Goal: Task Accomplishment & Management: Use online tool/utility

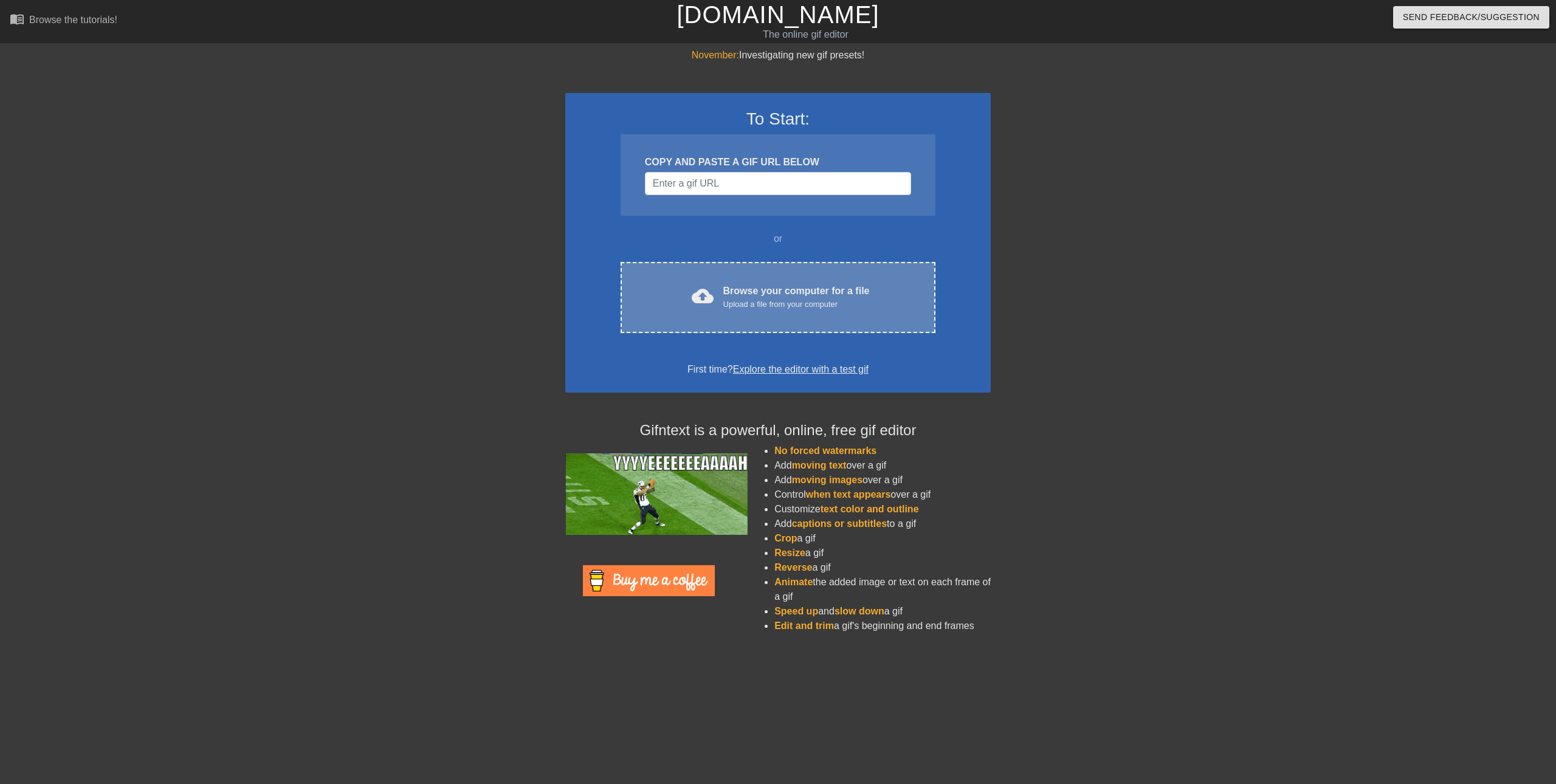
click at [690, 299] on div "cloud_upload" at bounding box center [700, 298] width 27 height 26
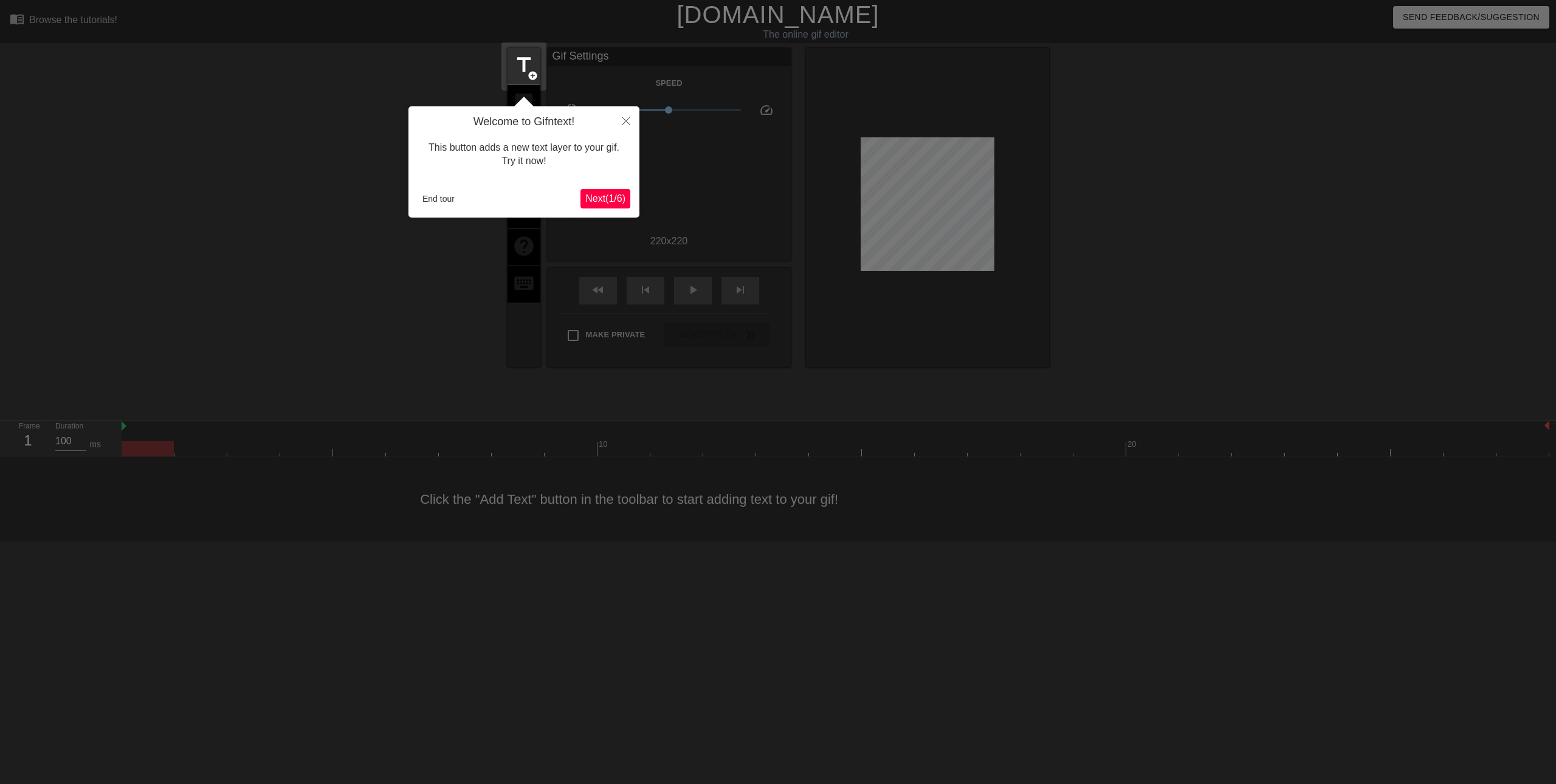
click at [604, 193] on span "Next ( 1 / 6 )" at bounding box center [605, 198] width 40 height 10
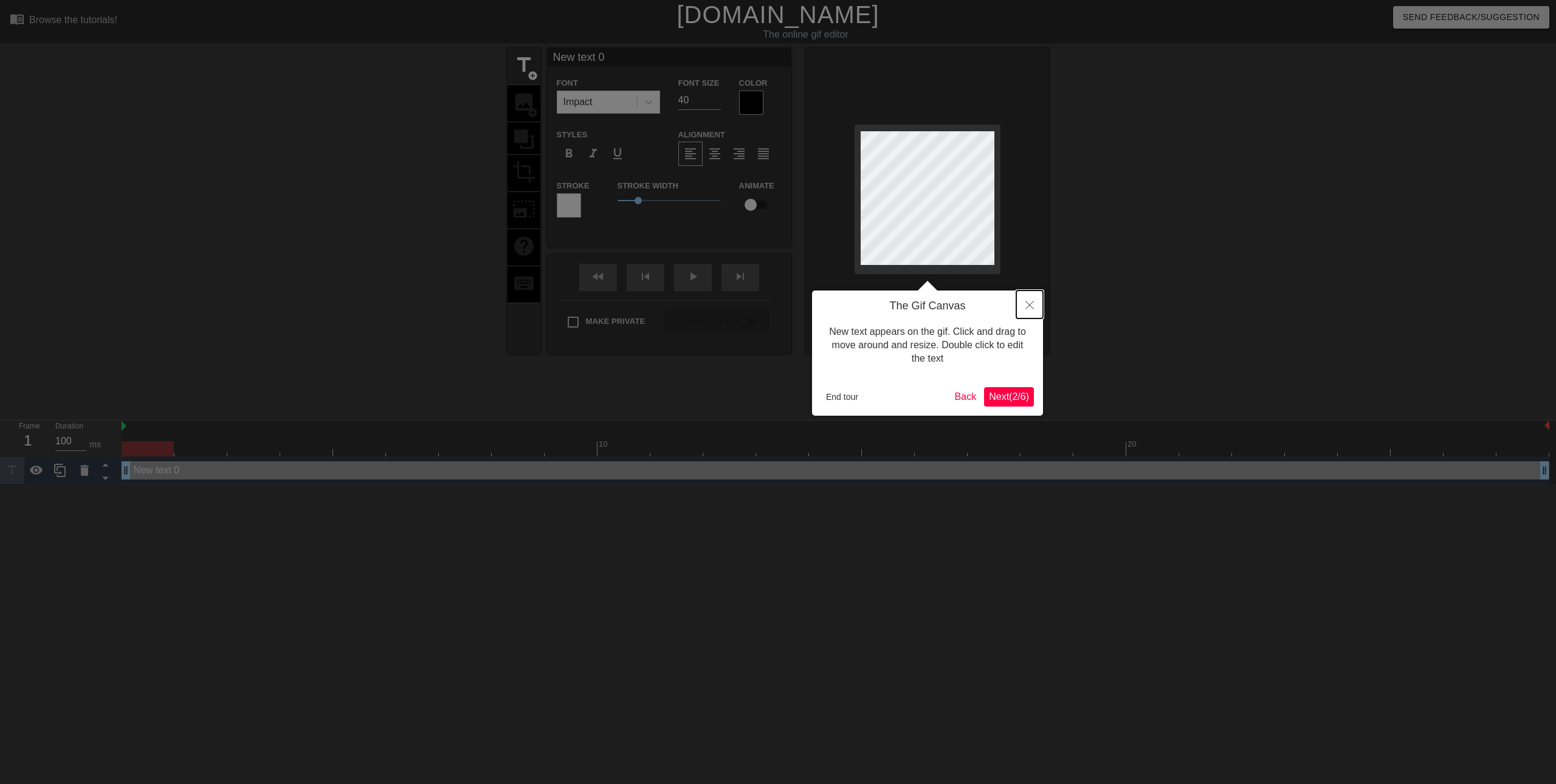
click at [1031, 308] on icon "Close" at bounding box center [1029, 305] width 8 height 8
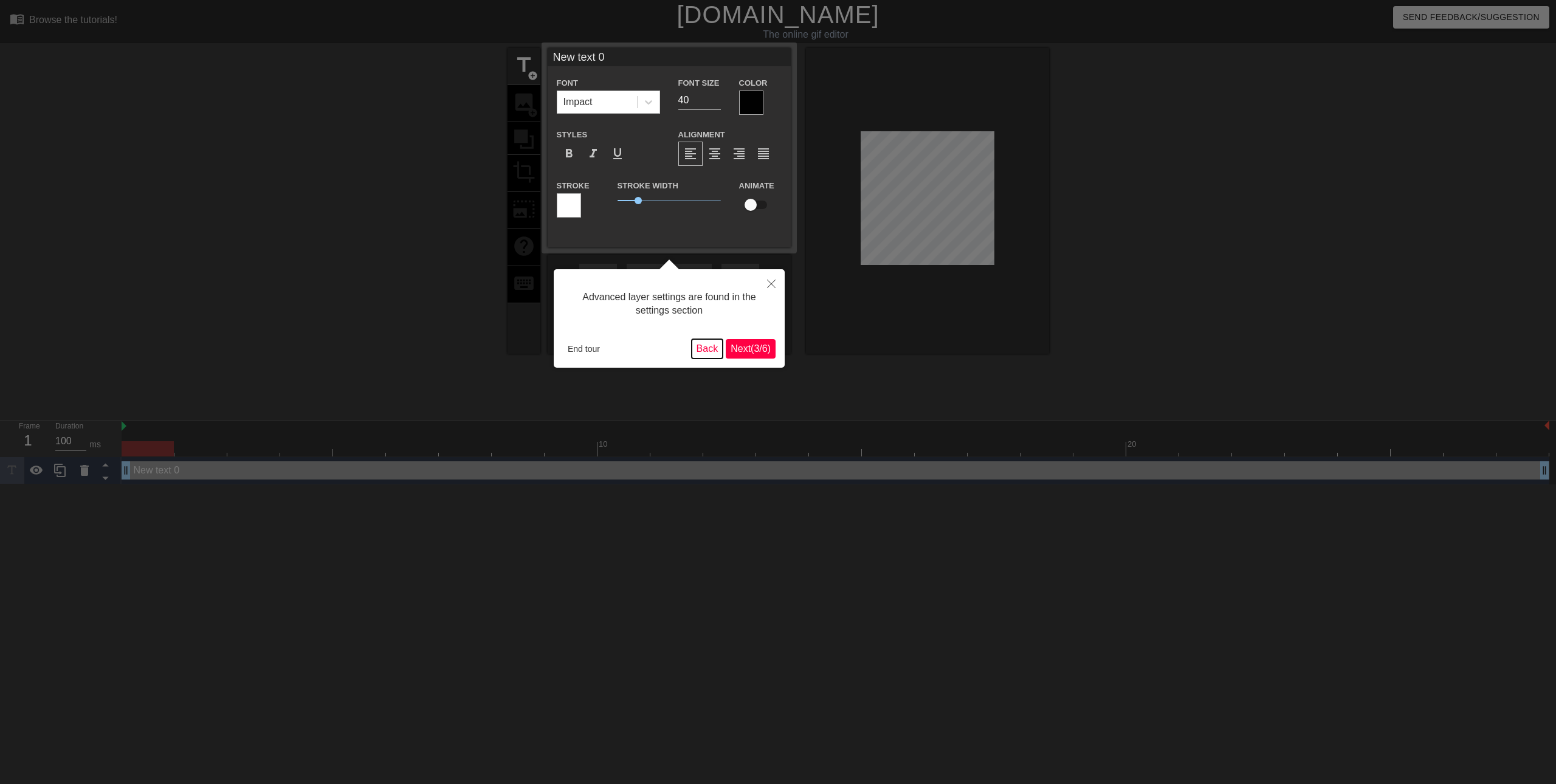
click at [714, 347] on button "Back" at bounding box center [708, 349] width 32 height 20
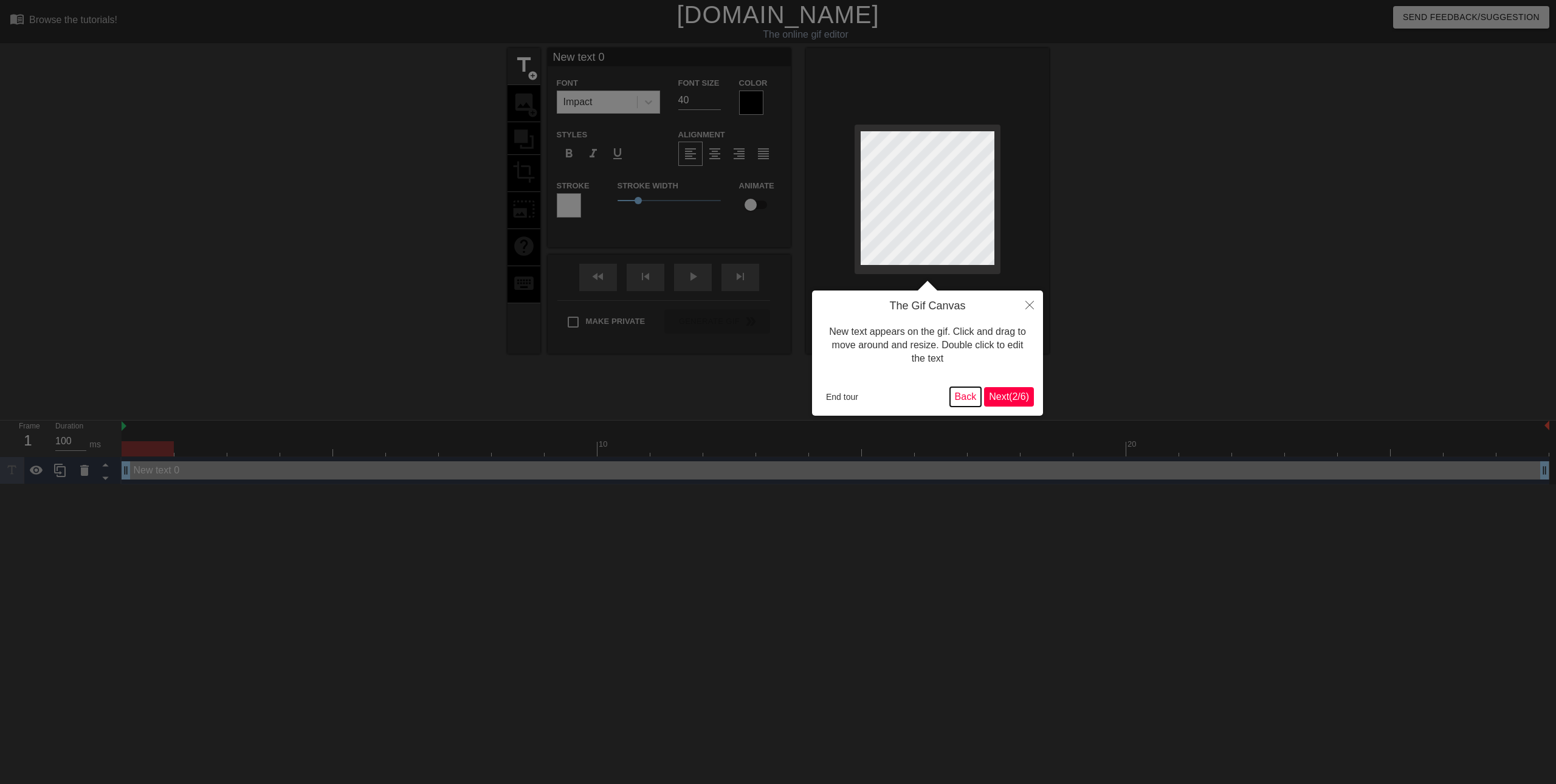
click at [959, 393] on button "Back" at bounding box center [966, 396] width 32 height 20
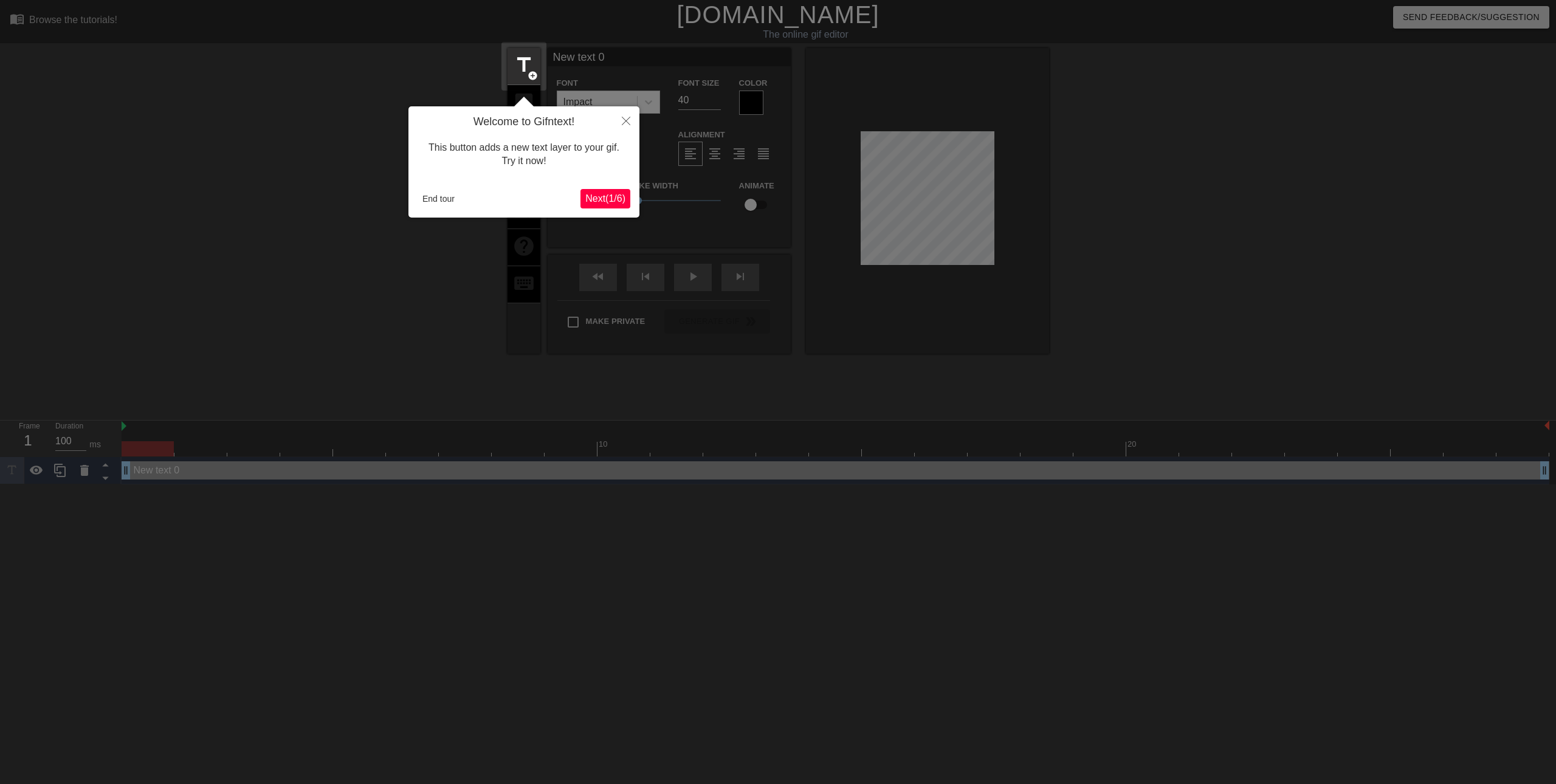
click at [619, 212] on div "Welcome to Gifntext! This button adds a new text layer to your gif. Try it now!…" at bounding box center [524, 161] width 231 height 111
click at [617, 209] on button "Next ( 1 / 6 )" at bounding box center [604, 199] width 49 height 20
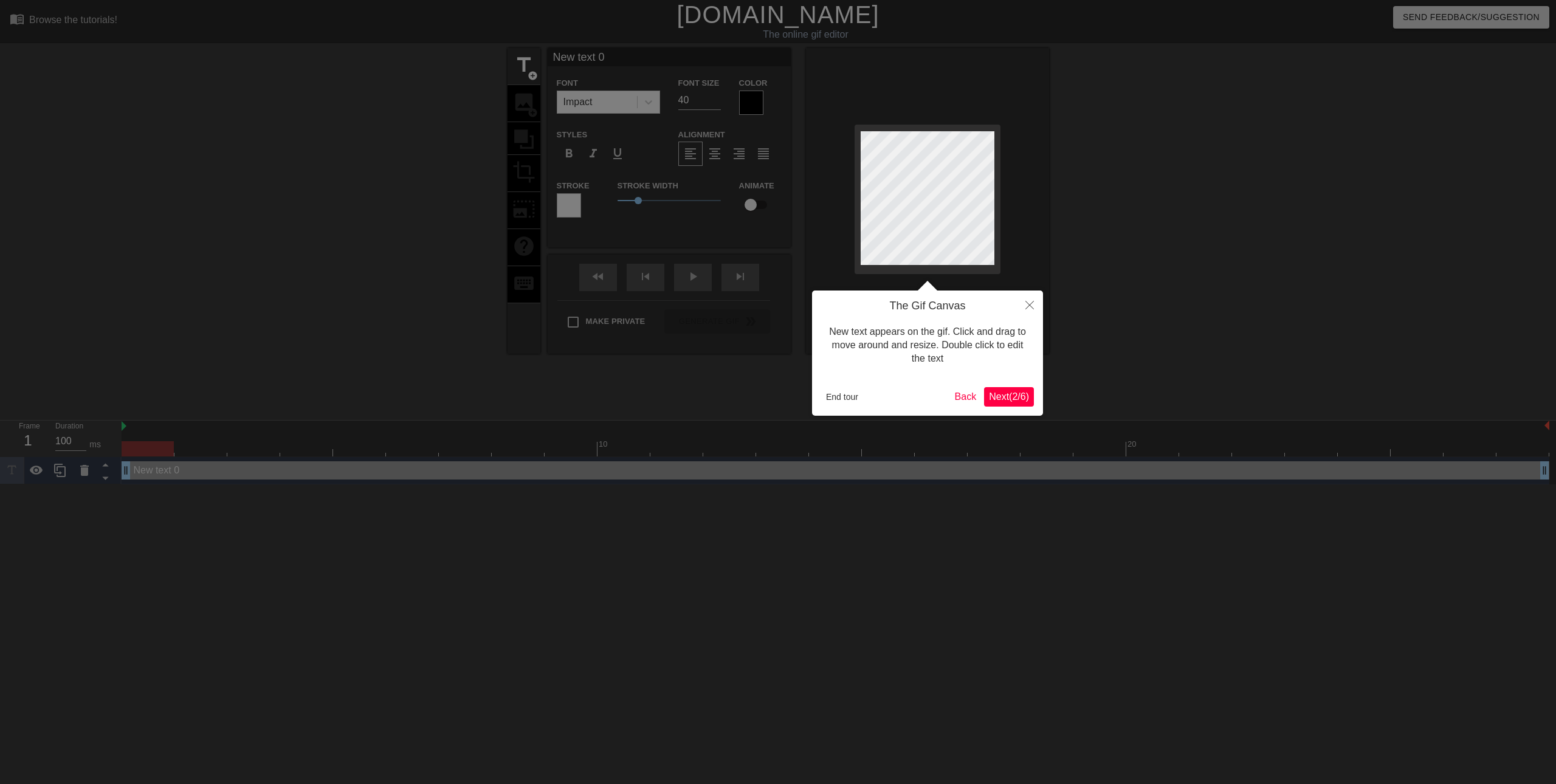
click at [984, 395] on button "Next ( 2 / 6 )" at bounding box center [1008, 396] width 49 height 20
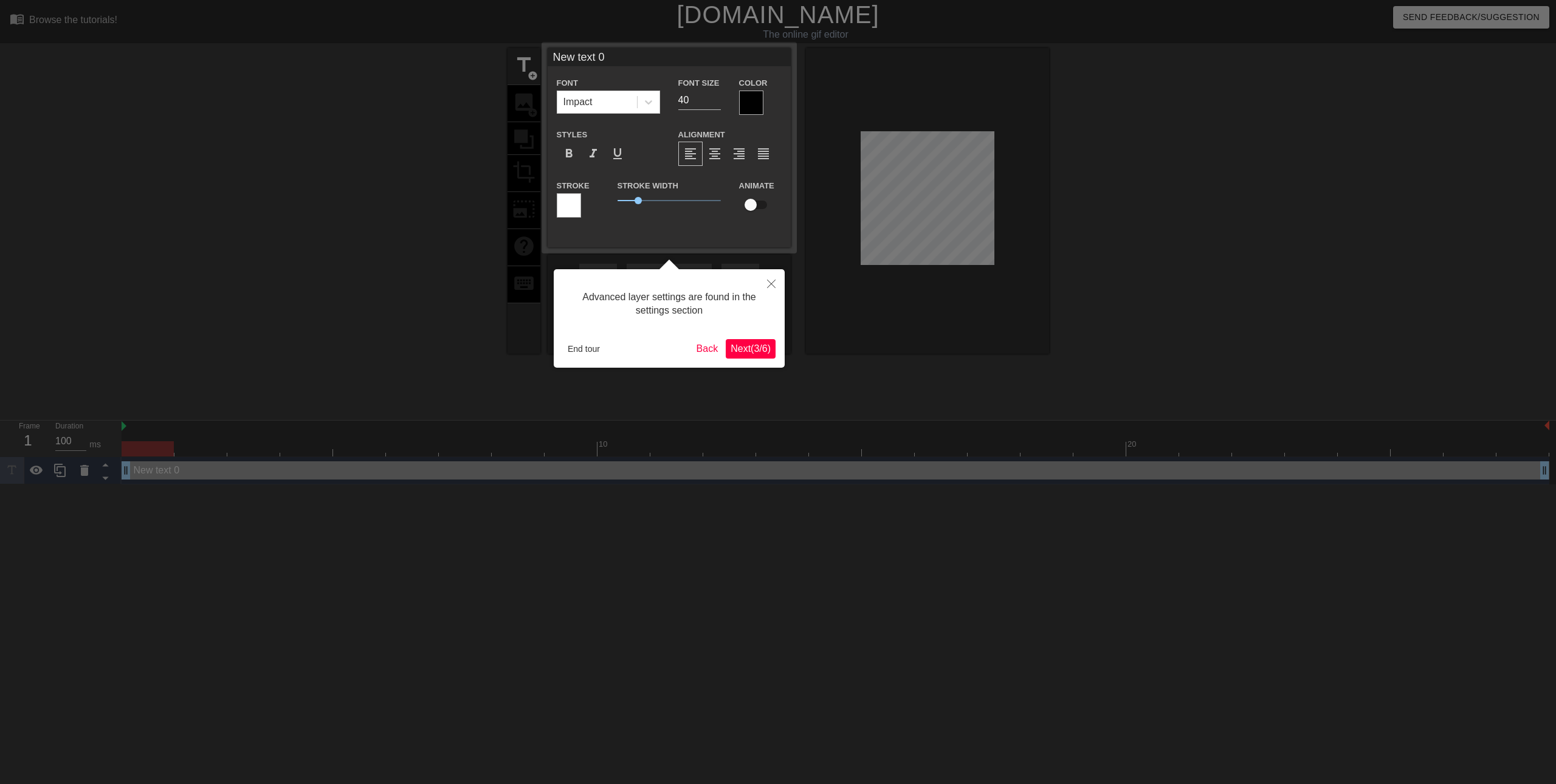
click at [751, 348] on span "Next ( 3 / 6 )" at bounding box center [750, 348] width 40 height 10
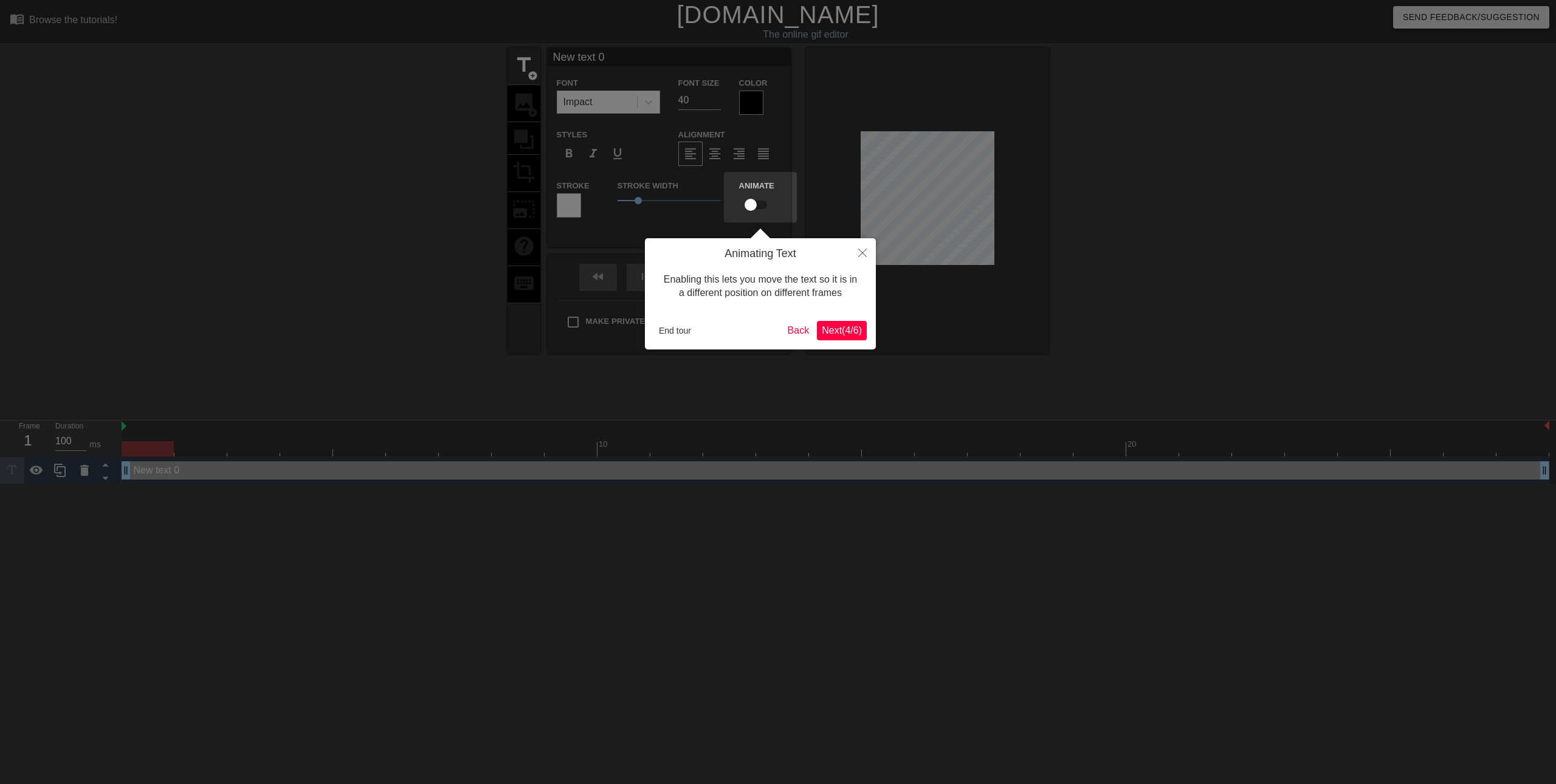
click at [844, 333] on span "Next ( 4 / 6 )" at bounding box center [841, 330] width 40 height 10
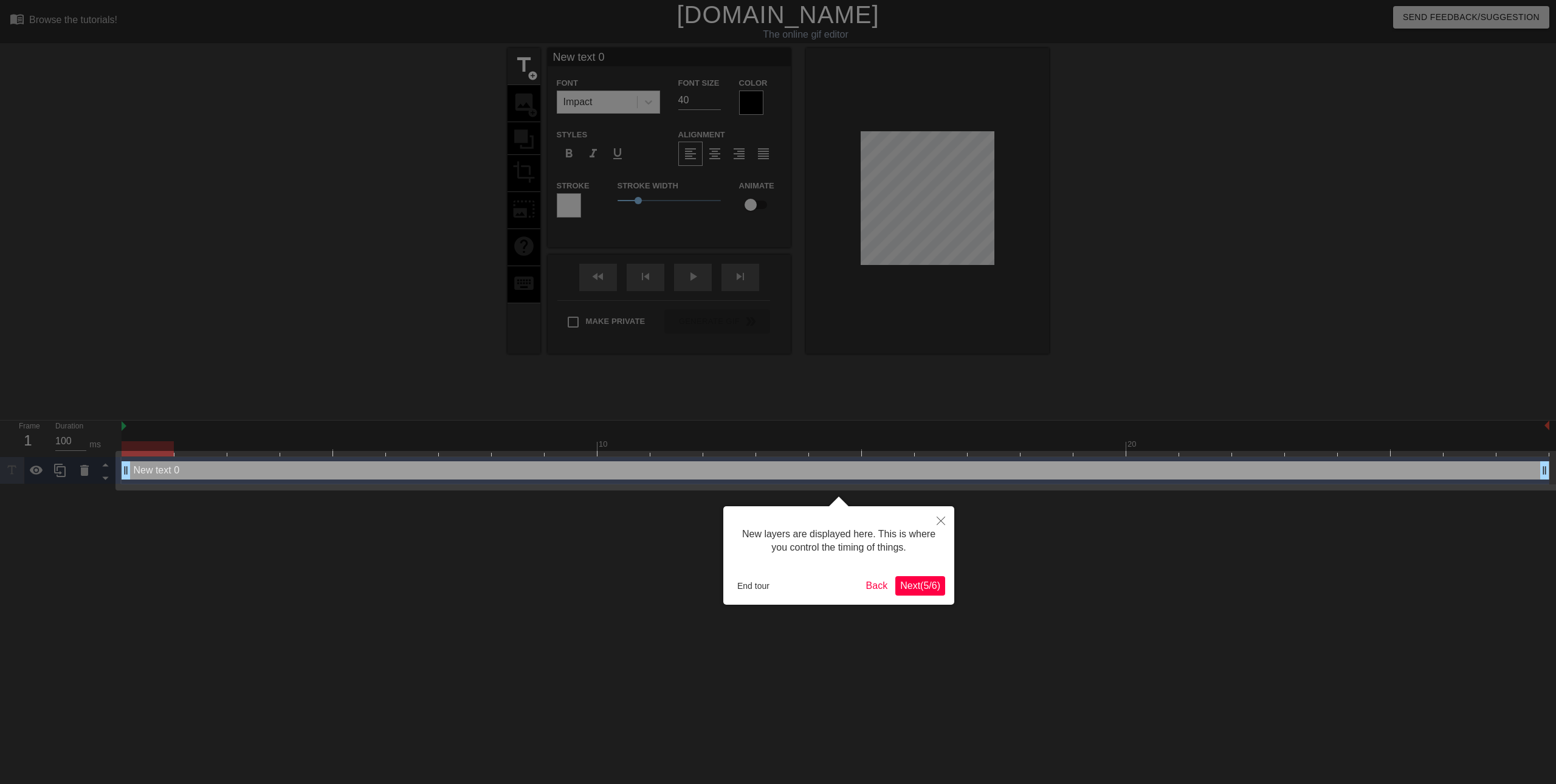
click at [911, 583] on span "Next ( 5 / 6 )" at bounding box center [919, 585] width 40 height 10
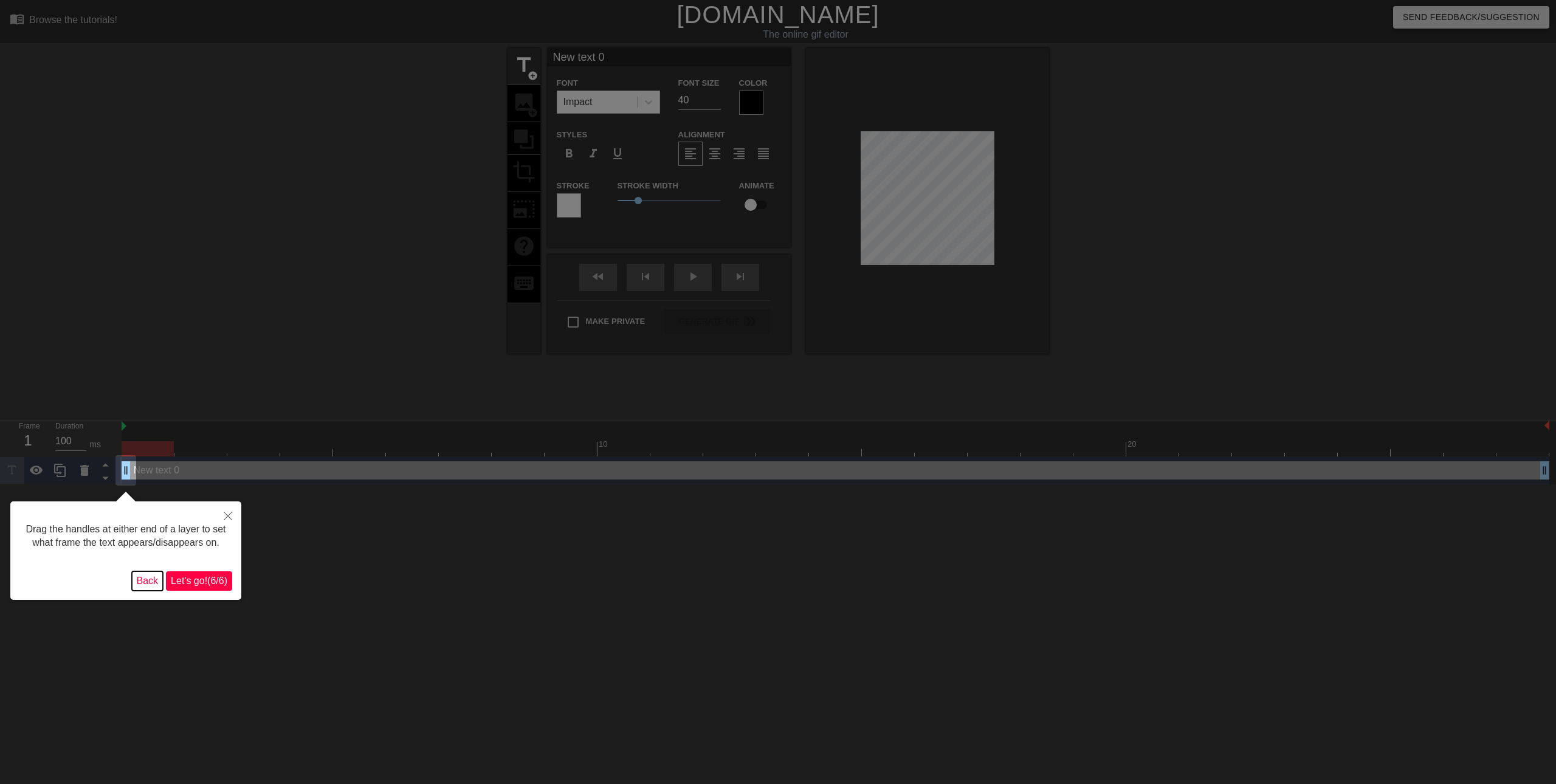
click at [153, 587] on button "Back" at bounding box center [147, 581] width 32 height 20
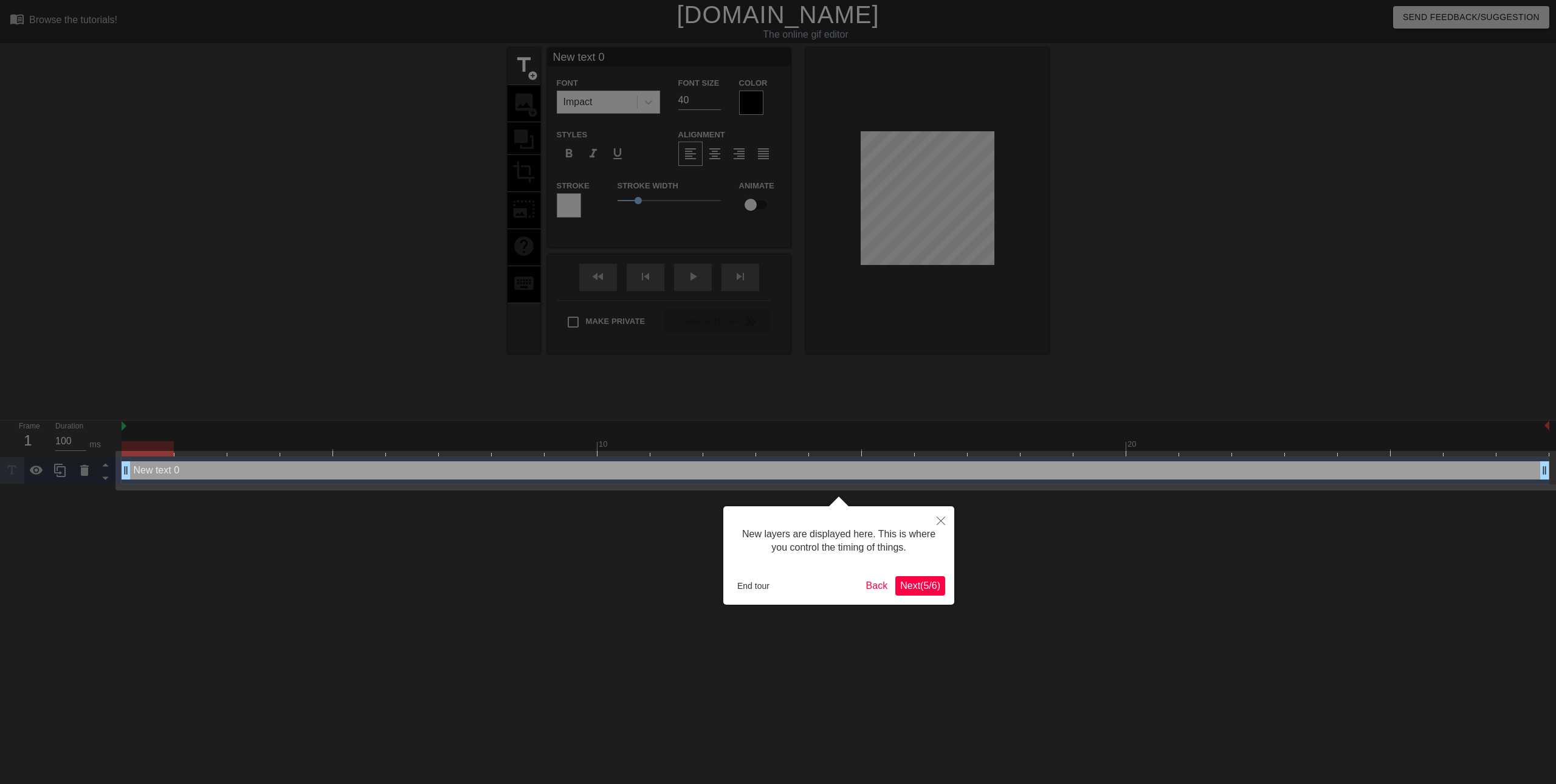
click at [919, 587] on span "Next ( 5 / 6 )" at bounding box center [919, 585] width 40 height 10
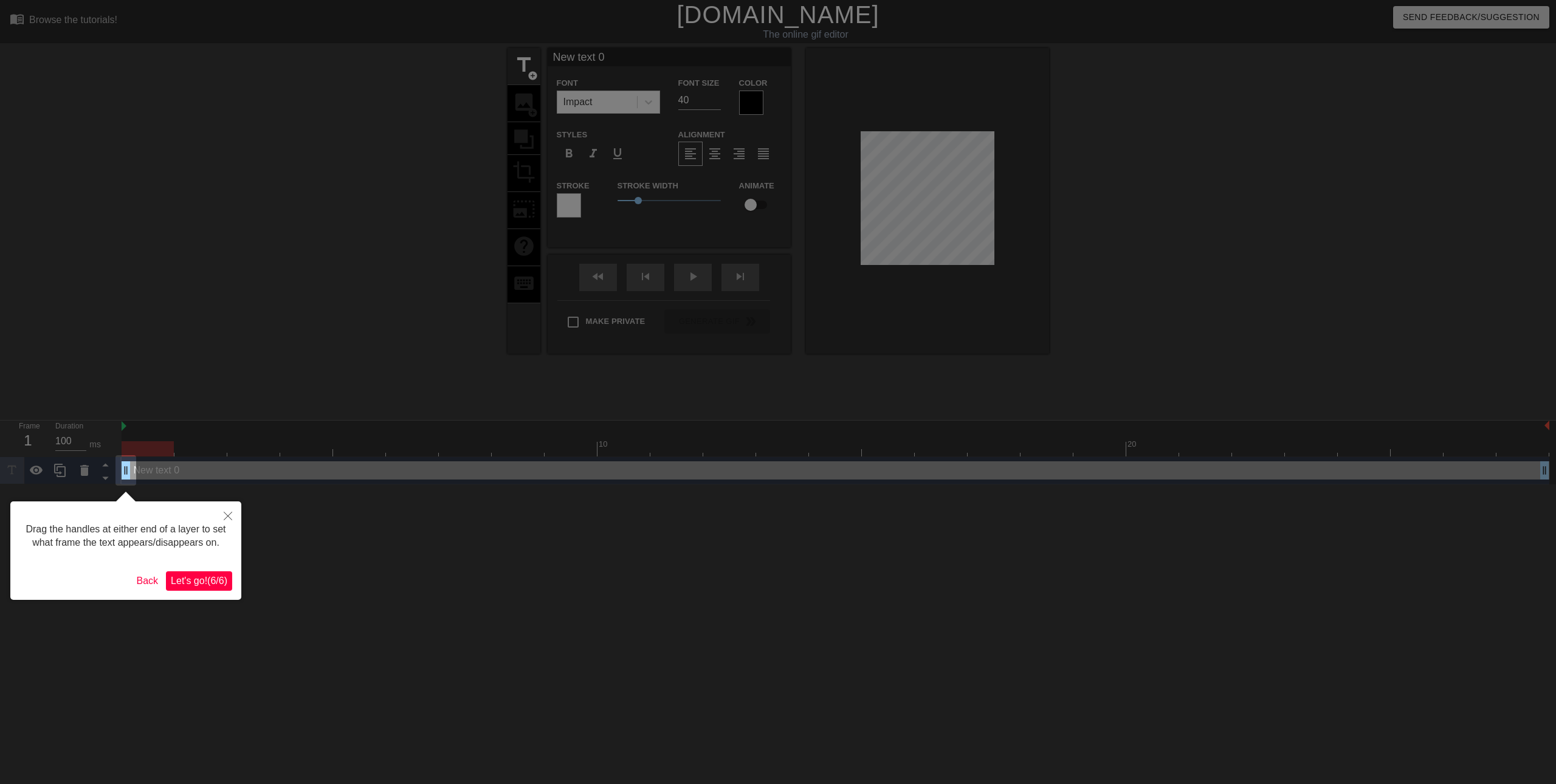
click at [202, 582] on span "Let's go! ( 6 / 6 )" at bounding box center [199, 580] width 57 height 10
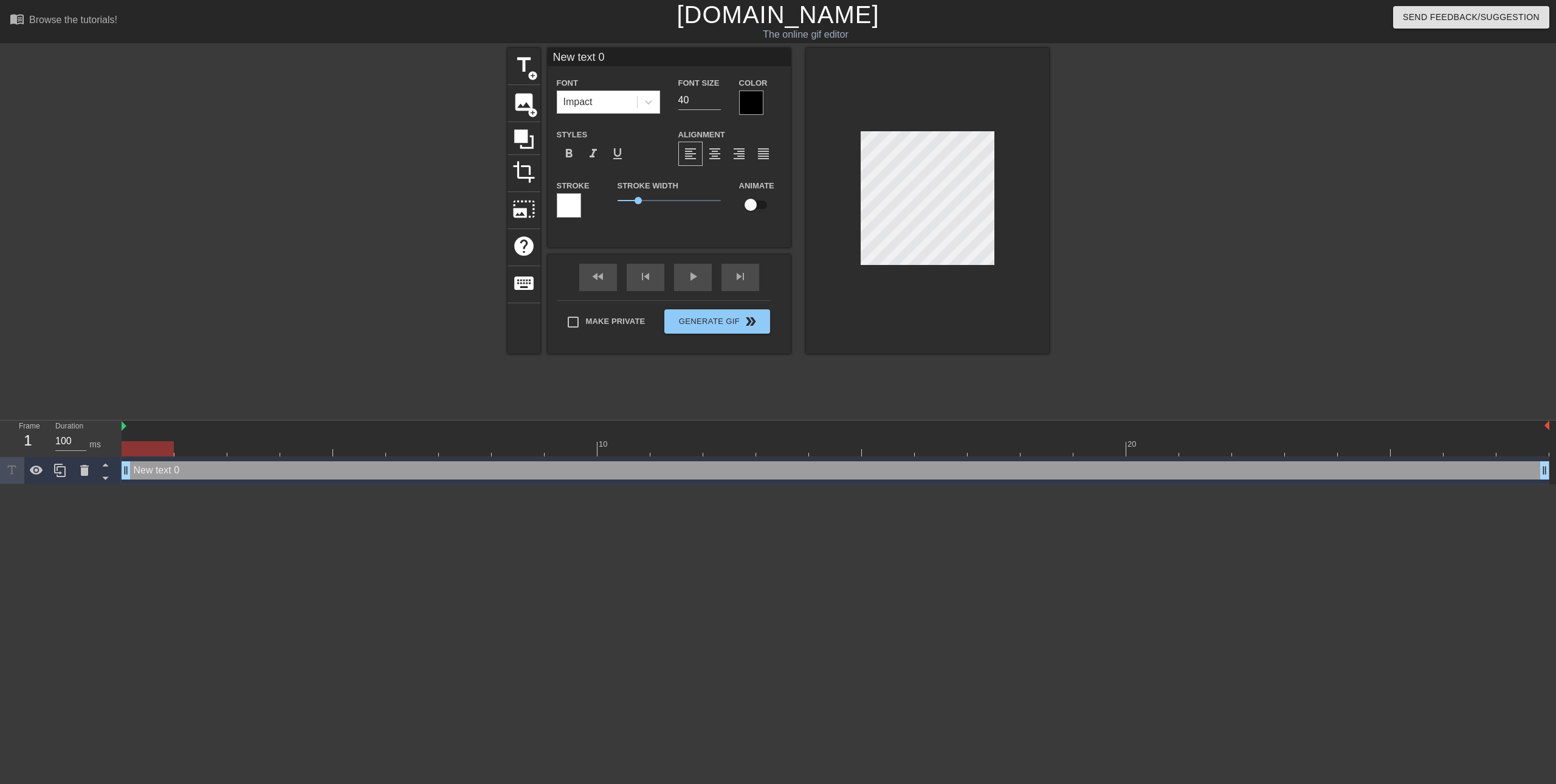
scroll to position [2, 3]
type input "New text"
type textarea "New text"
type input "New text"
type textarea "New text"
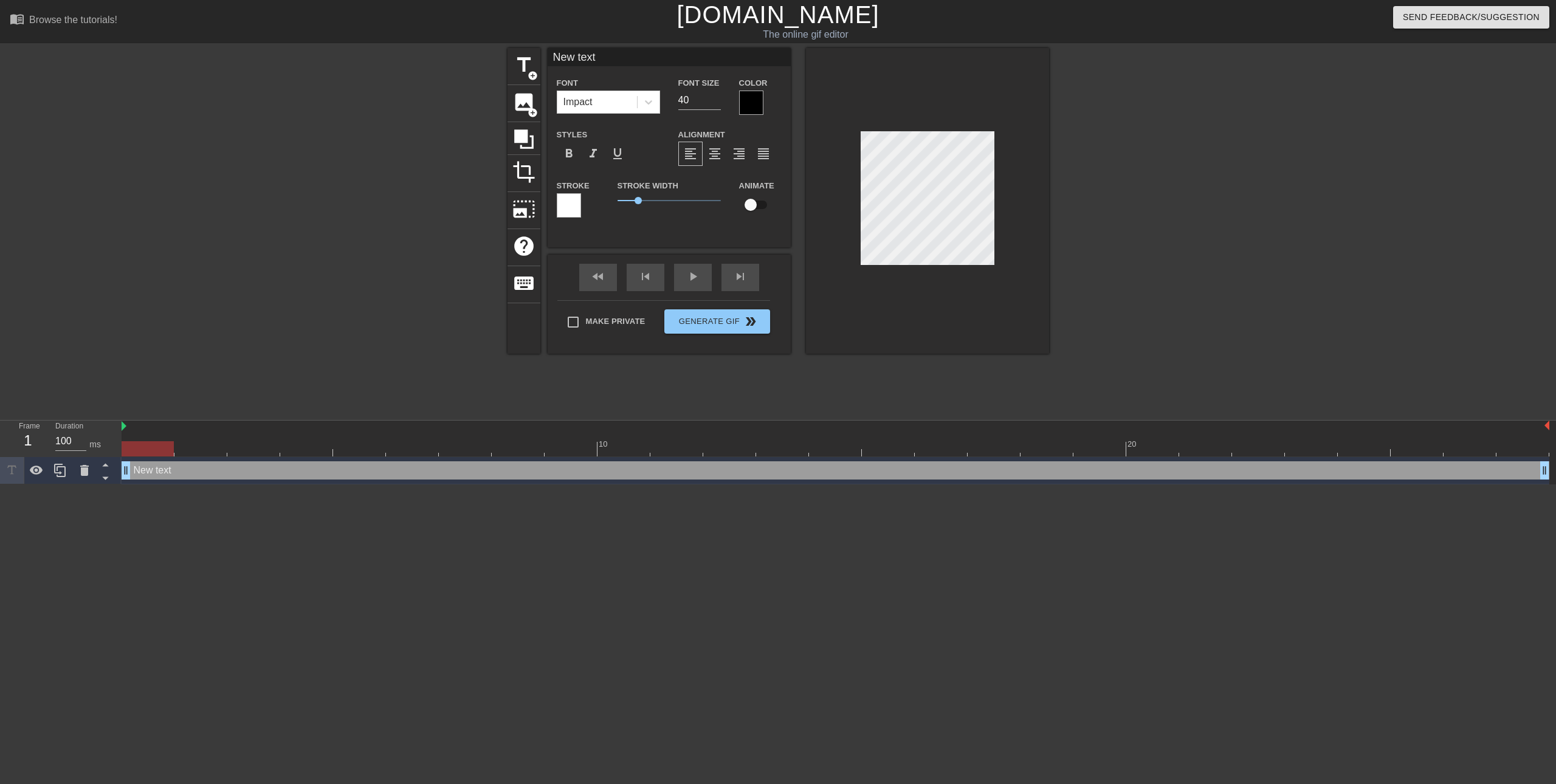
type input "New tex"
type textarea "New tex"
type input "New te"
type textarea "New te"
type input "New t"
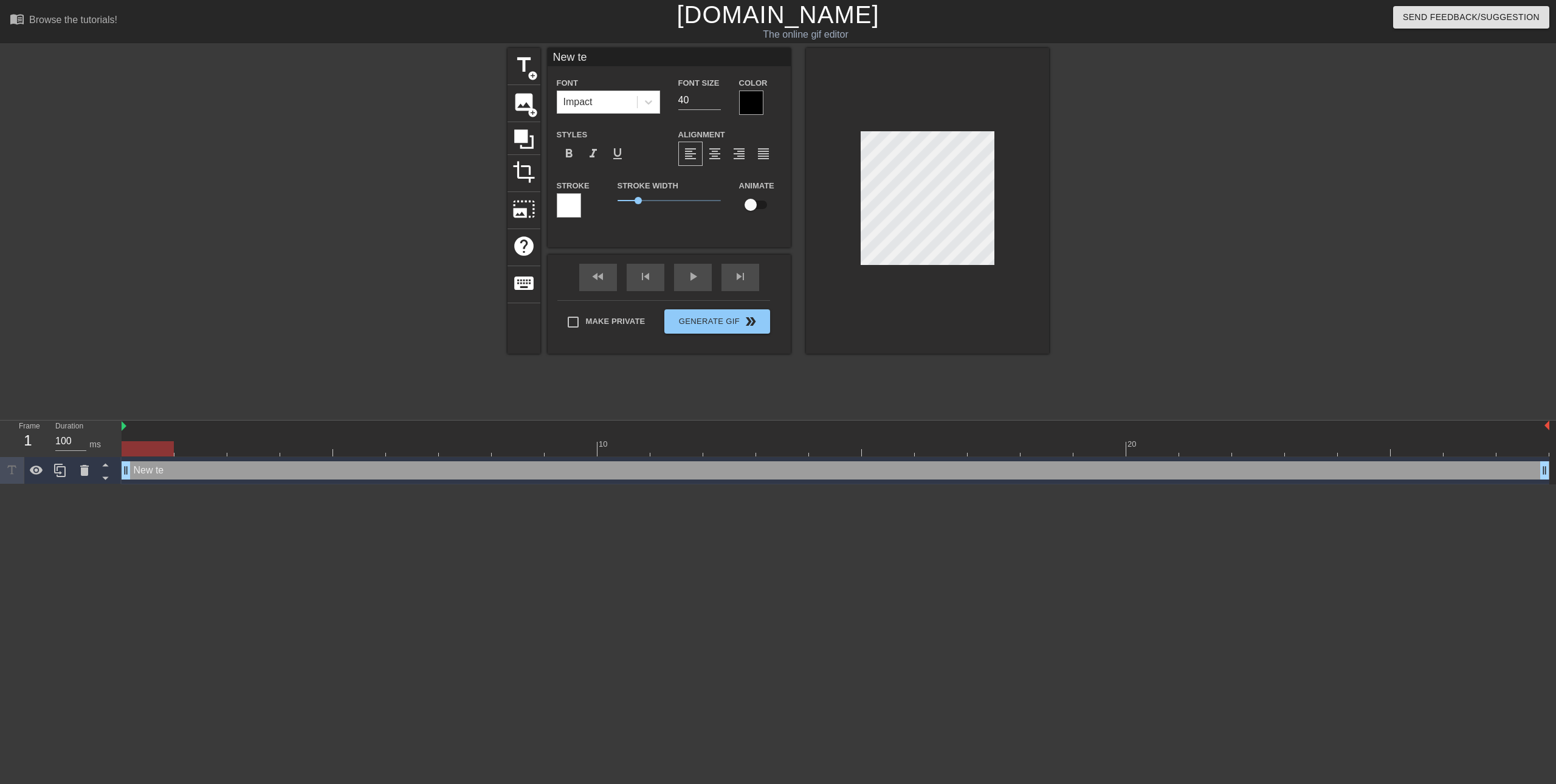
type textarea "New t"
type input "New"
type textarea "New"
type input "New"
type textarea "New"
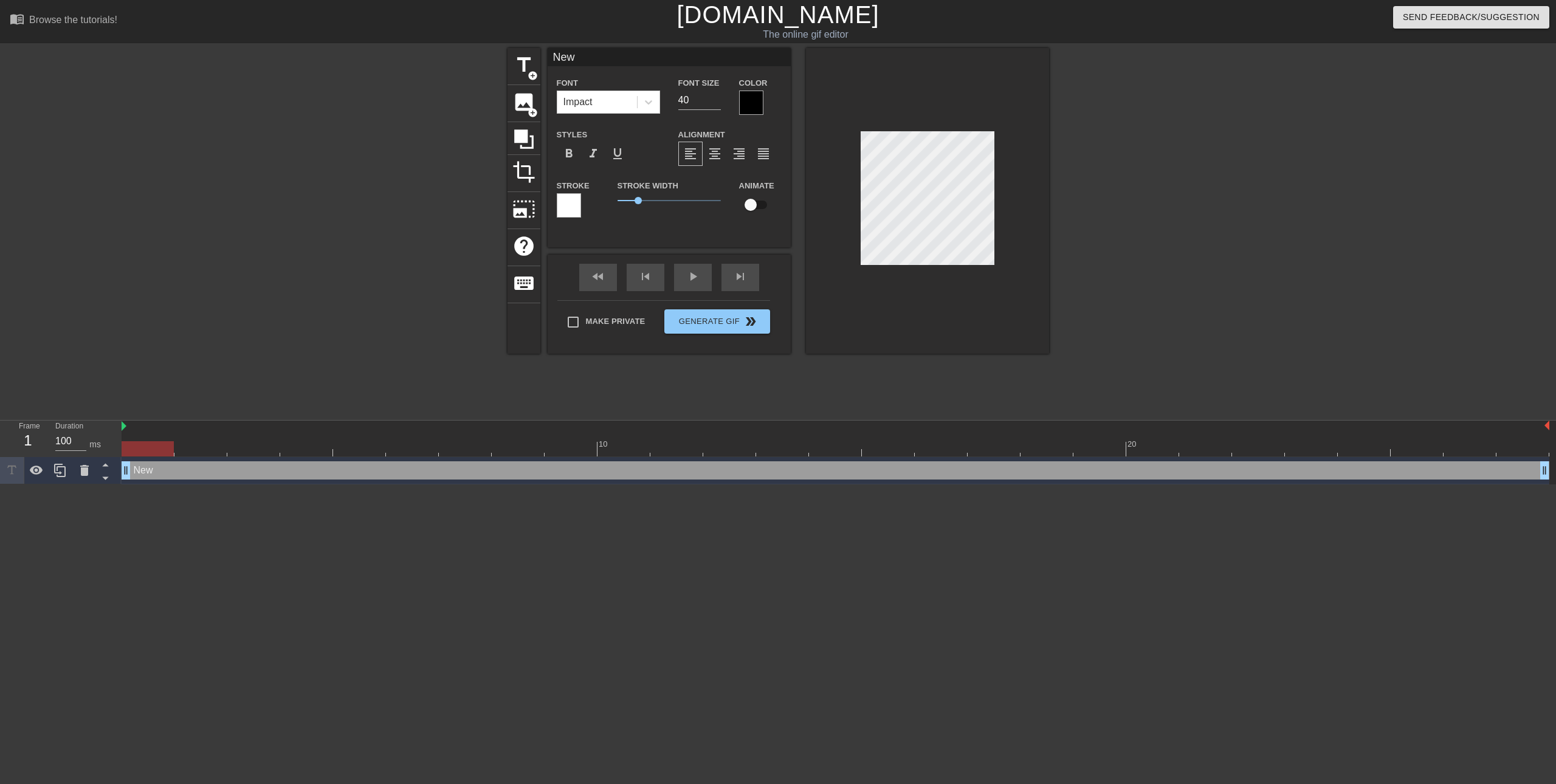
type input "Ne"
type textarea "Ne"
type input "N"
type textarea "N"
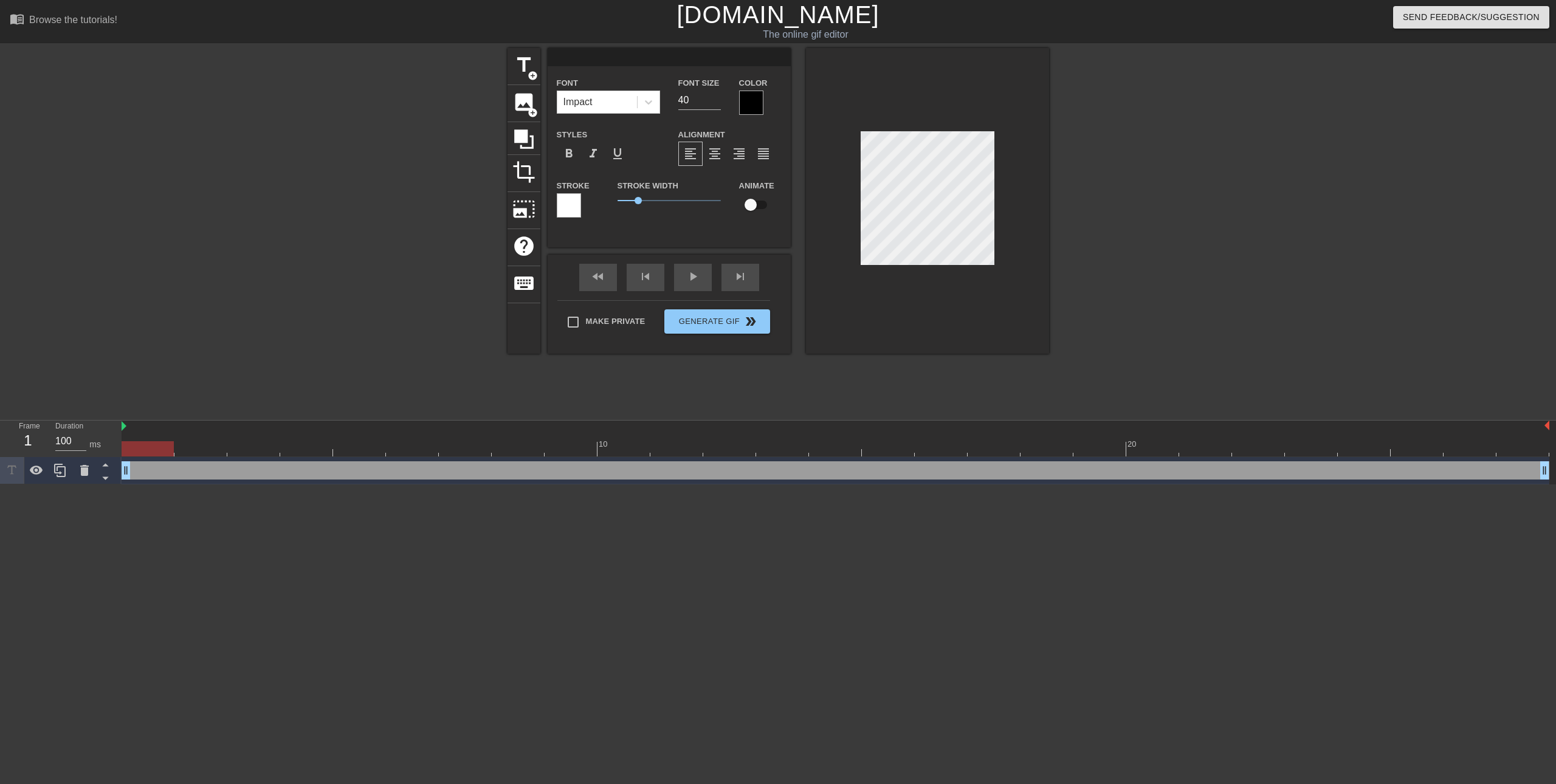
type input "I"
type textarea "I"
type input "In"
type textarea "In"
type input "In"
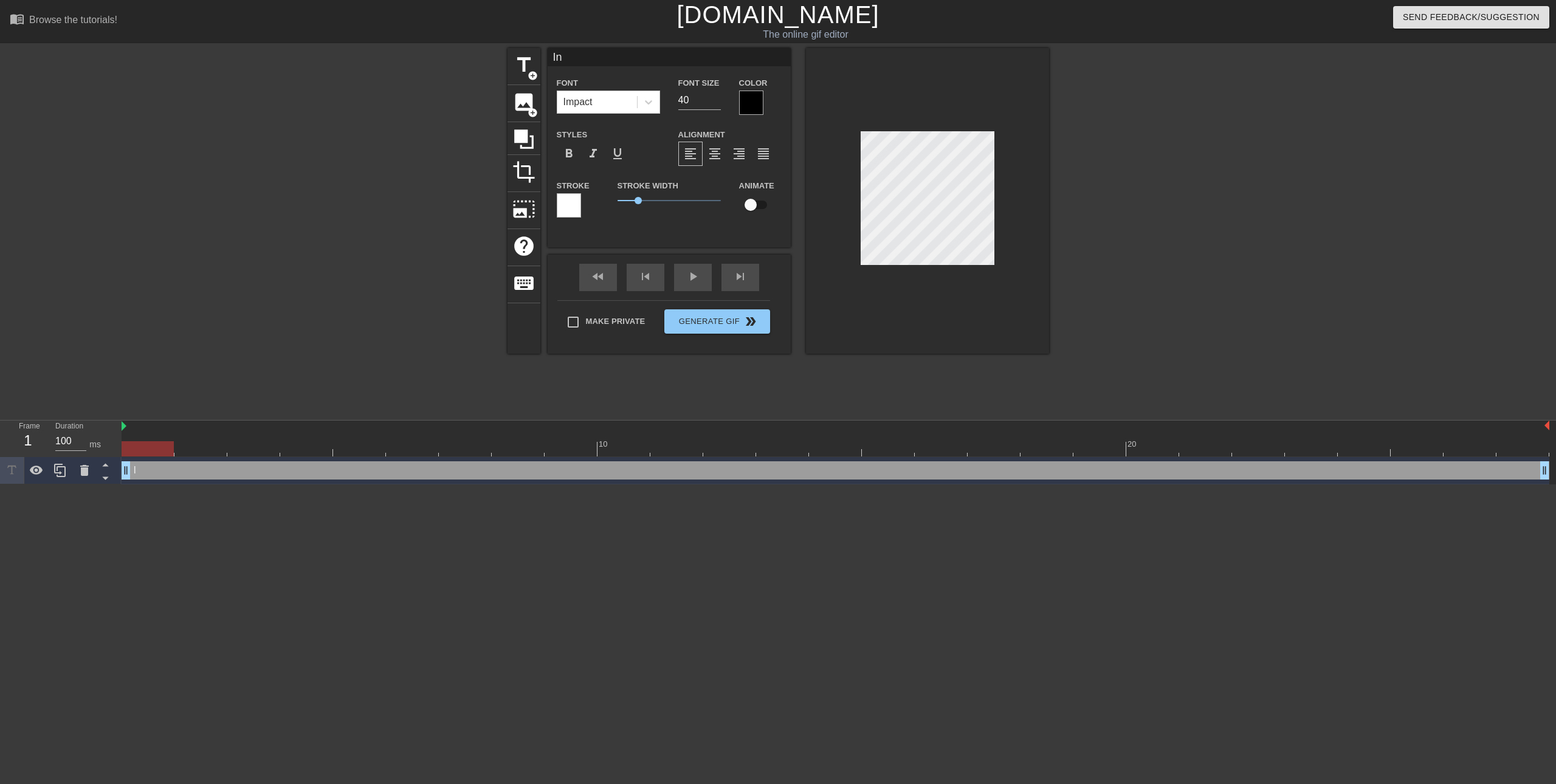
type textarea "In"
type input "In 1"
type textarea "In 1"
type input "In 11"
type textarea "In 11"
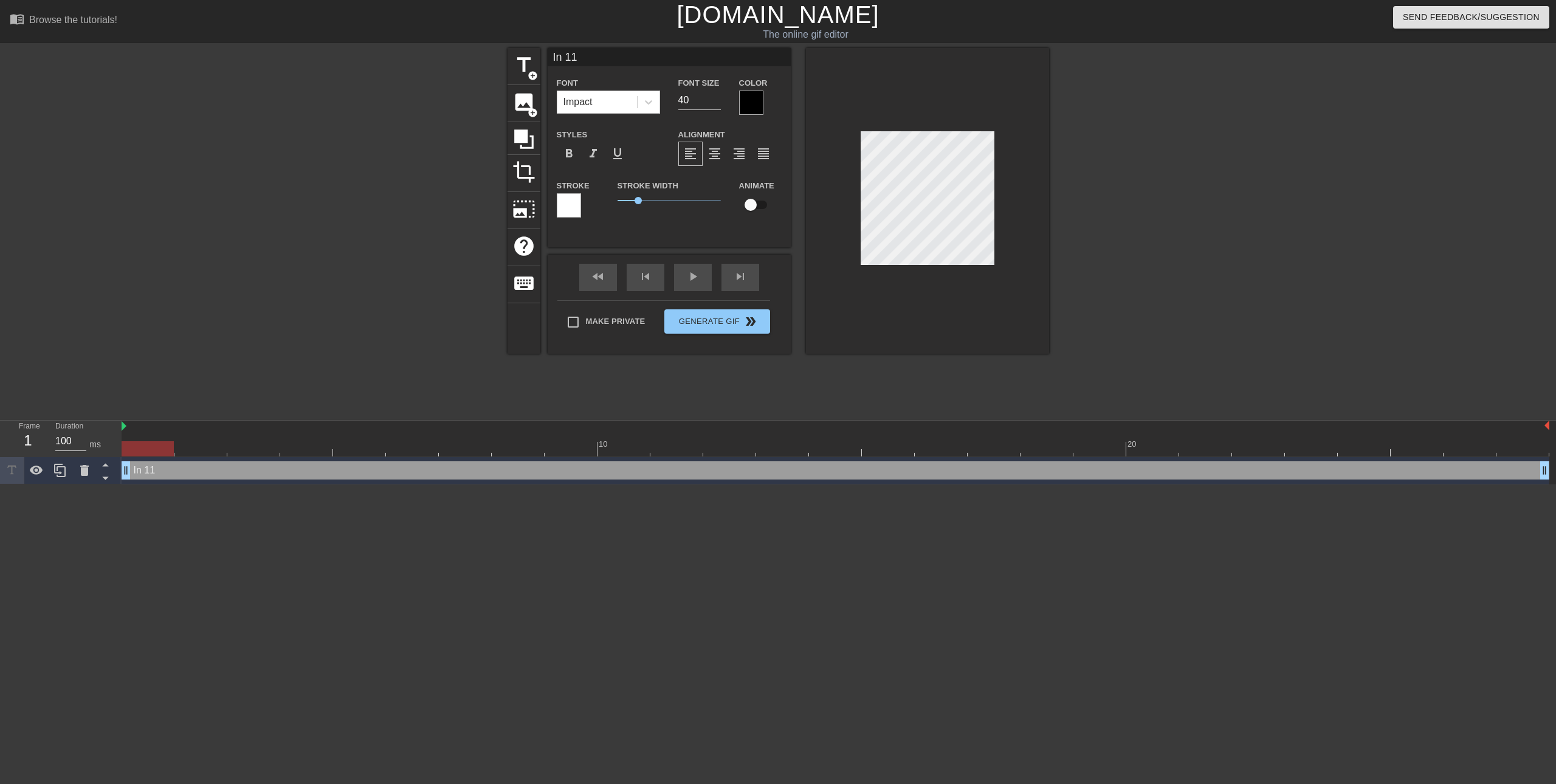
type input "In 11"
type textarea "In 11"
type input "In 11 H"
type textarea "In 11 H"
type input "In 11 Ho"
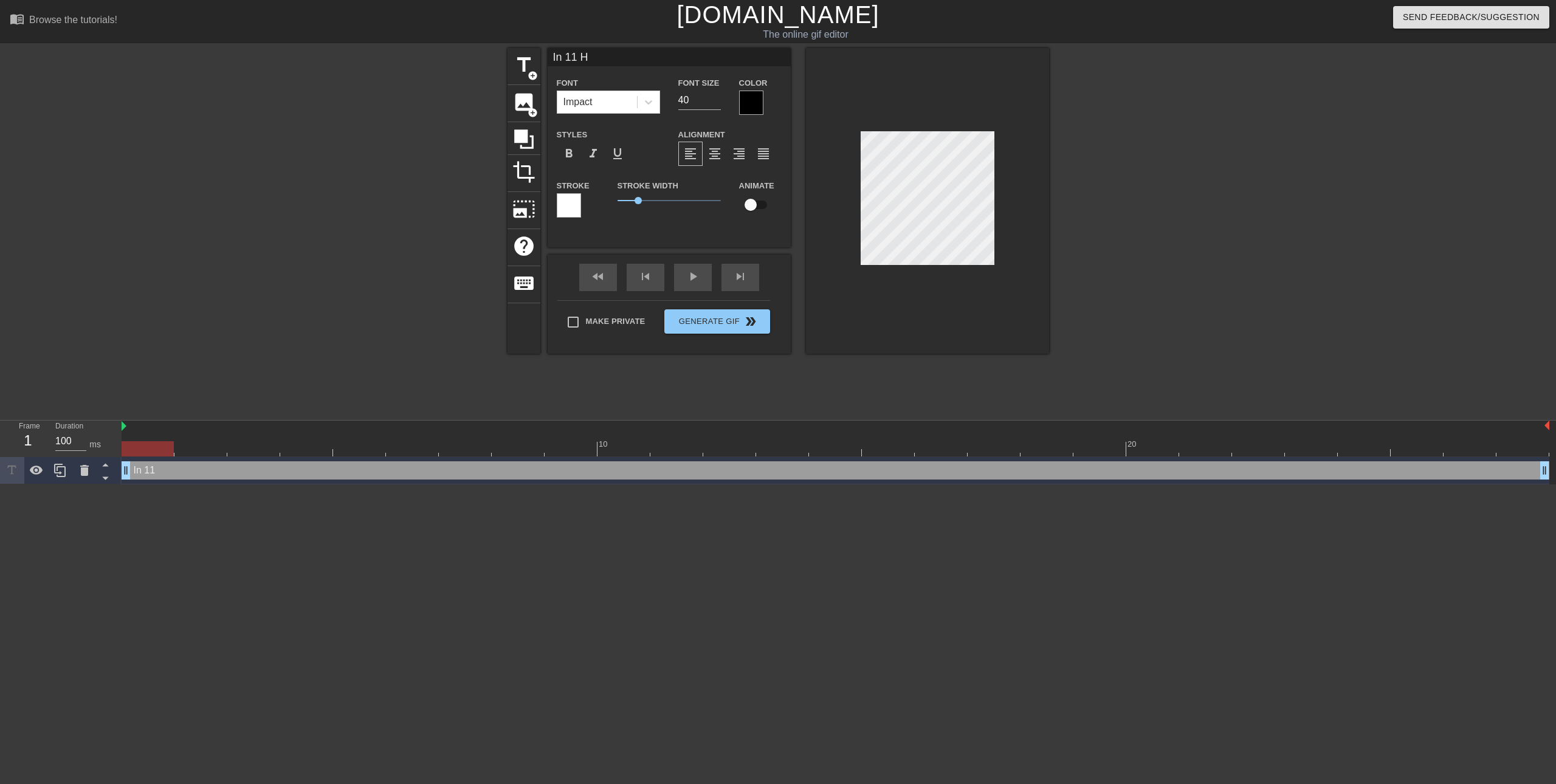
type textarea "In 11 Ho"
type input "In 11 Hou"
type textarea "In 11 Hou"
type input "In 11 Hour"
type textarea "In 11 Hour"
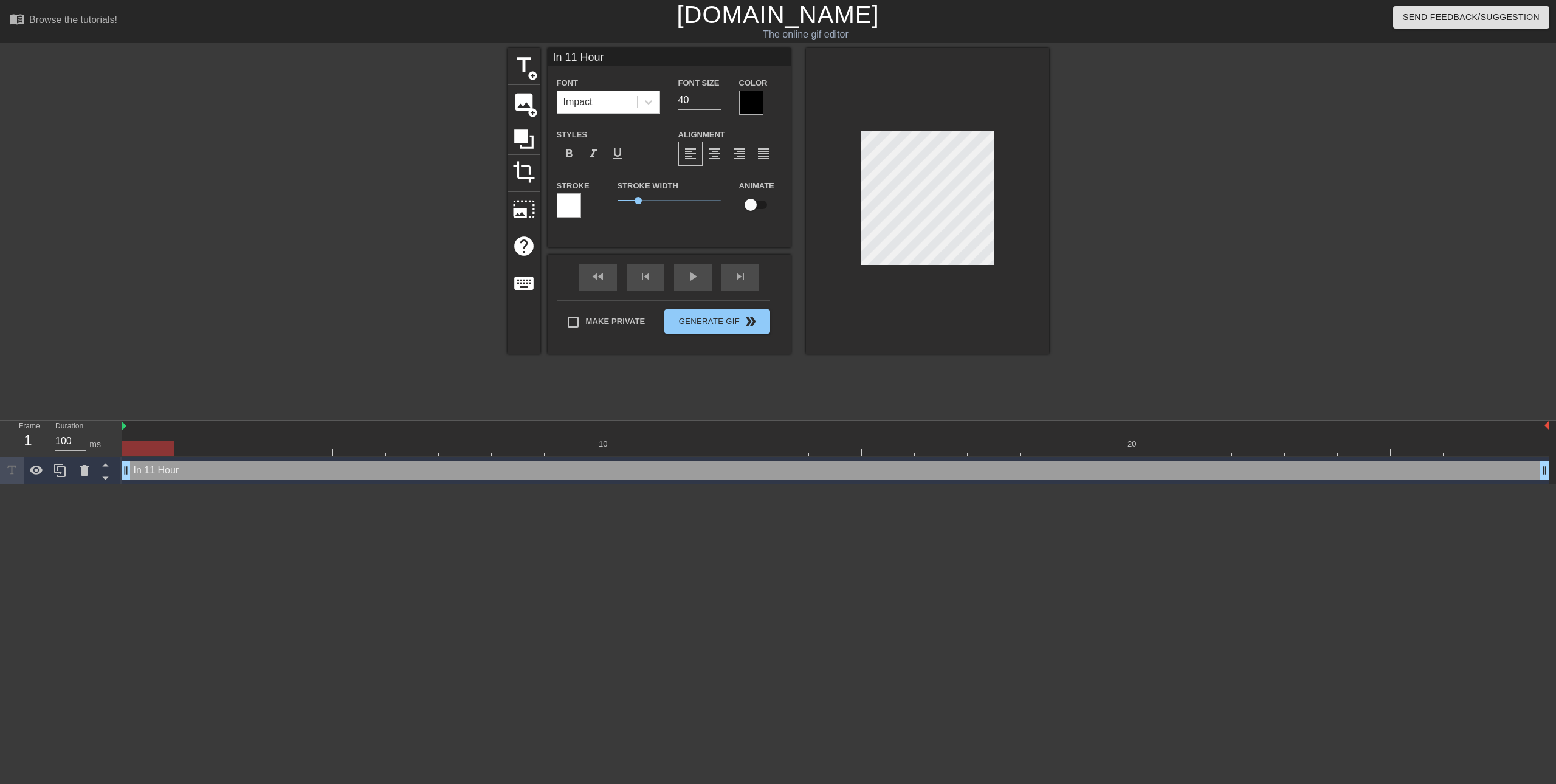
type input "In 11 Hours"
type textarea "In 11 Hours"
click at [1147, 187] on div at bounding box center [1155, 229] width 183 height 364
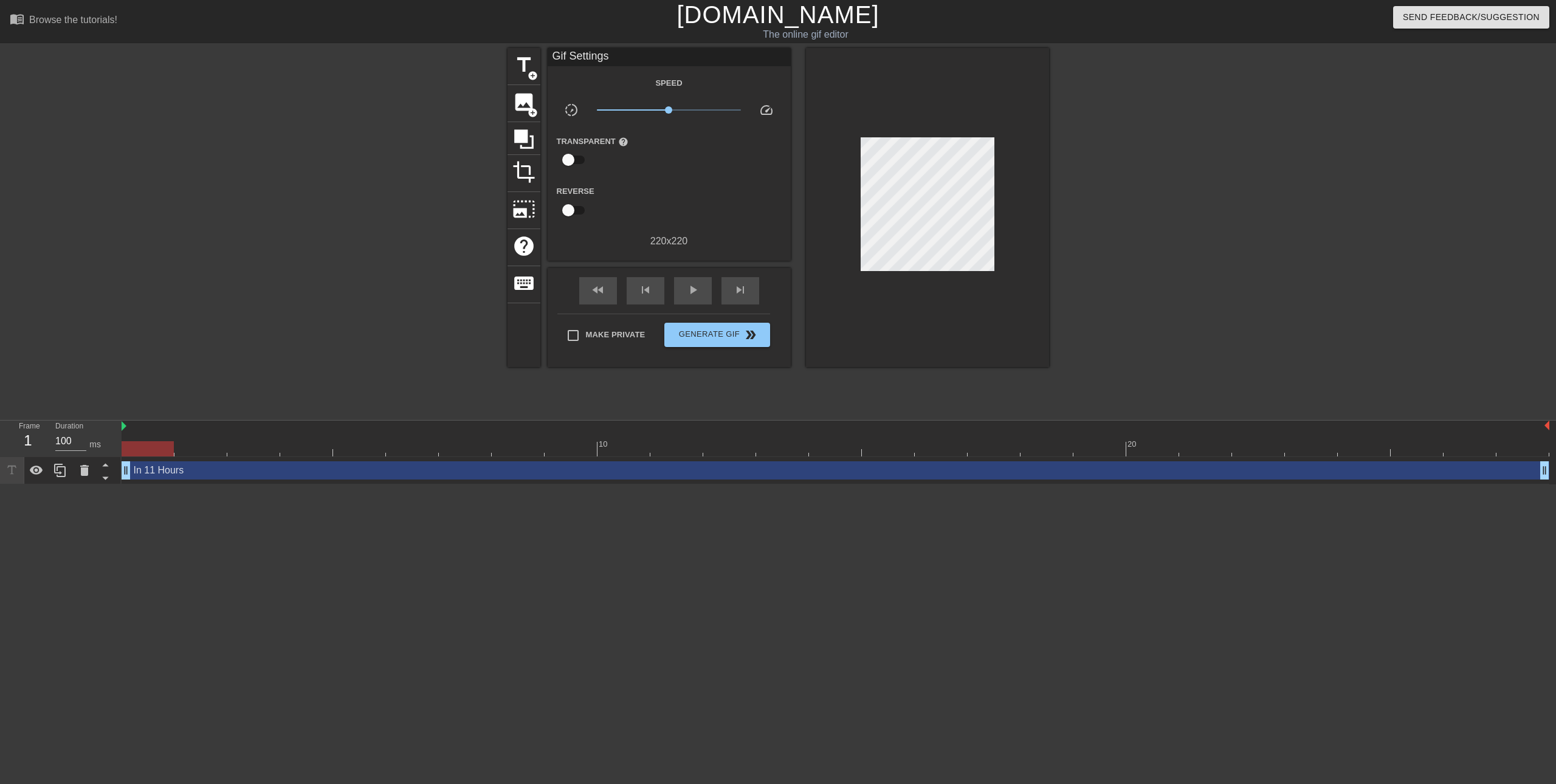
click at [571, 159] on input "checkbox" at bounding box center [568, 159] width 69 height 23
click at [571, 159] on input "checkbox" at bounding box center [580, 159] width 69 height 23
checkbox input "false"
drag, startPoint x: 666, startPoint y: 107, endPoint x: 595, endPoint y: 107, distance: 71.0
click at [595, 107] on span "x0.100" at bounding box center [597, 110] width 7 height 7
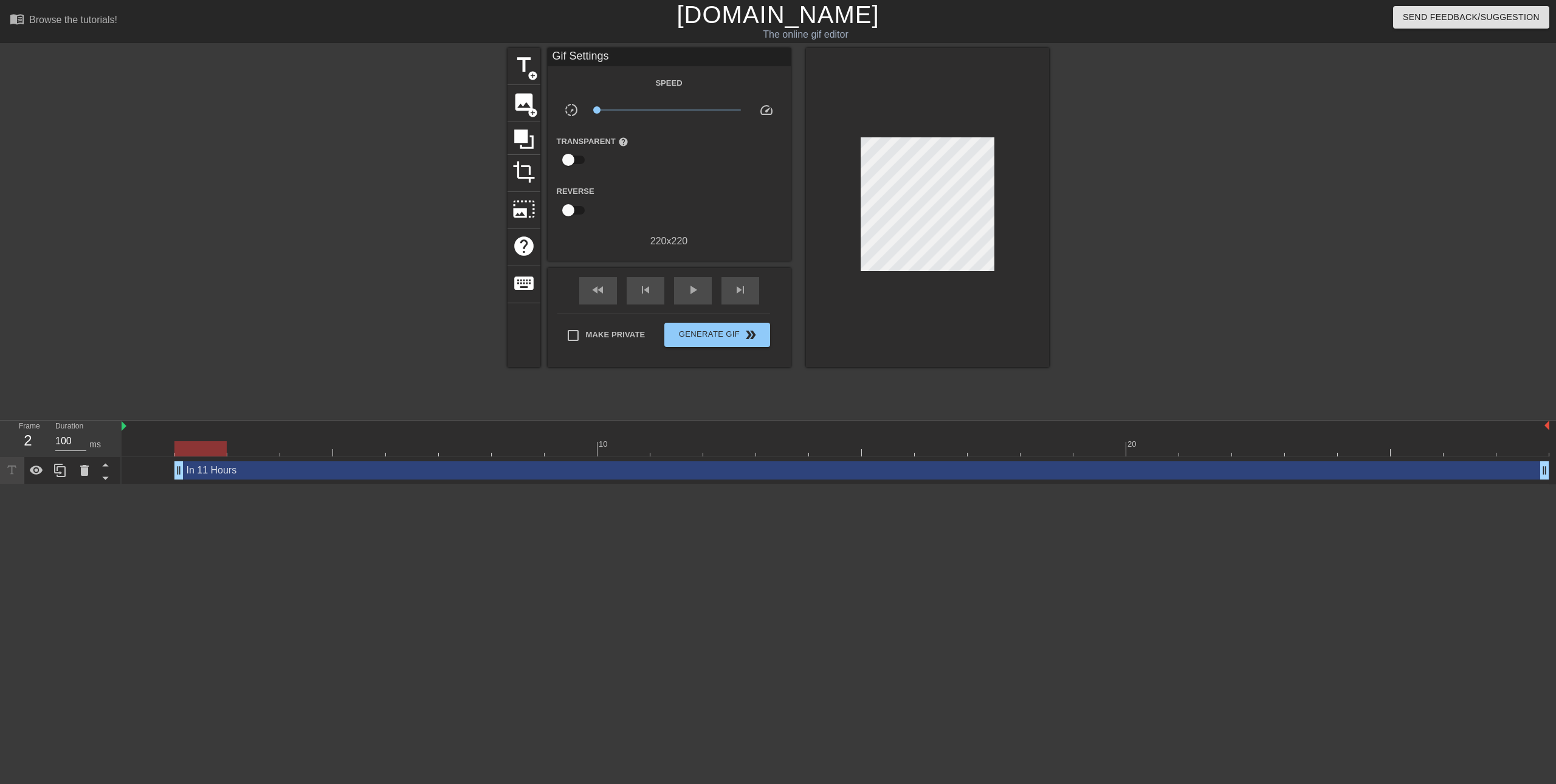
drag, startPoint x: 129, startPoint y: 472, endPoint x: 173, endPoint y: 475, distance: 44.1
click at [173, 475] on div "In 11 Hours drag_handle drag_handle" at bounding box center [834, 471] width 1427 height 19
drag, startPoint x: 177, startPoint y: 475, endPoint x: 184, endPoint y: 430, distance: 45.5
click at [184, 430] on div "10 20 In 11 Hours drag_handle drag_handle" at bounding box center [838, 452] width 1434 height 63
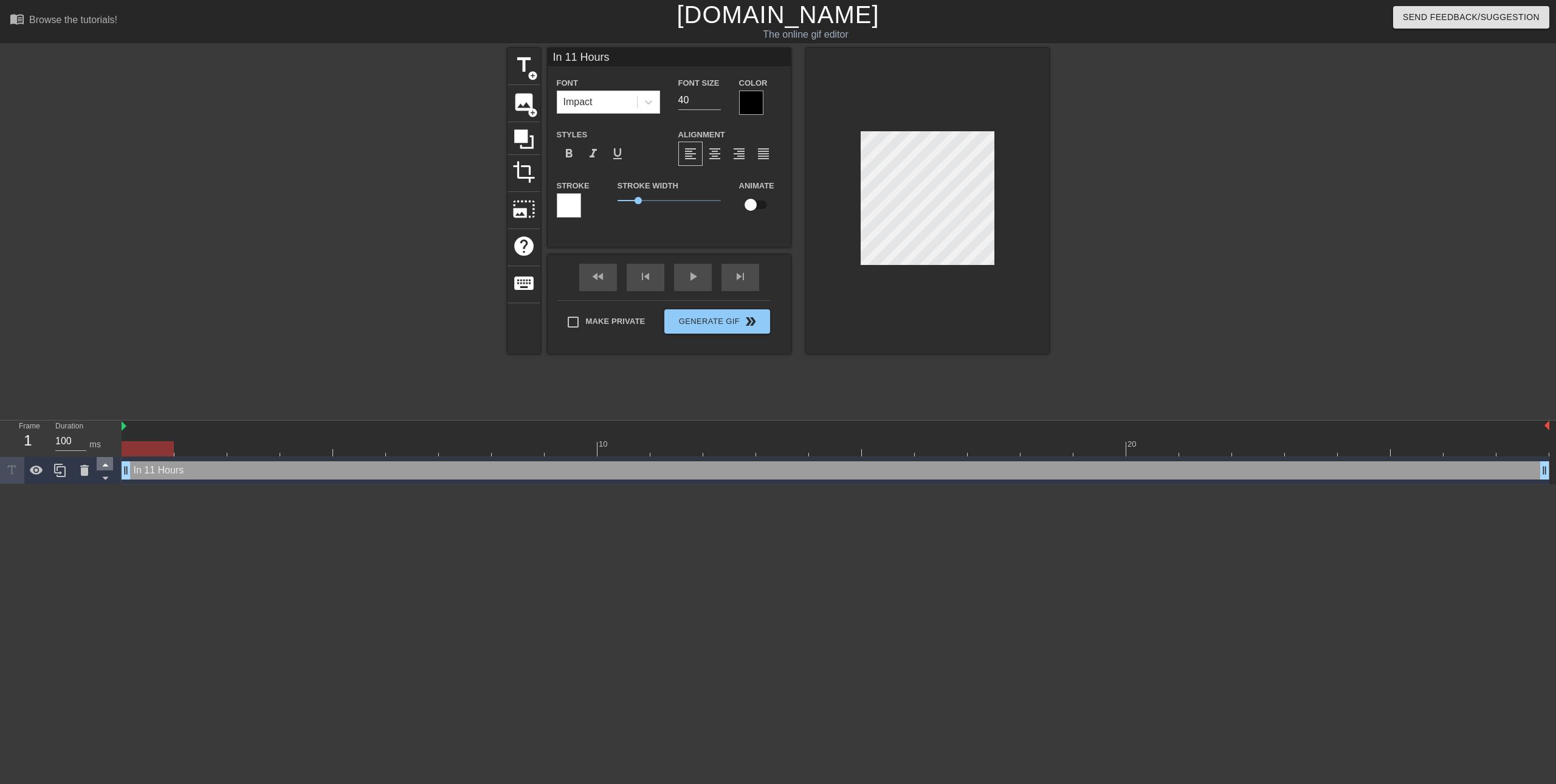
drag, startPoint x: 180, startPoint y: 466, endPoint x: 109, endPoint y: 469, distance: 71.1
click at [109, 469] on div "Frame 1 Duration 100 ms 10 20 In 11 Hours drag_handle drag_handle" at bounding box center [778, 452] width 1556 height 63
click at [467, 389] on div at bounding box center [402, 229] width 183 height 364
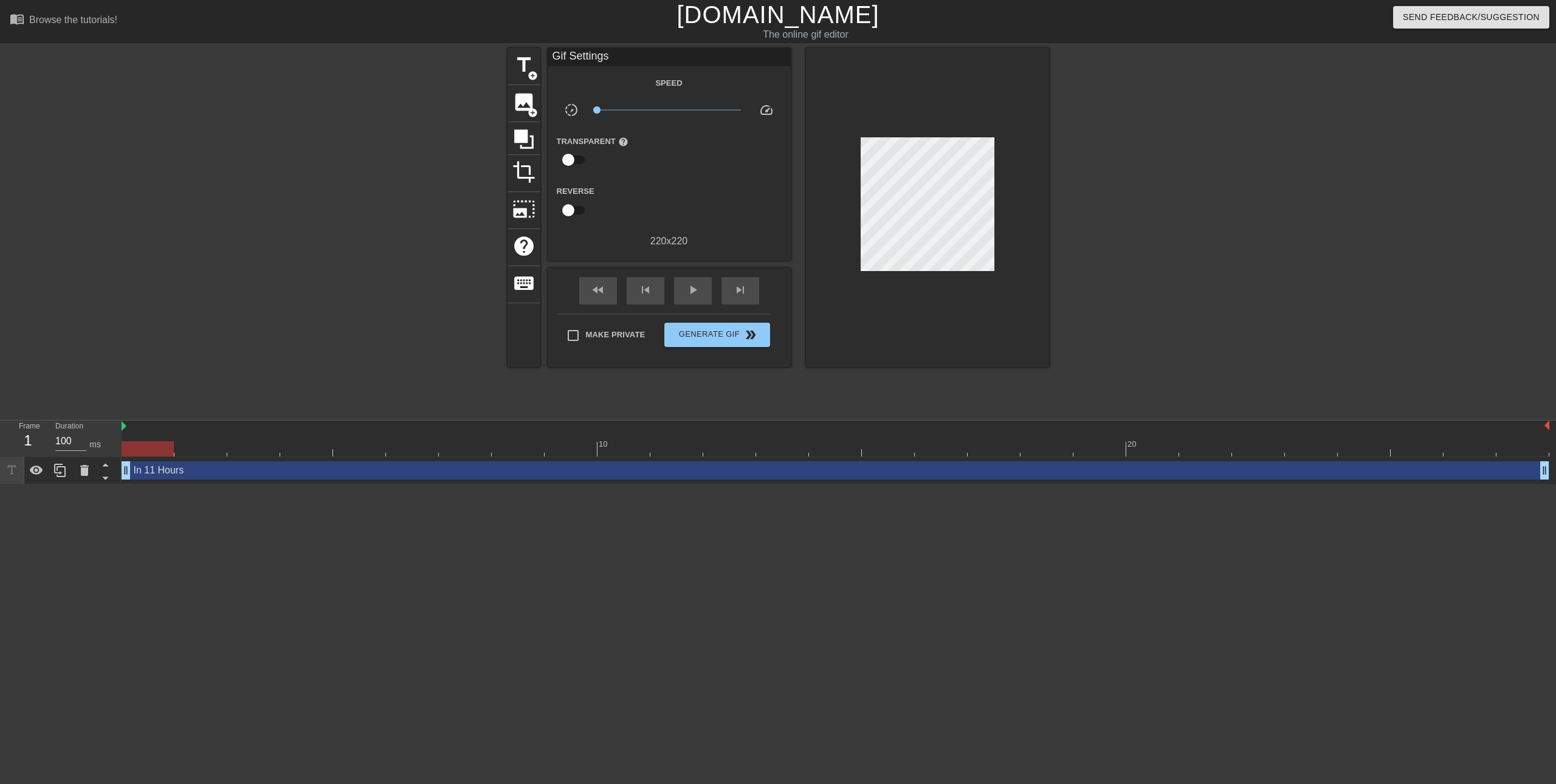
click at [466, 389] on div at bounding box center [402, 229] width 183 height 364
click at [704, 293] on div "play_arrow" at bounding box center [693, 290] width 37 height 27
click at [704, 293] on div "pause" at bounding box center [693, 290] width 37 height 27
click at [704, 293] on div "play_arrow" at bounding box center [693, 290] width 37 height 27
click at [704, 293] on div "pause" at bounding box center [693, 290] width 37 height 27
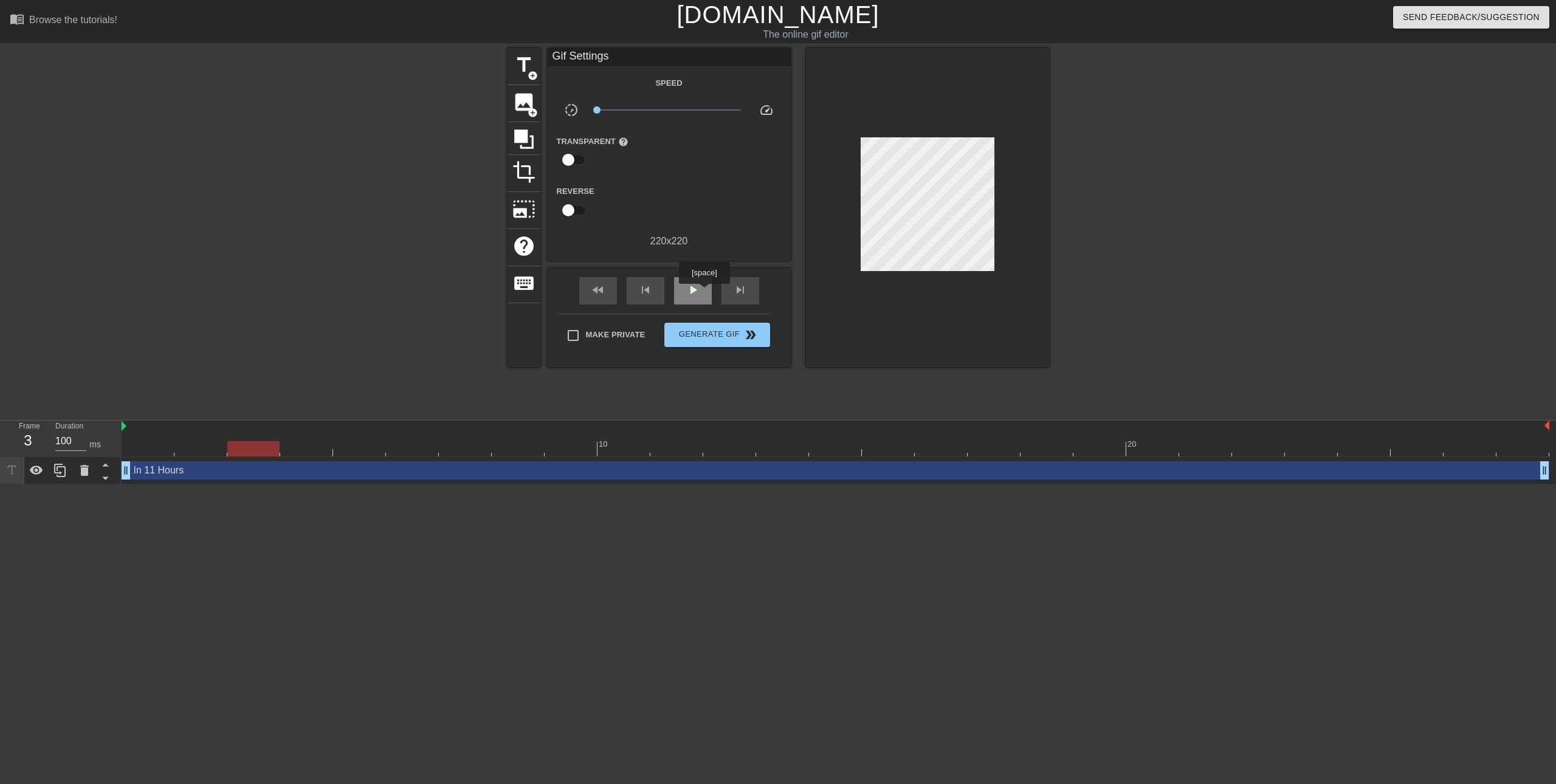
click at [704, 293] on div "play_arrow" at bounding box center [693, 290] width 37 height 27
click at [704, 293] on div "pause" at bounding box center [693, 290] width 37 height 27
click at [704, 293] on div "play_arrow" at bounding box center [693, 290] width 37 height 27
click at [704, 293] on div "pause" at bounding box center [693, 290] width 37 height 27
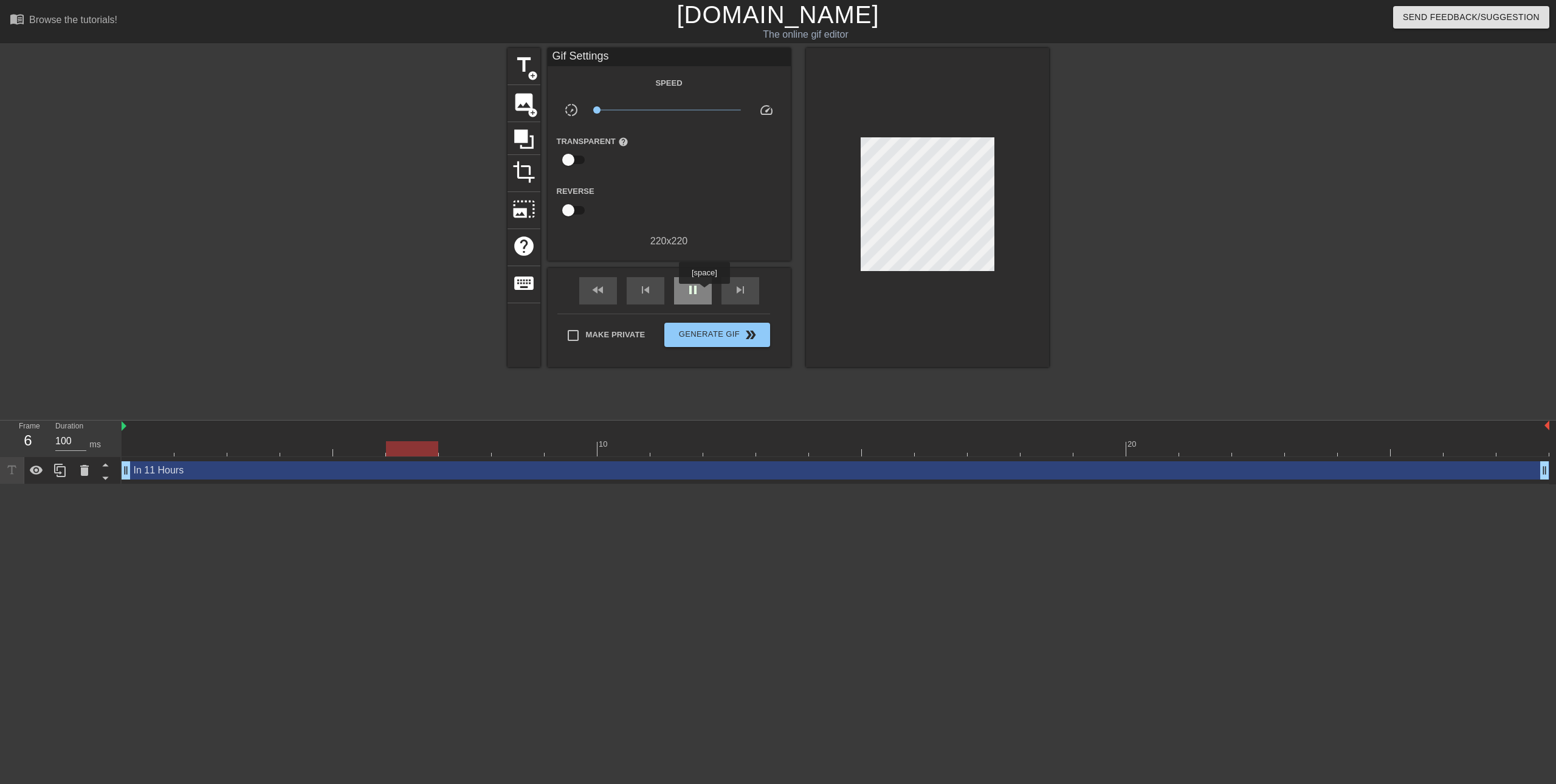
click at [704, 293] on div "pause" at bounding box center [693, 290] width 37 height 27
click at [704, 293] on div "play_arrow" at bounding box center [693, 290] width 37 height 27
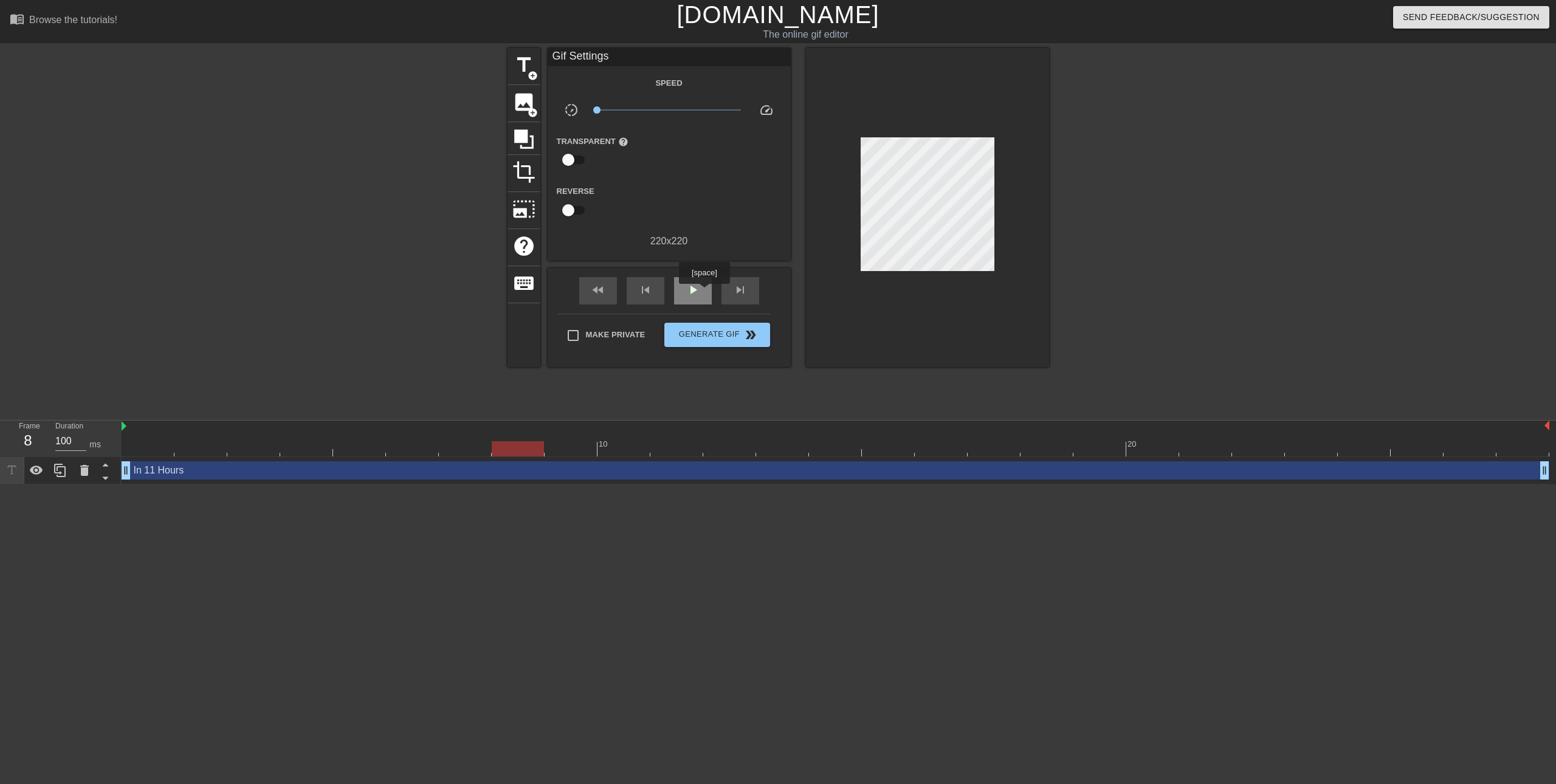
click at [704, 293] on div "play_arrow" at bounding box center [693, 290] width 37 height 27
click at [704, 293] on div "pause" at bounding box center [693, 290] width 37 height 27
click at [697, 293] on span "pause" at bounding box center [693, 290] width 15 height 15
drag, startPoint x: 725, startPoint y: 452, endPoint x: 445, endPoint y: 429, distance: 280.9
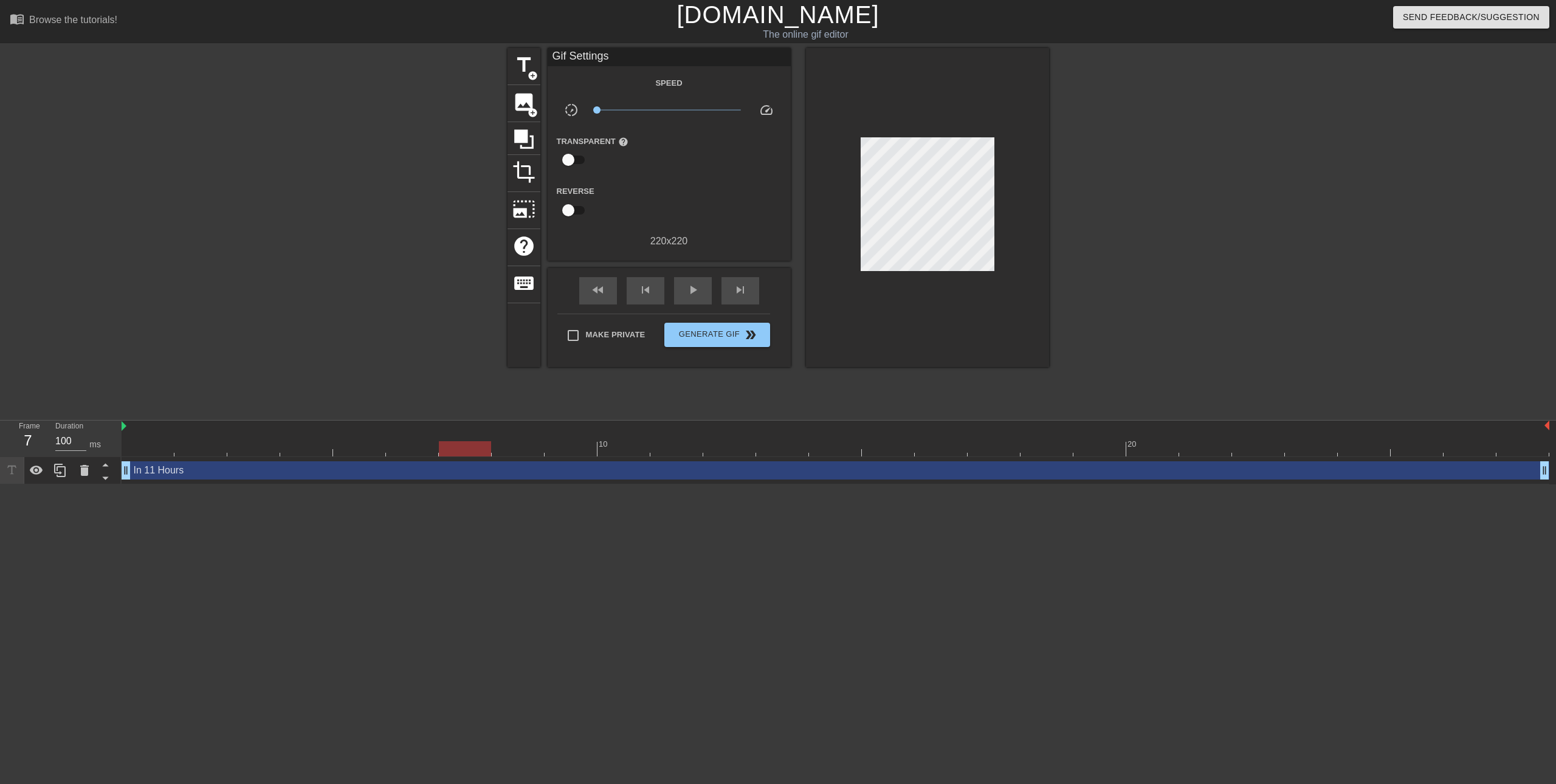
click at [445, 429] on div "10 20" at bounding box center [834, 438] width 1427 height 35
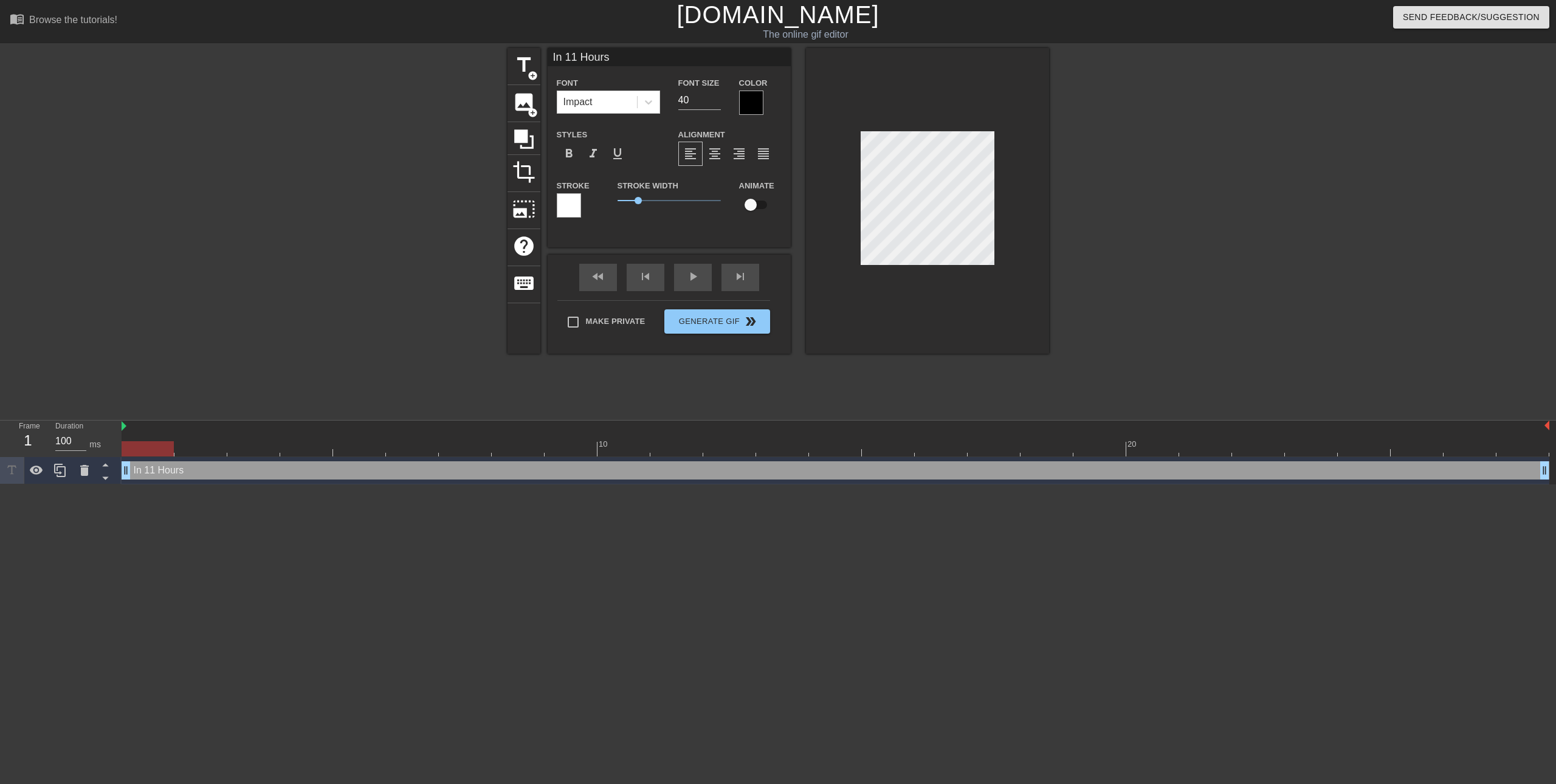
drag, startPoint x: 459, startPoint y: 449, endPoint x: 131, endPoint y: 417, distance: 329.6
click at [131, 417] on div "menu_book Browse the tutorials! Gifntext.com The online gif editor Send Feedbac…" at bounding box center [778, 242] width 1556 height 485
click at [758, 201] on input "checkbox" at bounding box center [750, 204] width 69 height 23
checkbox input "true"
click at [682, 278] on div "play_arrow" at bounding box center [693, 277] width 37 height 27
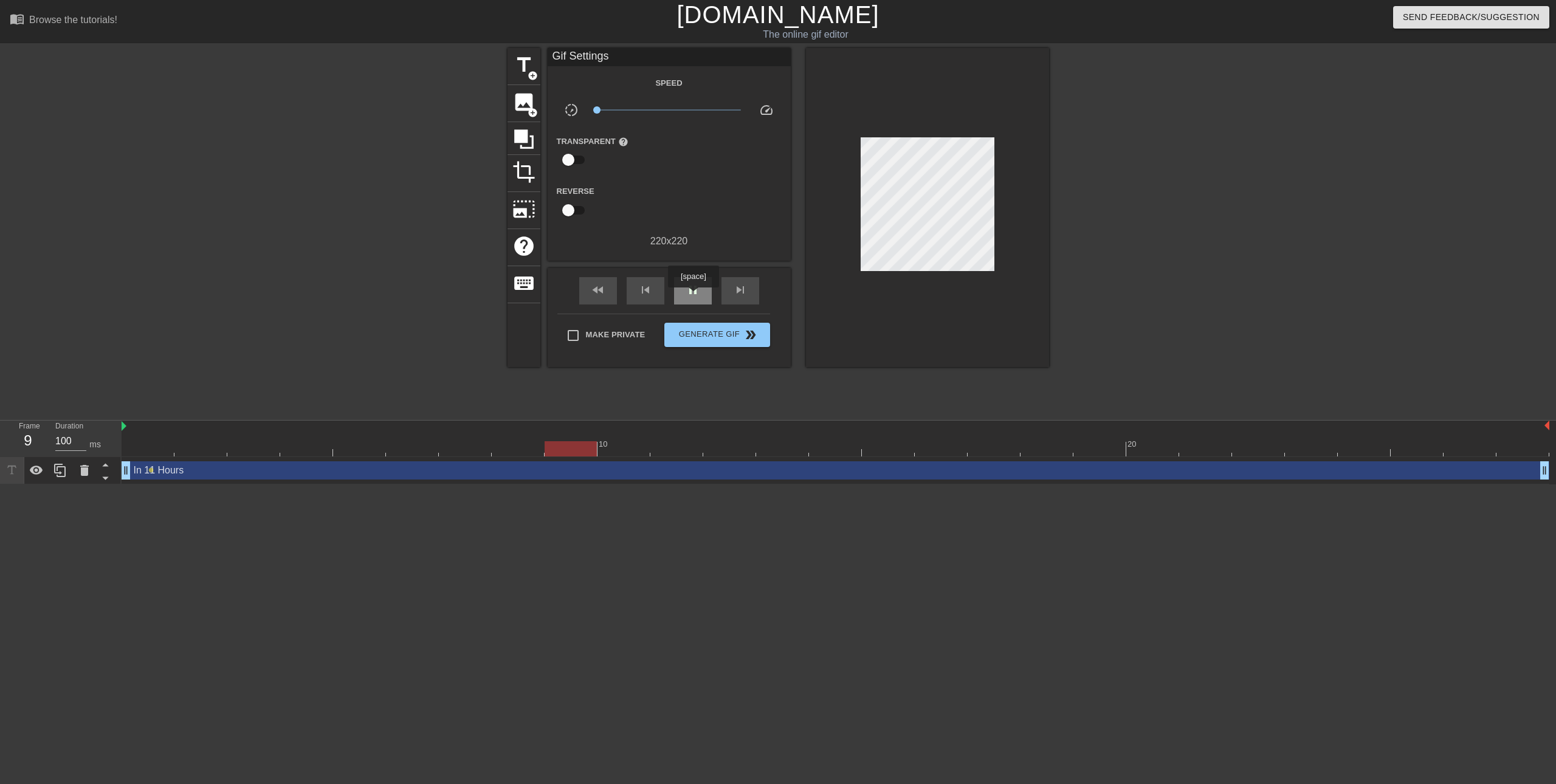
click at [693, 296] on span "pause" at bounding box center [693, 290] width 15 height 15
drag, startPoint x: 563, startPoint y: 449, endPoint x: 158, endPoint y: 450, distance: 405.0
click at [158, 450] on div at bounding box center [147, 448] width 52 height 15
drag, startPoint x: 597, startPoint y: 110, endPoint x: 755, endPoint y: 121, distance: 158.4
click at [755, 121] on div "Speed slow_motion_video x10.0 speed Transparent help Reverse 220 x 220" at bounding box center [668, 162] width 225 height 173
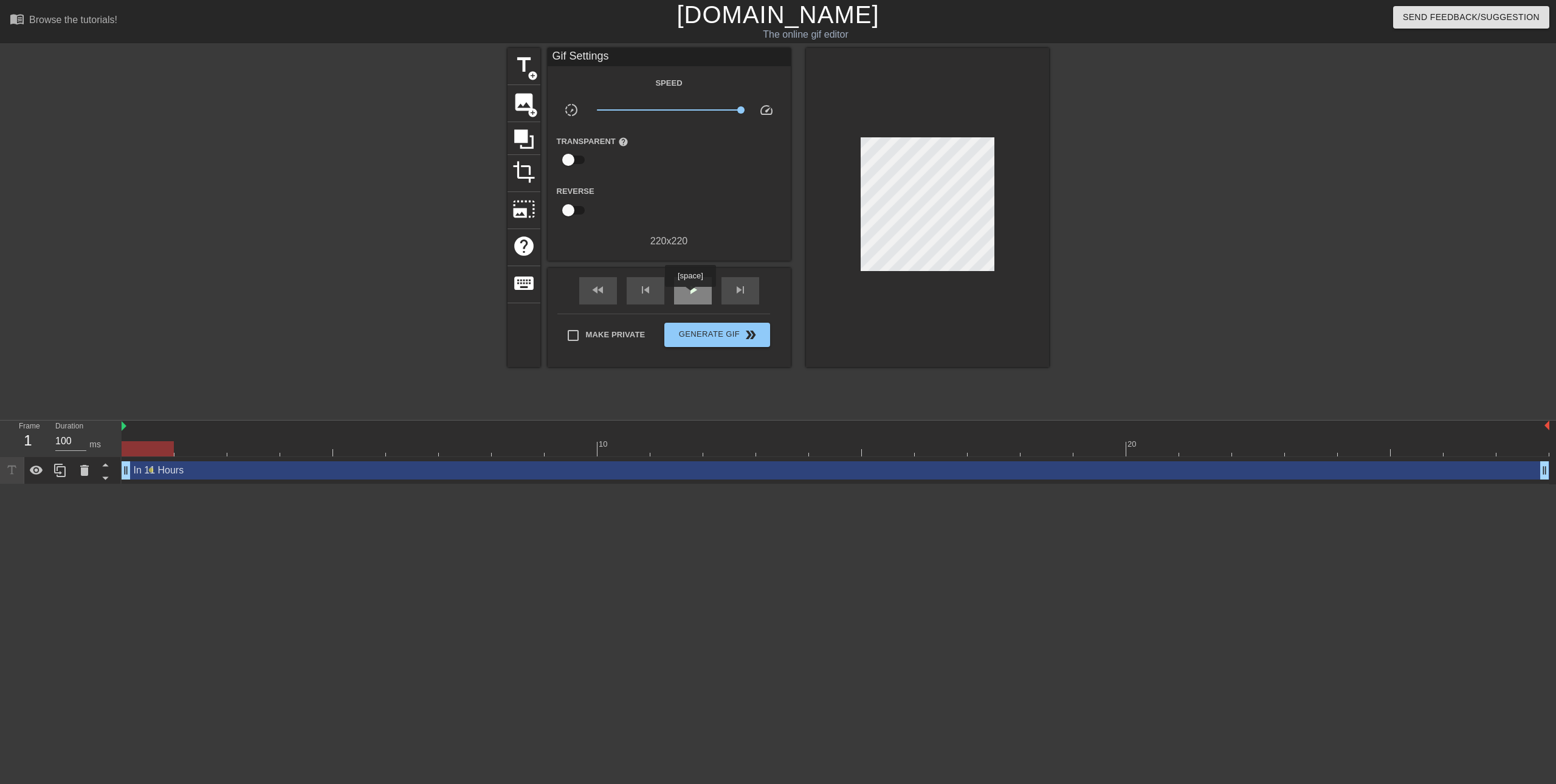
click at [691, 296] on span "play_arrow" at bounding box center [693, 290] width 15 height 15
click at [691, 296] on span "pause" at bounding box center [693, 290] width 15 height 15
drag, startPoint x: 737, startPoint y: 109, endPoint x: 573, endPoint y: 100, distance: 164.2
click at [573, 100] on div "Speed slow_motion_video x0.100 speed Transparent help Reverse 220 x 220" at bounding box center [668, 162] width 225 height 173
drag, startPoint x: 350, startPoint y: 452, endPoint x: 169, endPoint y: 455, distance: 181.0
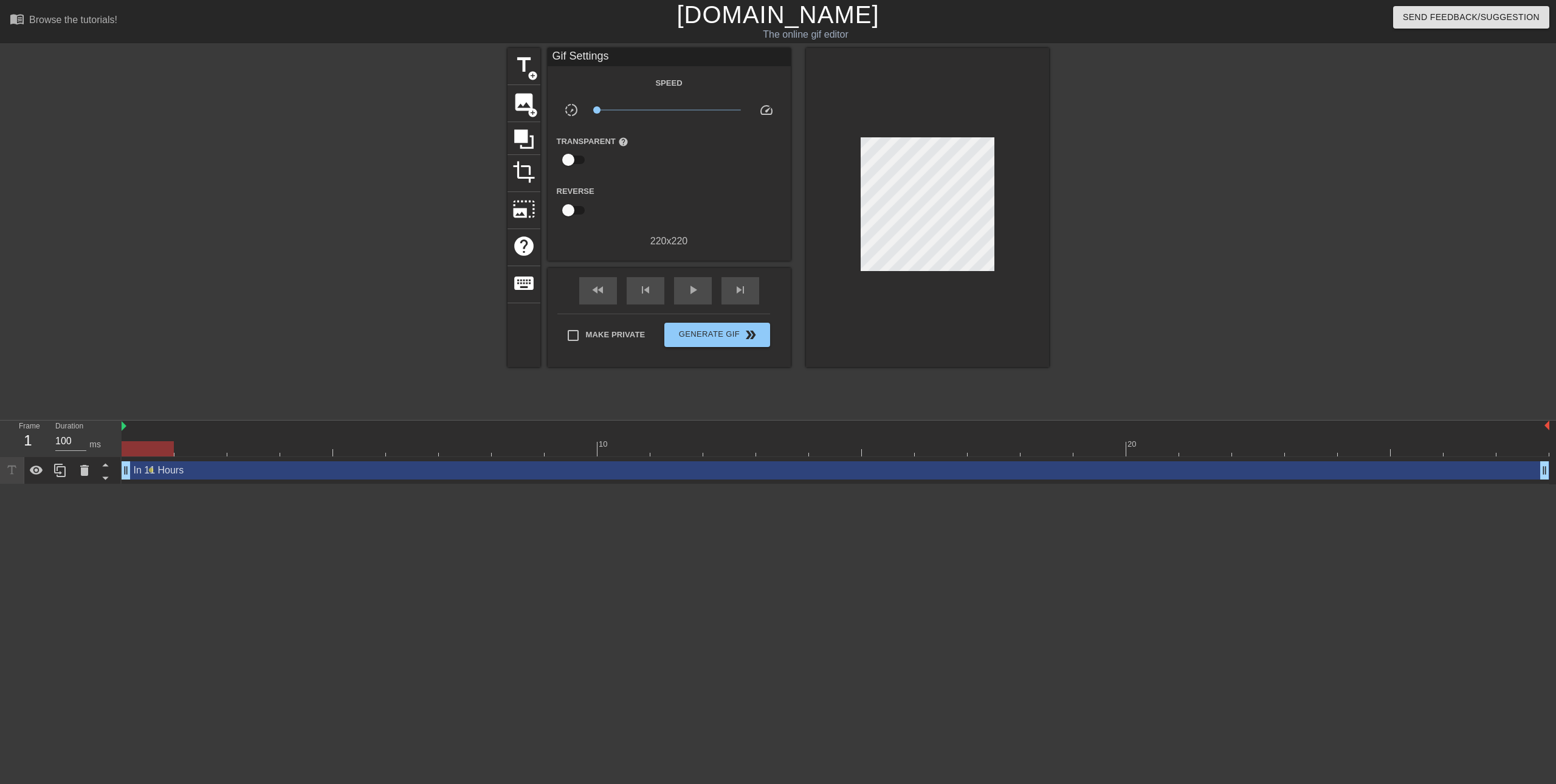
click at [170, 456] on div at bounding box center [147, 448] width 52 height 15
click at [164, 447] on div at bounding box center [147, 448] width 52 height 15
drag, startPoint x: 164, startPoint y: 447, endPoint x: 113, endPoint y: 546, distance: 111.4
click at [113, 485] on html "menu_book Browse the tutorials! Gifntext.com The online gif editor Send Feedbac…" at bounding box center [778, 242] width 1556 height 485
click at [530, 107] on span "add_circle" at bounding box center [532, 112] width 10 height 10
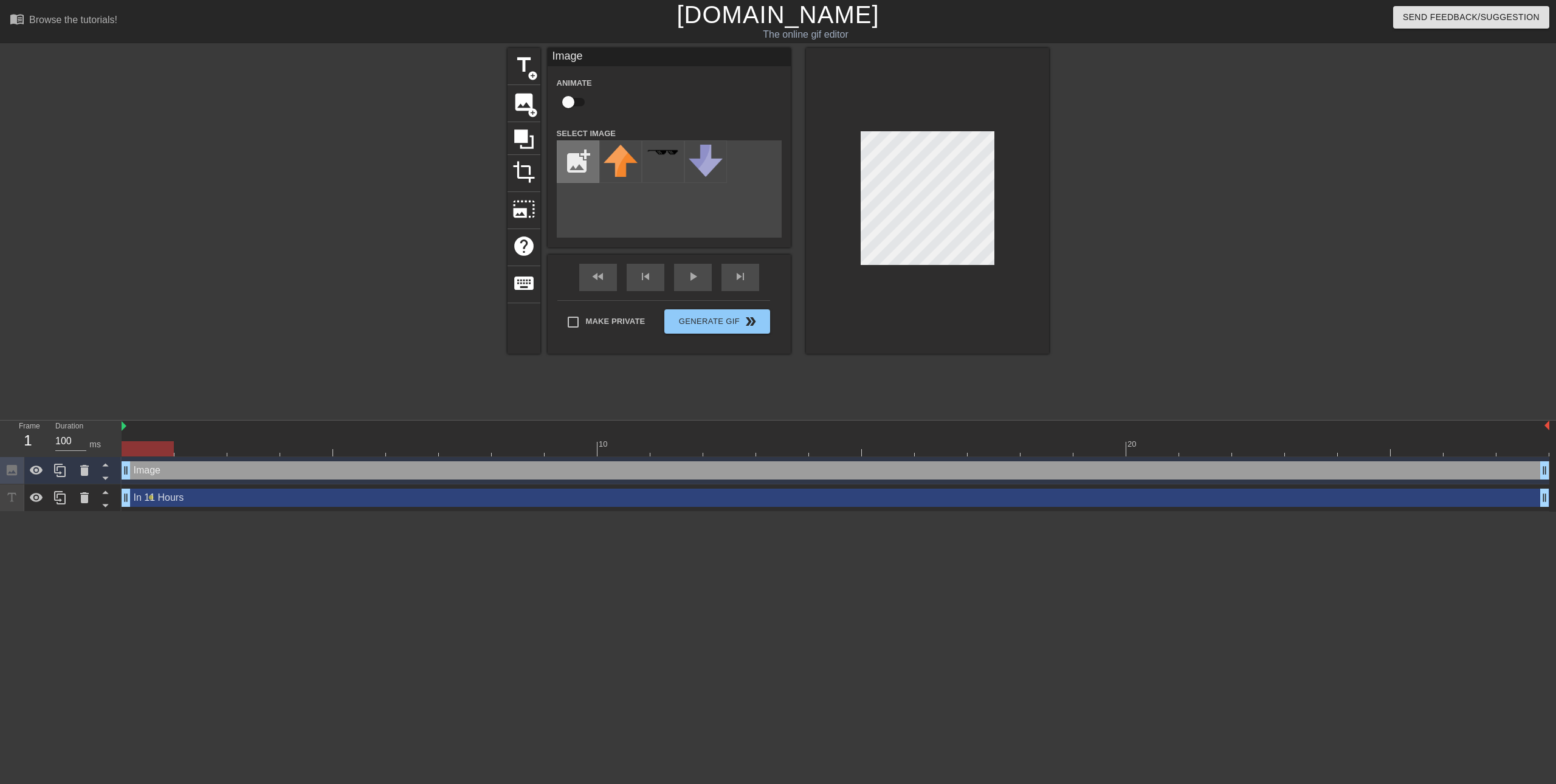
click at [580, 171] on input "file" at bounding box center [578, 161] width 41 height 41
click at [576, 171] on input "file" at bounding box center [578, 161] width 41 height 41
click at [561, 164] on input "file" at bounding box center [578, 161] width 41 height 41
click at [603, 176] on img at bounding box center [620, 174] width 34 height 61
click at [954, 488] on div "menu_book Browse the tutorials! Gifntext.com The online gif editor Send Feedbac…" at bounding box center [778, 255] width 1556 height 512
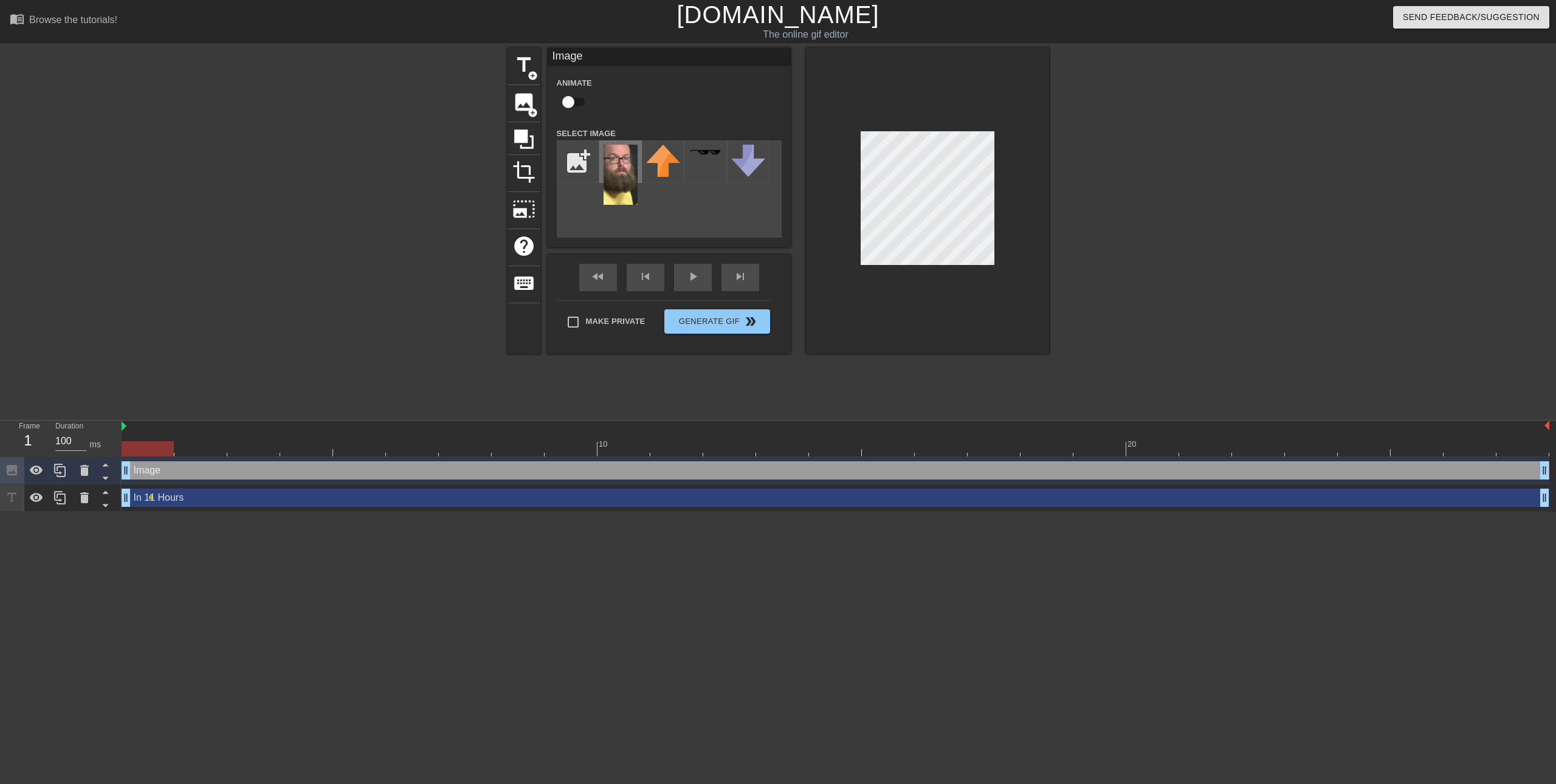
click at [622, 190] on img at bounding box center [620, 174] width 34 height 61
click at [611, 174] on img at bounding box center [620, 174] width 34 height 61
drag, startPoint x: 613, startPoint y: 172, endPoint x: 611, endPoint y: 204, distance: 32.1
click at [594, 206] on div "add_photo_alternate" at bounding box center [668, 189] width 225 height 97
click at [594, 172] on input "file" at bounding box center [578, 161] width 41 height 41
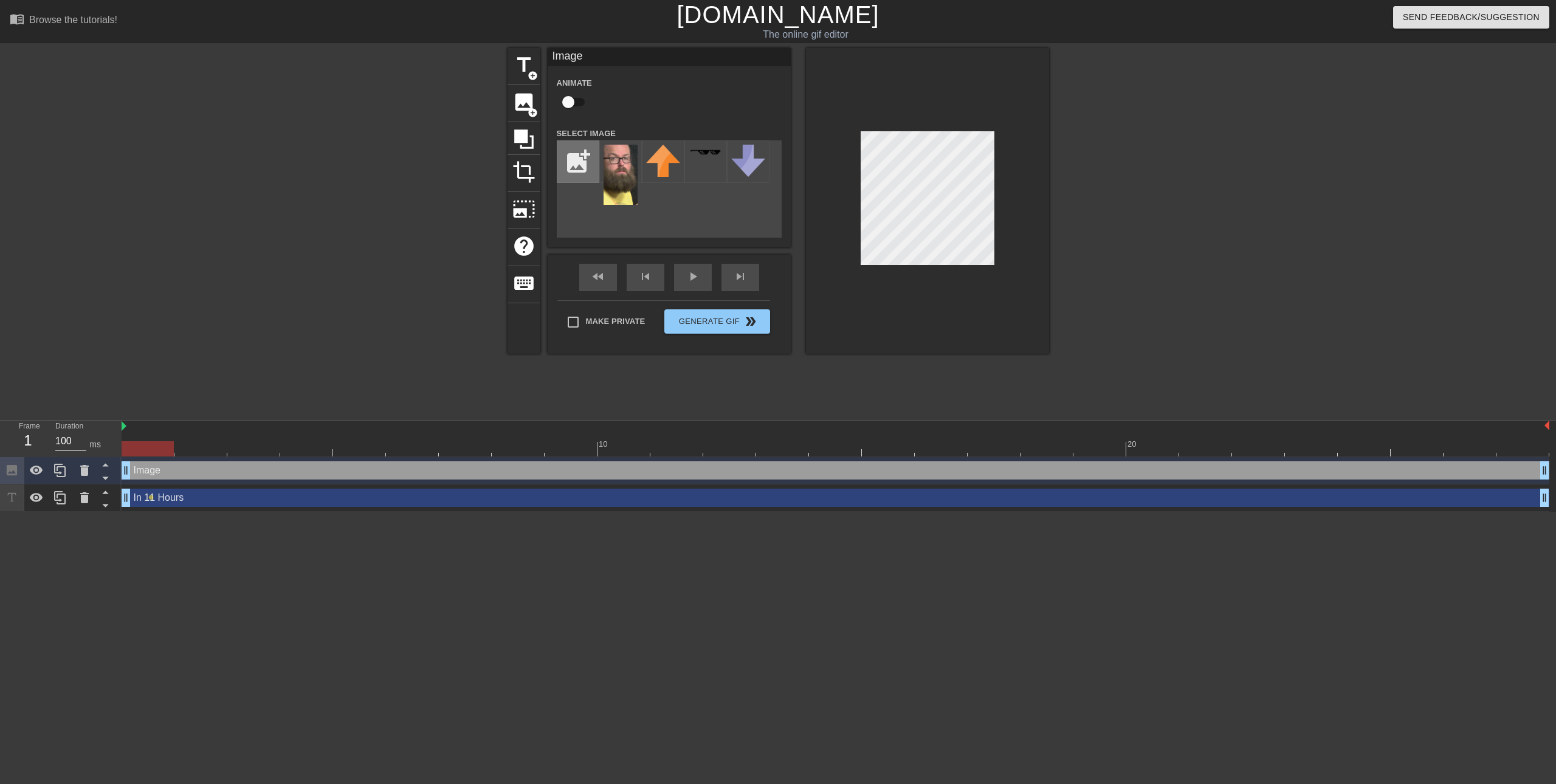
type input "C:\fakepath\[PERSON_NAME].jpg"
click at [614, 157] on img at bounding box center [620, 168] width 34 height 47
click at [887, 89] on div at bounding box center [927, 200] width 243 height 306
click at [621, 163] on img at bounding box center [620, 168] width 34 height 47
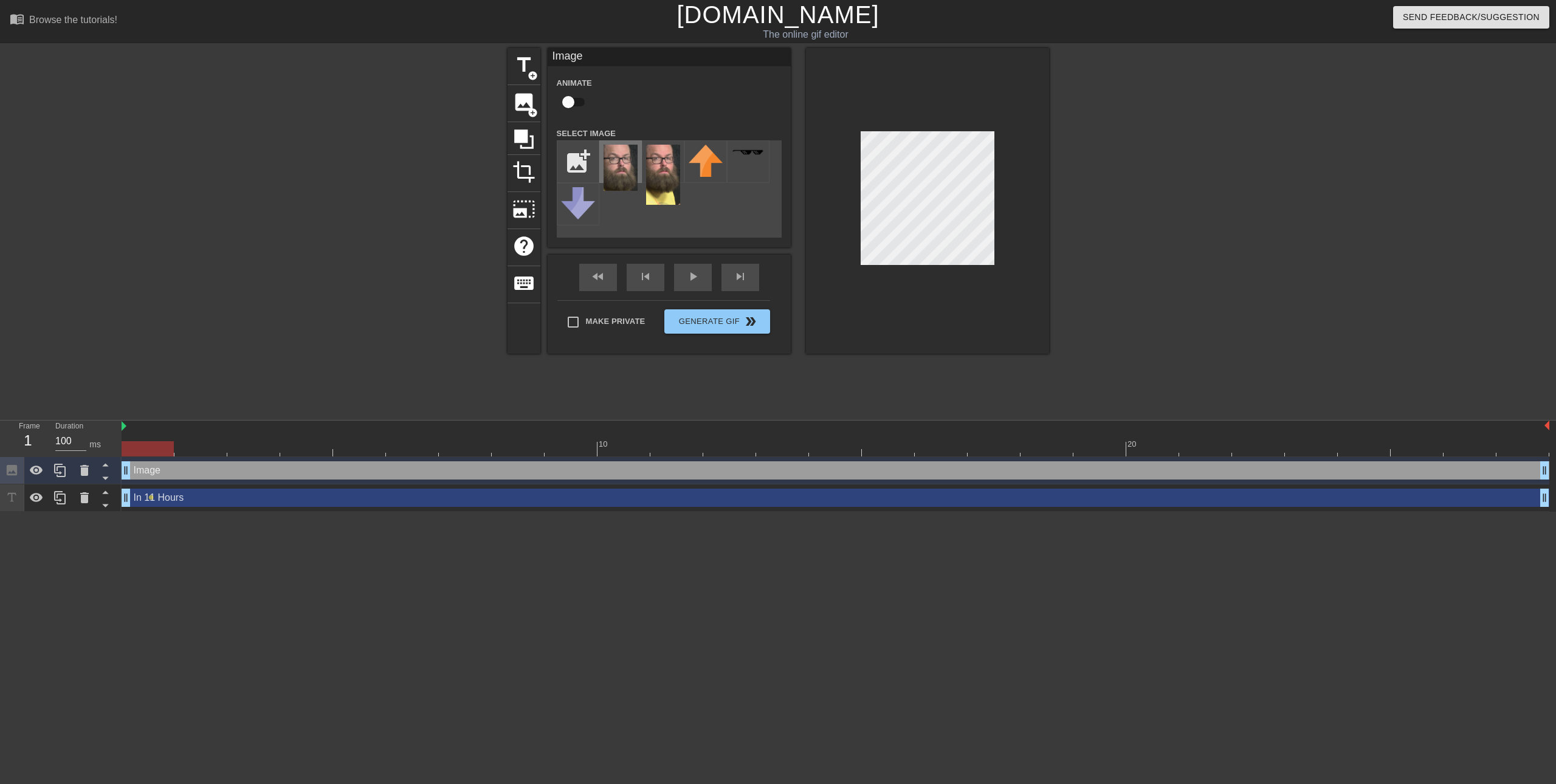
click at [627, 161] on img at bounding box center [620, 168] width 34 height 47
click at [525, 72] on span "title" at bounding box center [523, 64] width 23 height 23
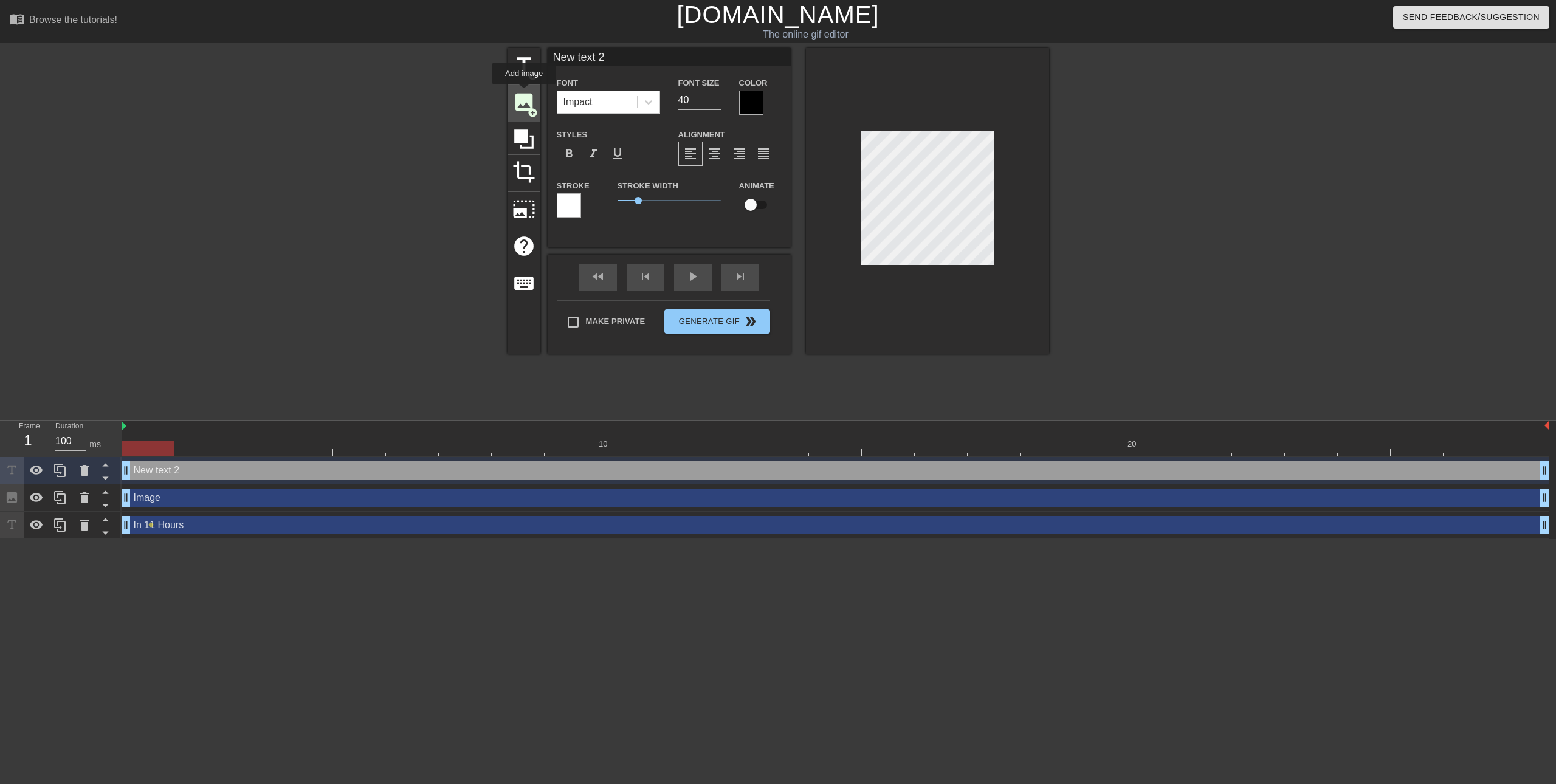
click at [524, 93] on span "image" at bounding box center [523, 102] width 23 height 23
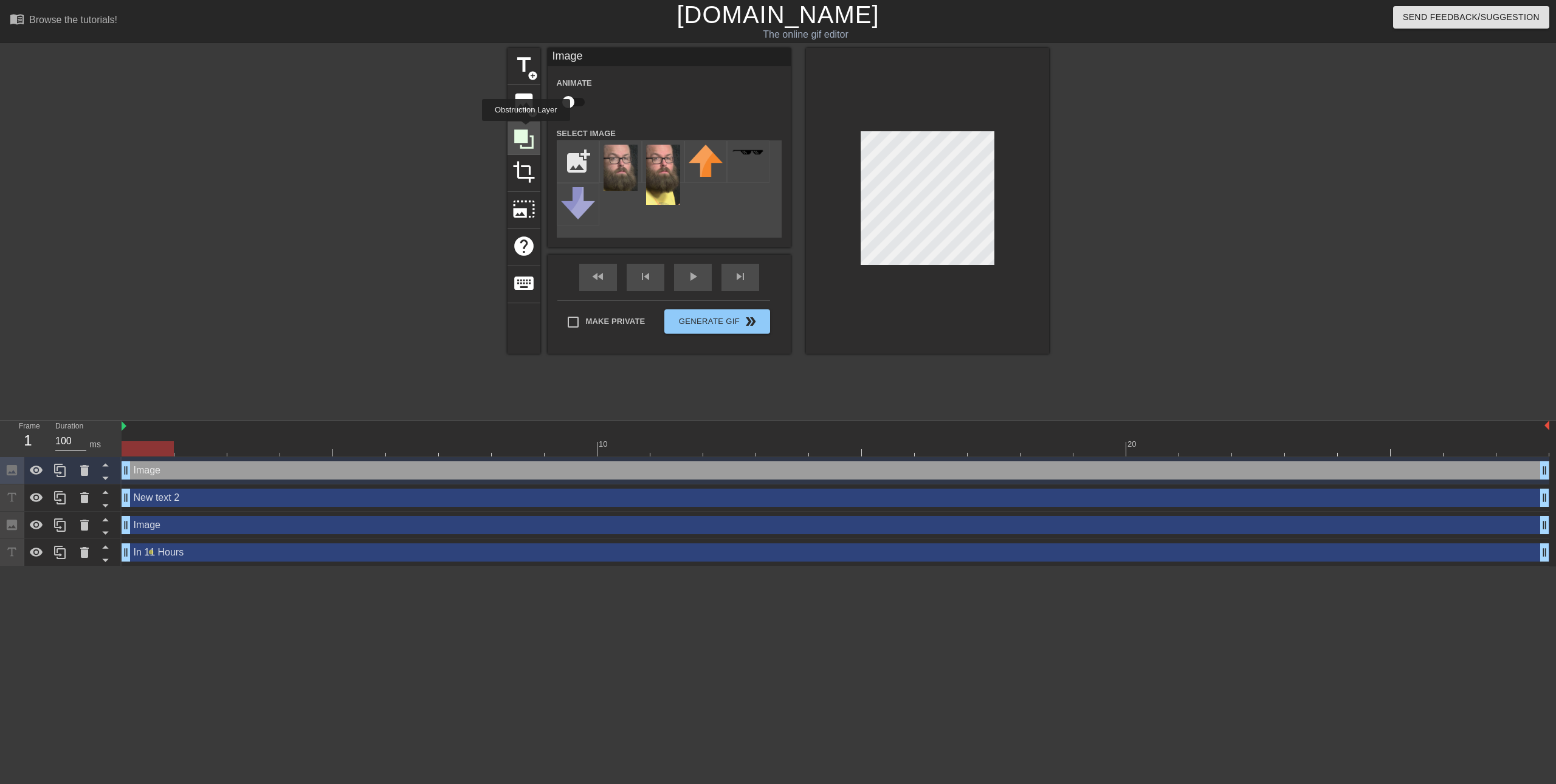
click at [526, 133] on icon at bounding box center [523, 139] width 20 height 20
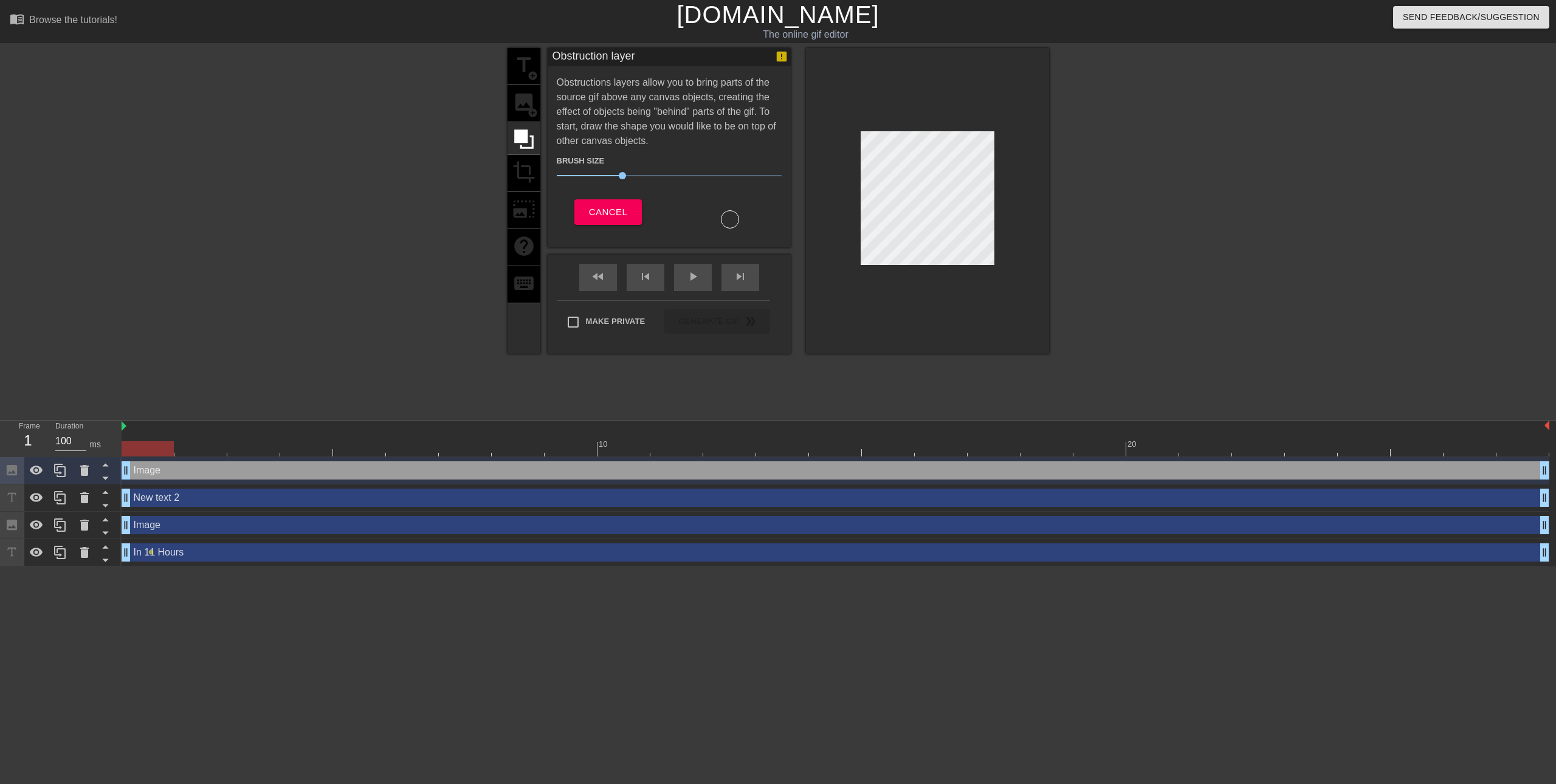
click at [524, 110] on div "title add_circle image add_circle crop photo_size_select_large help keyboard" at bounding box center [523, 200] width 33 height 306
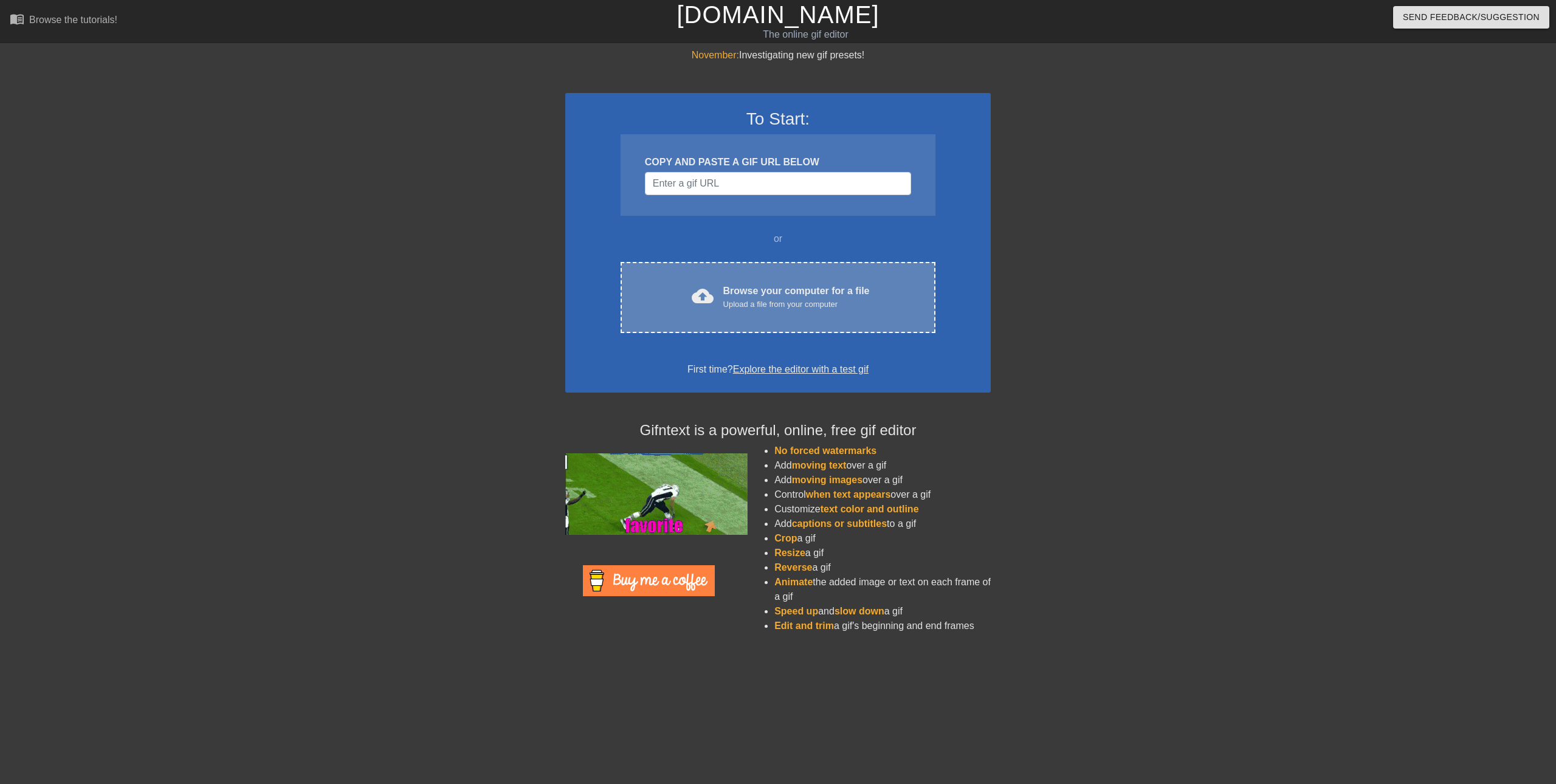
click at [778, 266] on div "cloud_upload Browse your computer for a file Upload a file from your computer C…" at bounding box center [778, 297] width 315 height 71
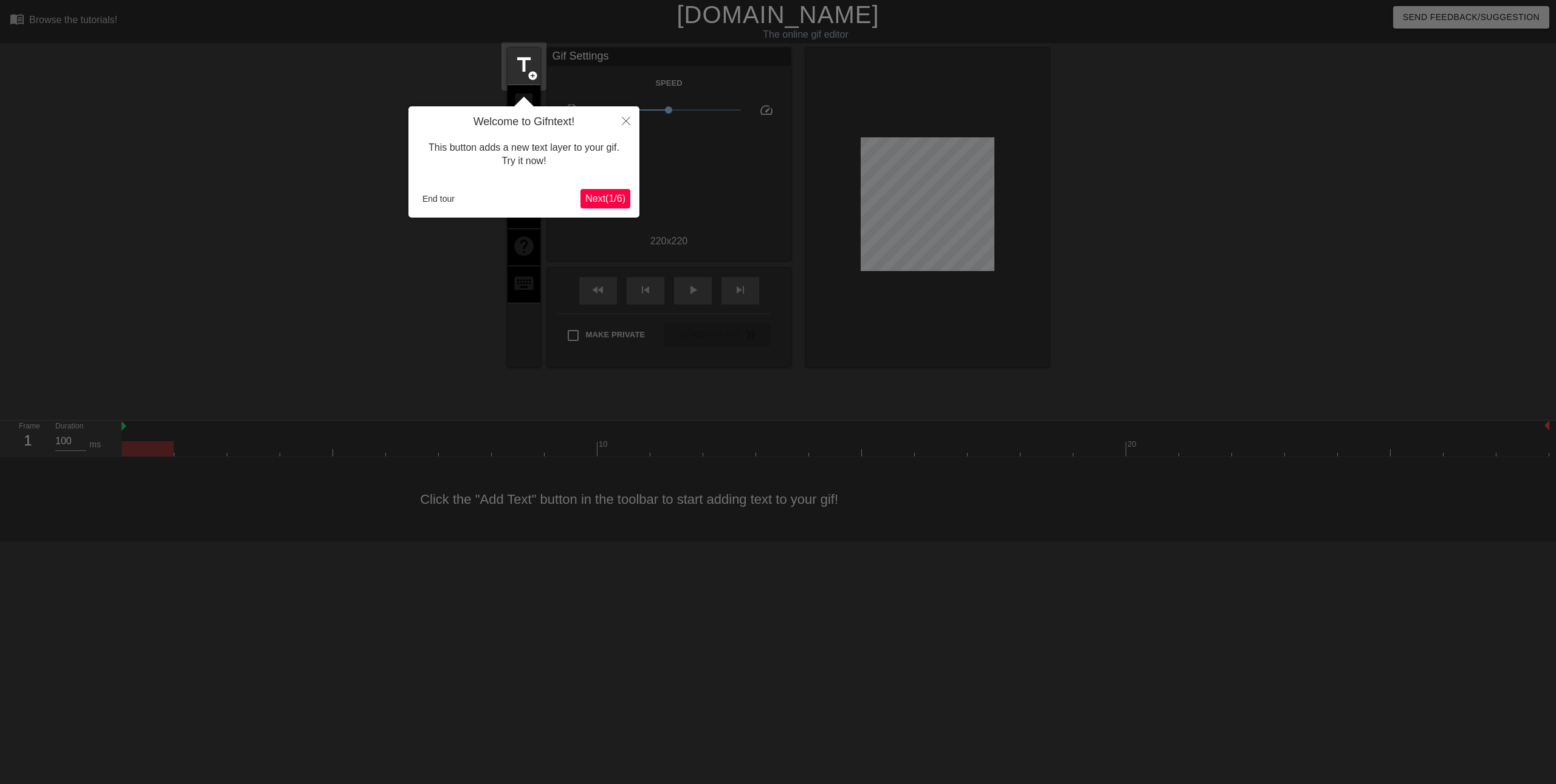
click at [599, 199] on span "Next ( 1 / 6 )" at bounding box center [605, 198] width 40 height 10
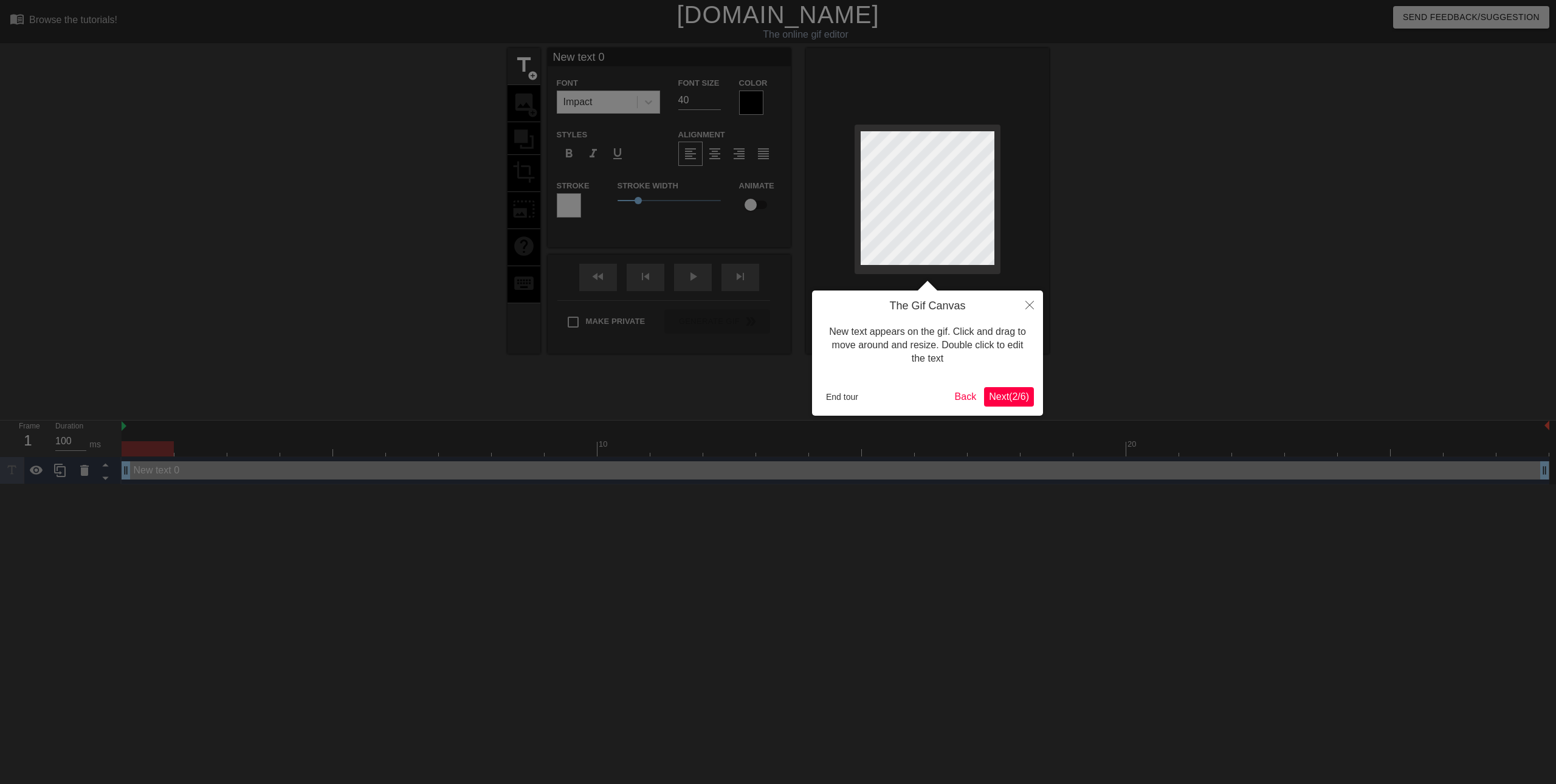
click at [1007, 402] on span "Next ( 2 / 6 )" at bounding box center [1009, 396] width 40 height 10
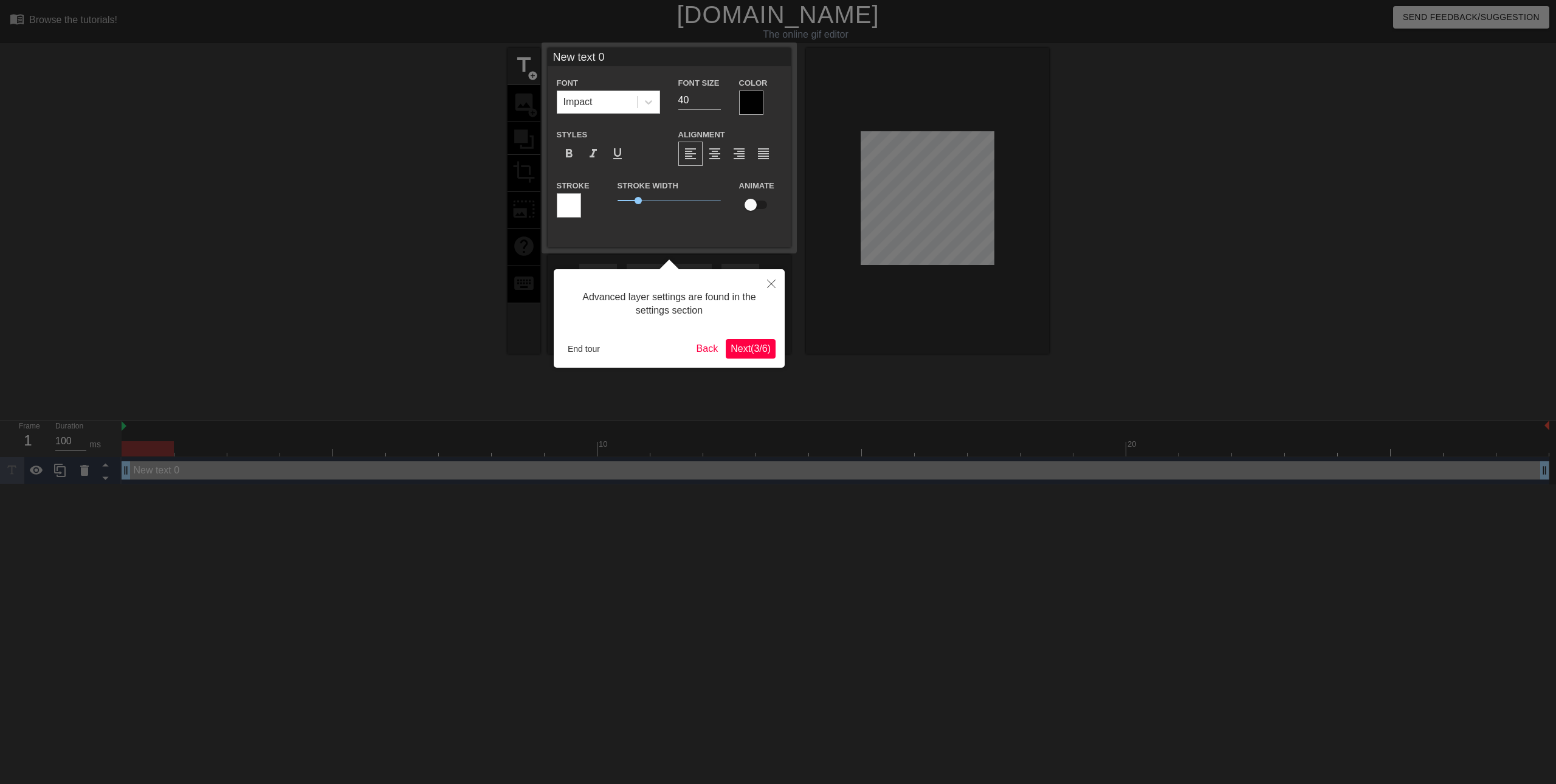
click at [753, 349] on span "Next ( 3 / 6 )" at bounding box center [750, 348] width 40 height 10
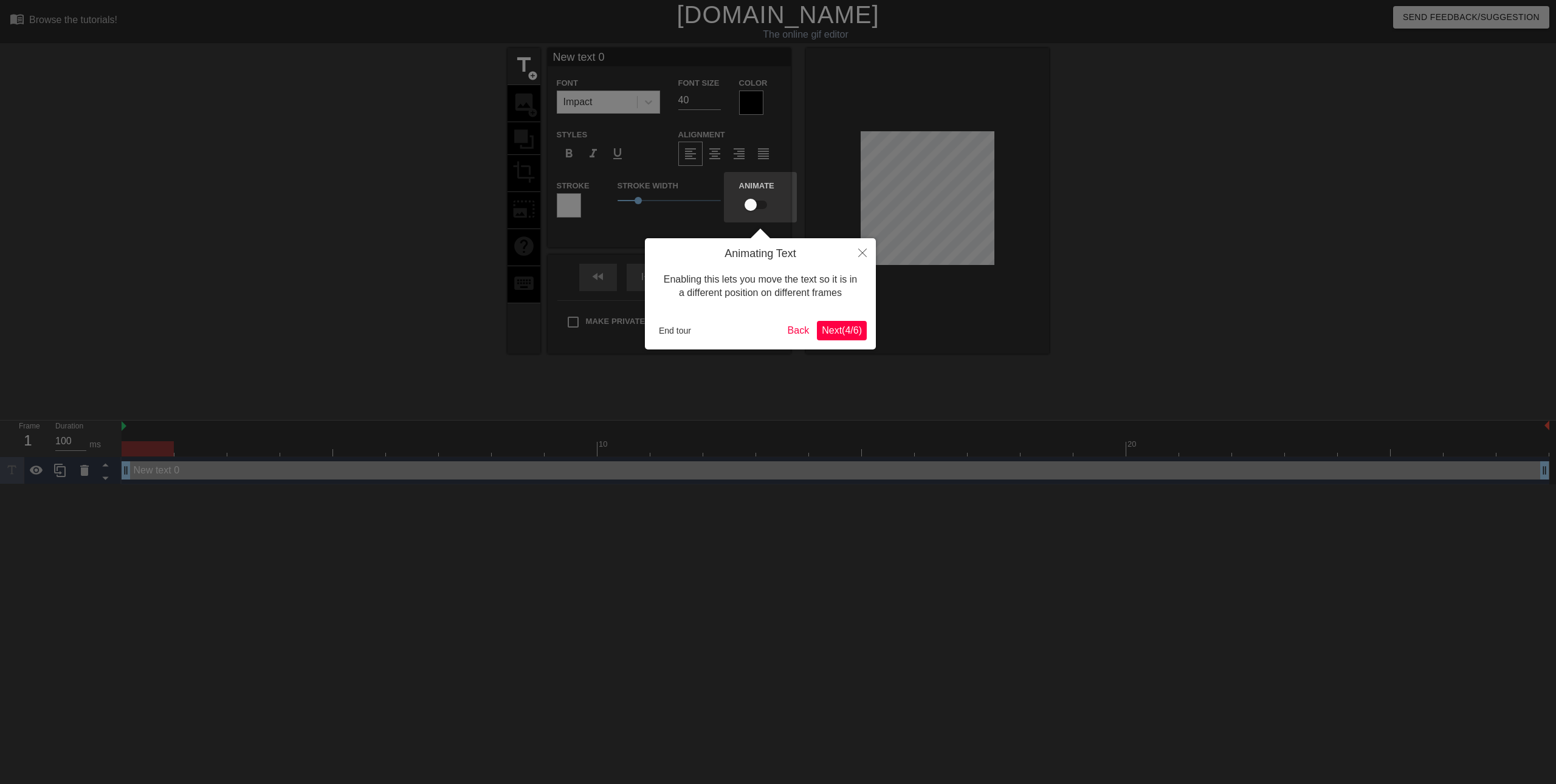
click at [840, 332] on span "Next ( 4 / 6 )" at bounding box center [841, 330] width 40 height 10
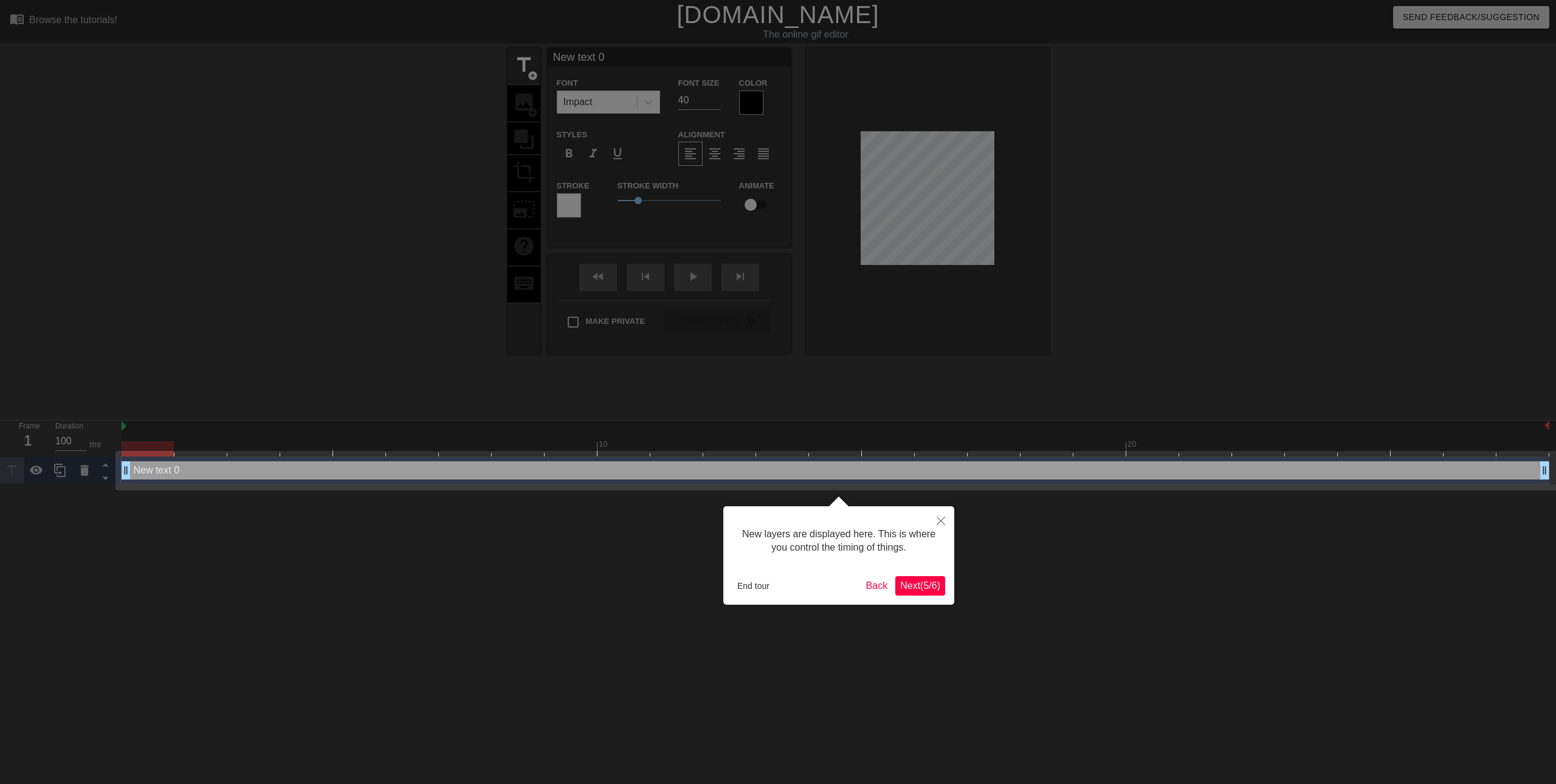
click at [914, 585] on span "Next ( 5 / 6 )" at bounding box center [919, 585] width 40 height 10
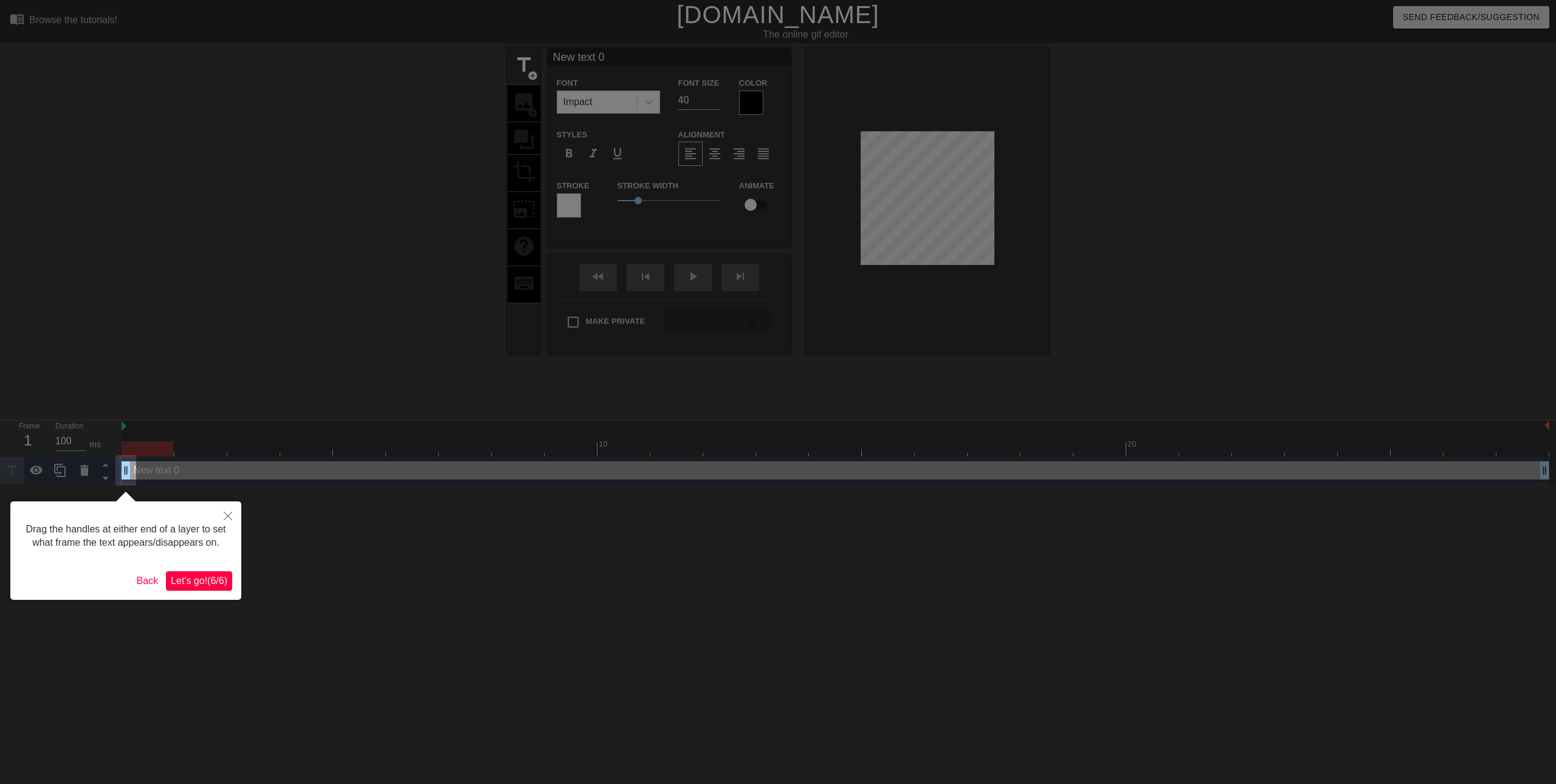
click at [202, 587] on button "Let's go! ( 6 / 6 )" at bounding box center [199, 581] width 66 height 20
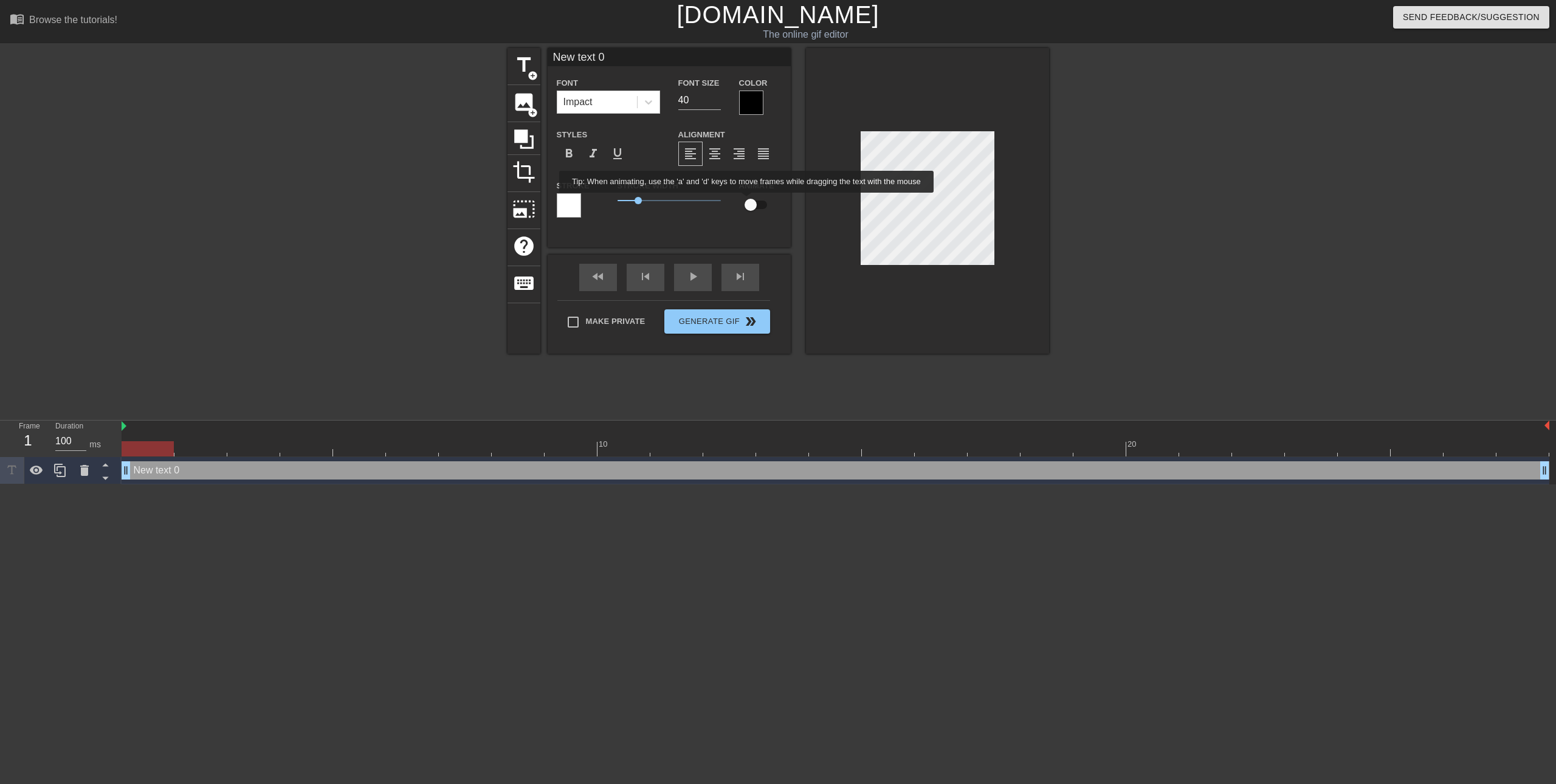
click at [747, 201] on input "checkbox" at bounding box center [750, 204] width 69 height 23
checkbox input "true"
drag, startPoint x: 638, startPoint y: 59, endPoint x: 541, endPoint y: 54, distance: 97.1
click at [541, 54] on div "title add_circle image add_circle crop photo_size_select_large help keyboard Ne…" at bounding box center [778, 200] width 542 height 306
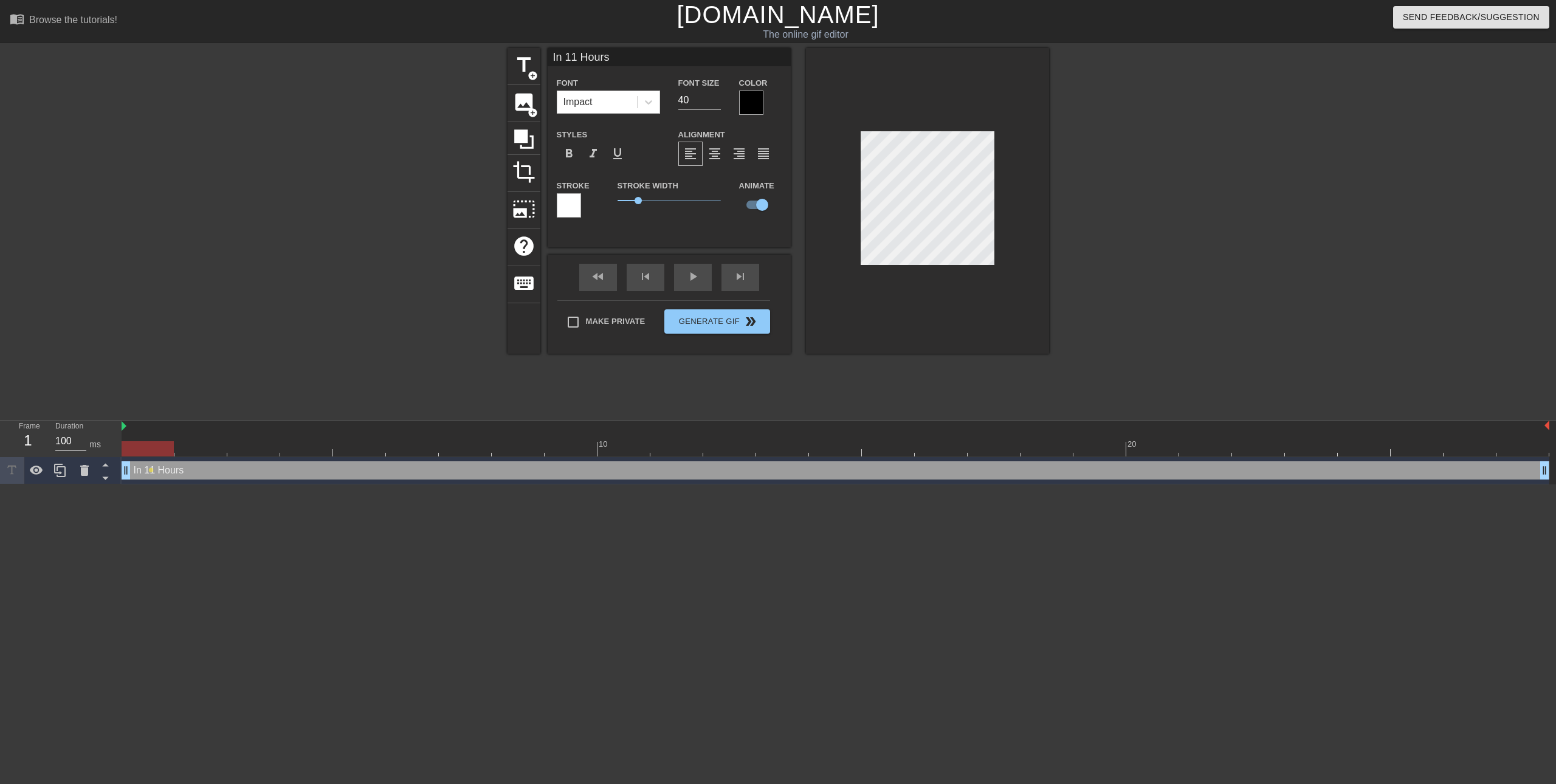
type input "In 11 Hours"
click at [1005, 303] on div at bounding box center [927, 200] width 243 height 306
click at [697, 231] on div "In 11 Hours Font Impact Font Size 40 Color Styles format_bold format_italic for…" at bounding box center [668, 147] width 243 height 199
click at [198, 451] on div at bounding box center [834, 448] width 1427 height 15
click at [255, 451] on div at bounding box center [834, 448] width 1427 height 15
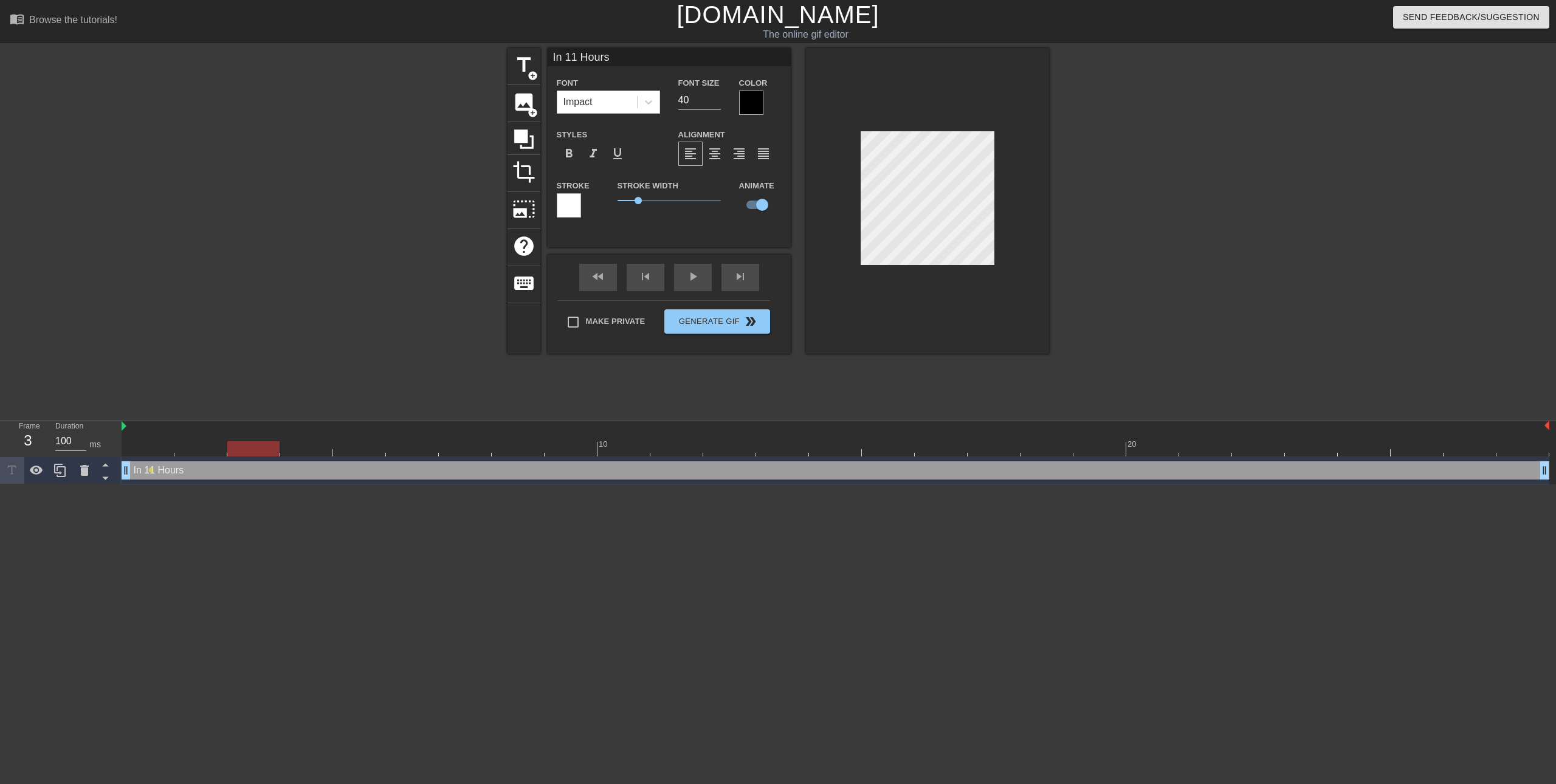
click at [197, 452] on div at bounding box center [834, 448] width 1427 height 15
click at [158, 450] on div at bounding box center [834, 448] width 1427 height 15
click at [200, 445] on div at bounding box center [834, 448] width 1427 height 15
click at [246, 449] on div at bounding box center [834, 448] width 1427 height 15
click at [307, 447] on div at bounding box center [834, 448] width 1427 height 15
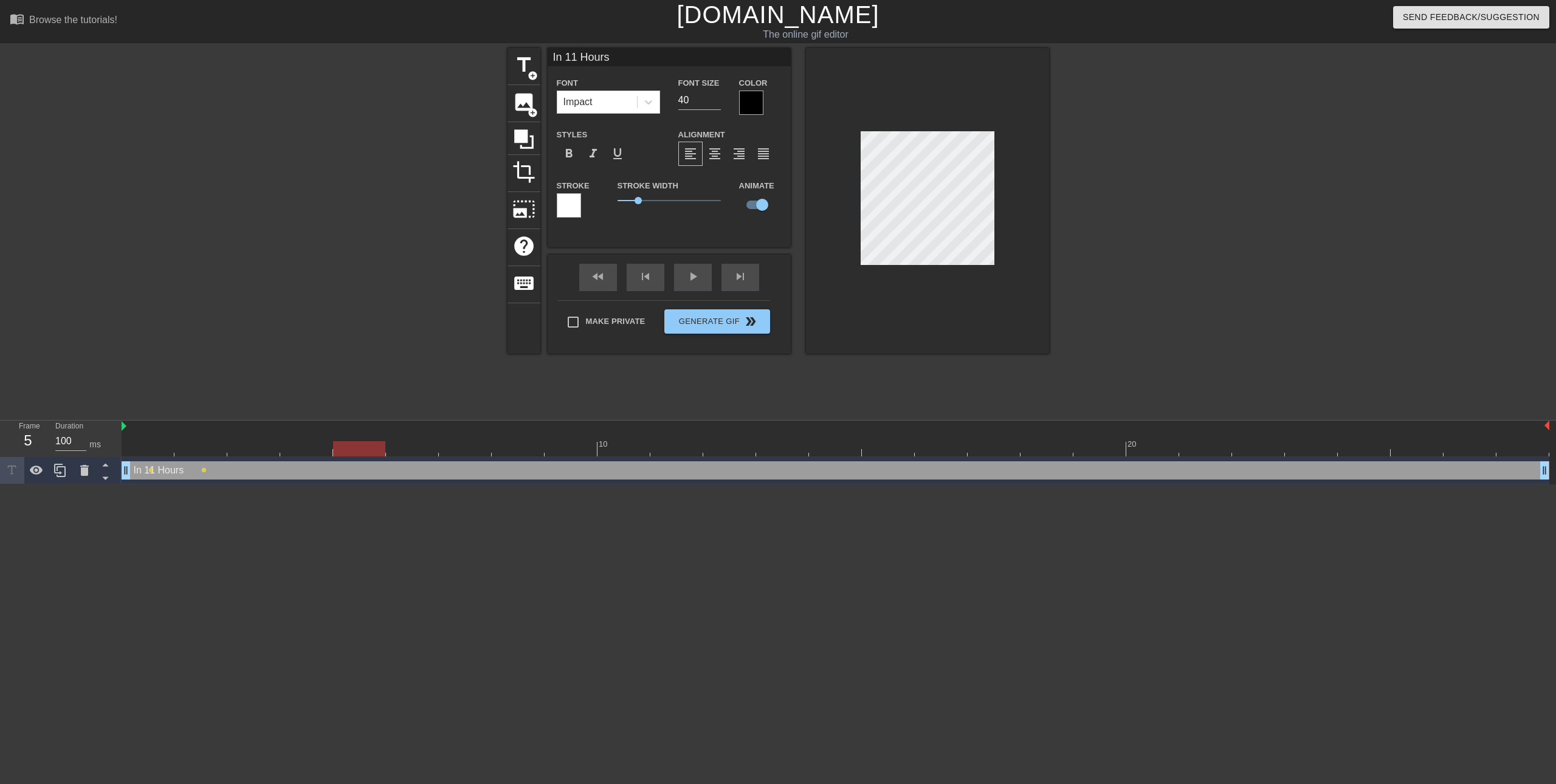
click at [352, 447] on div at bounding box center [834, 448] width 1427 height 15
click at [407, 447] on div at bounding box center [834, 448] width 1427 height 15
click at [473, 448] on div at bounding box center [834, 448] width 1427 height 15
click at [505, 444] on div at bounding box center [834, 448] width 1427 height 15
click at [574, 446] on div at bounding box center [834, 448] width 1427 height 15
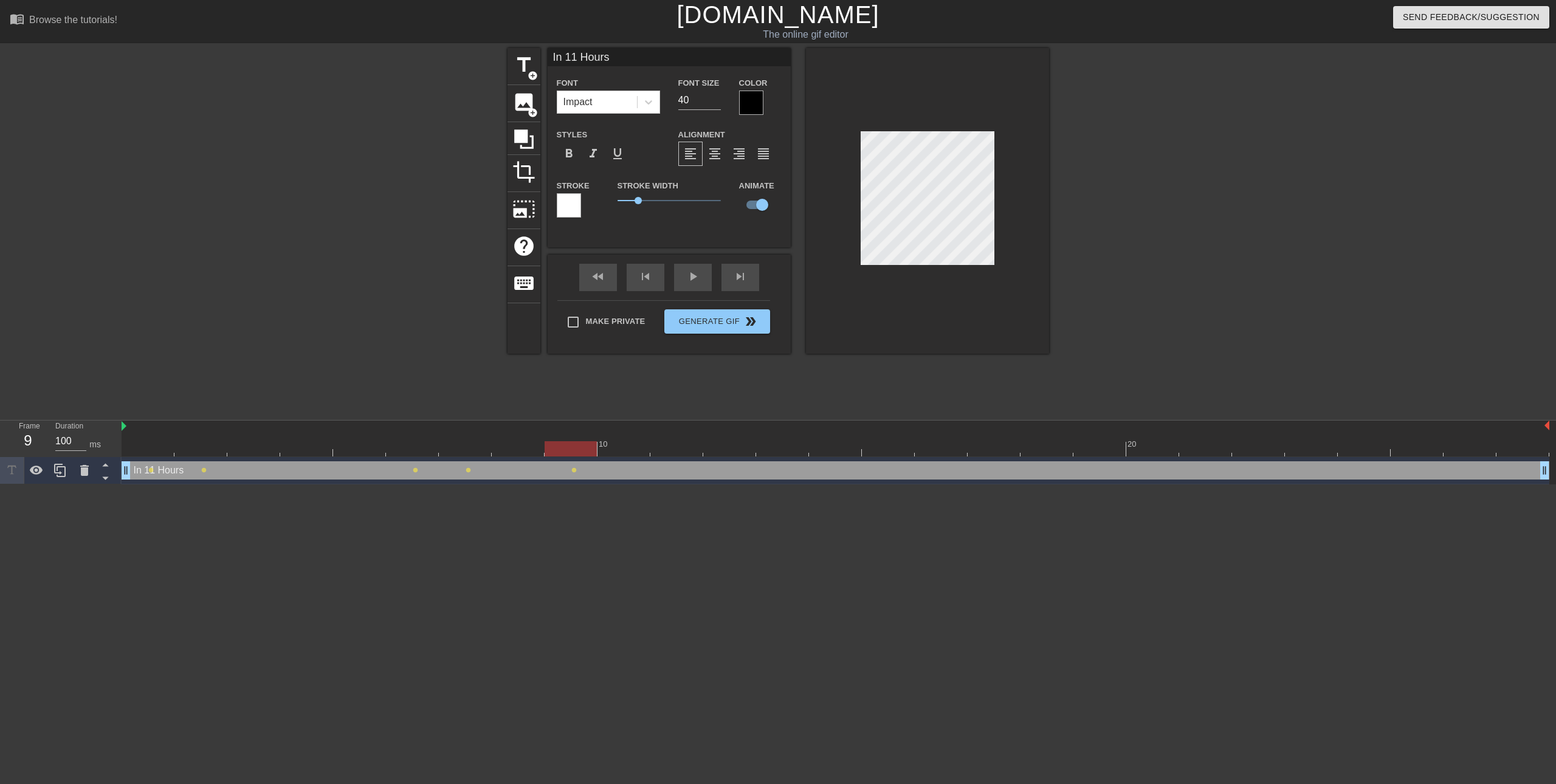
click at [617, 444] on div at bounding box center [834, 448] width 1427 height 15
click at [681, 444] on div at bounding box center [834, 448] width 1427 height 15
click at [729, 451] on div at bounding box center [834, 448] width 1427 height 15
click at [777, 447] on div at bounding box center [834, 448] width 1427 height 15
click at [830, 443] on div at bounding box center [834, 448] width 1427 height 15
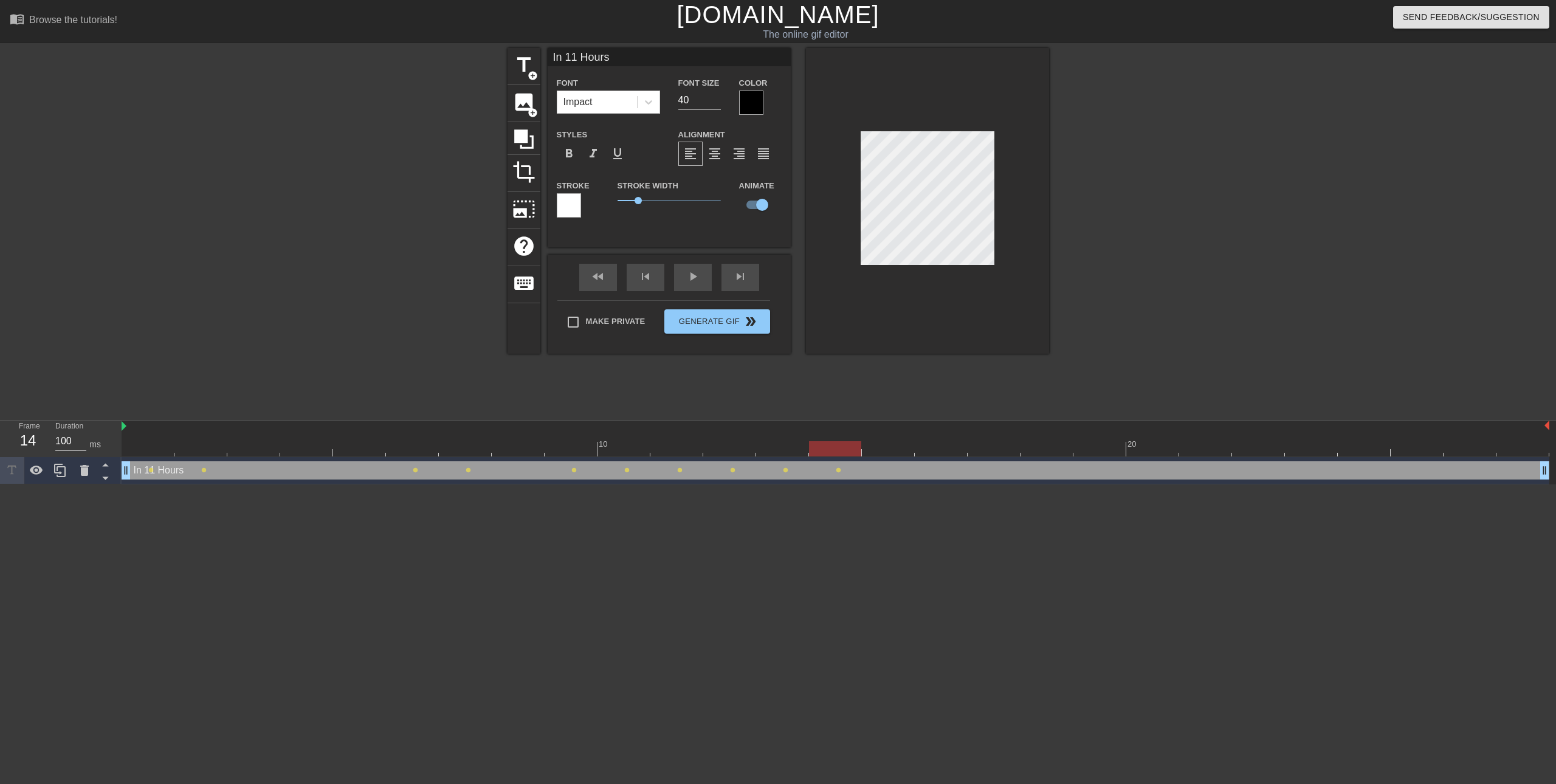
click at [880, 445] on div at bounding box center [834, 448] width 1427 height 15
click at [938, 444] on div at bounding box center [834, 448] width 1427 height 15
click at [152, 449] on div at bounding box center [834, 448] width 1427 height 15
click at [205, 447] on div at bounding box center [834, 448] width 1427 height 15
click at [250, 449] on div at bounding box center [834, 448] width 1427 height 15
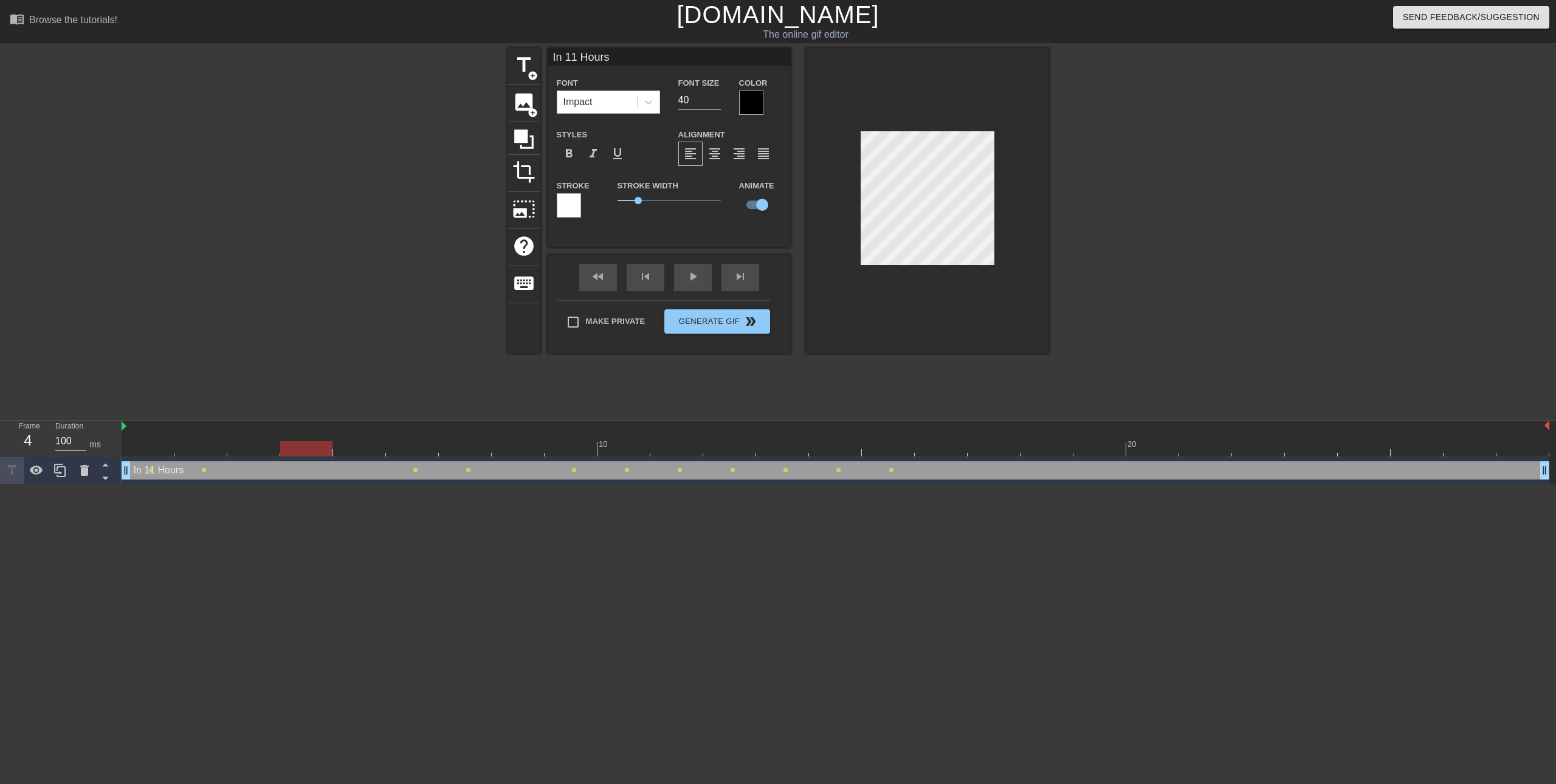
drag, startPoint x: 310, startPoint y: 448, endPoint x: 339, endPoint y: 447, distance: 29.0
click at [312, 448] on div at bounding box center [834, 448] width 1427 height 15
click at [370, 447] on div at bounding box center [834, 448] width 1427 height 15
click at [425, 448] on div at bounding box center [834, 448] width 1427 height 15
click at [461, 447] on div at bounding box center [834, 448] width 1427 height 15
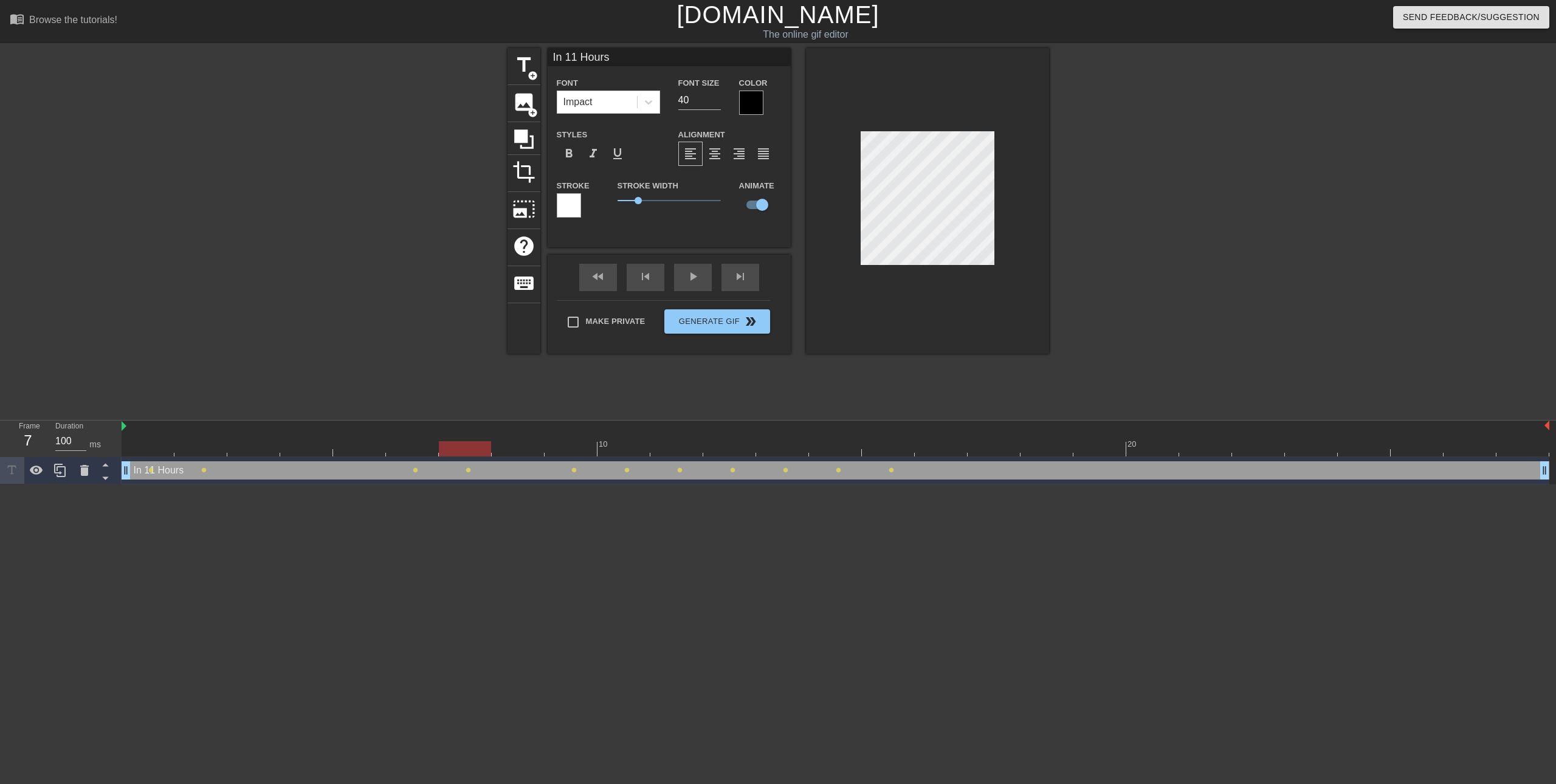
drag, startPoint x: 517, startPoint y: 447, endPoint x: 530, endPoint y: 447, distance: 13.0
click at [518, 447] on div at bounding box center [834, 448] width 1427 height 15
click at [563, 447] on div at bounding box center [834, 448] width 1427 height 15
click at [635, 450] on div at bounding box center [834, 448] width 1427 height 15
drag, startPoint x: 674, startPoint y: 451, endPoint x: 695, endPoint y: 451, distance: 21.0
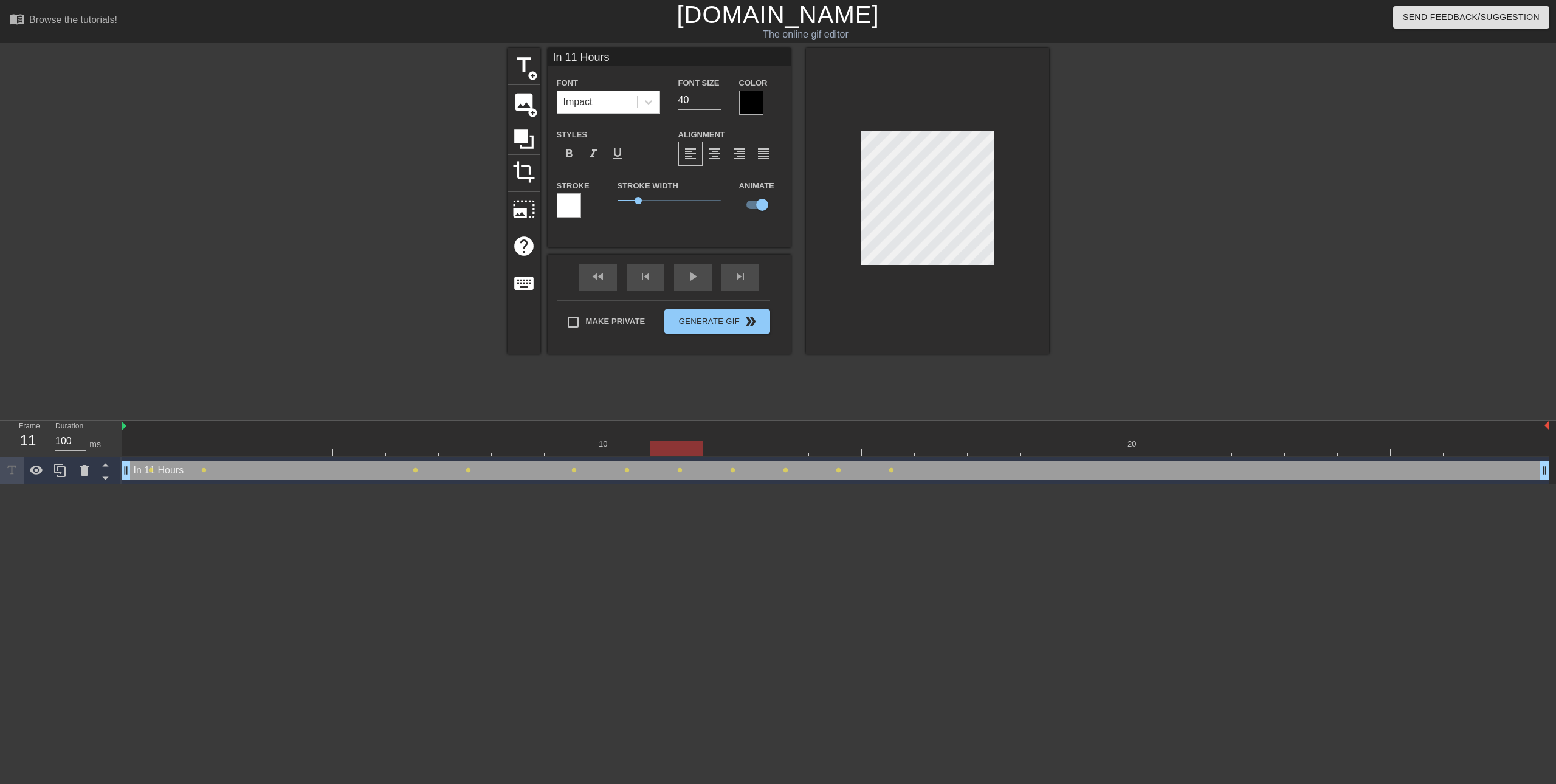
click at [675, 451] on div at bounding box center [834, 448] width 1427 height 15
click at [734, 450] on div at bounding box center [834, 448] width 1427 height 15
click at [781, 451] on div at bounding box center [834, 448] width 1427 height 15
click at [825, 454] on div at bounding box center [834, 448] width 1427 height 15
click at [882, 448] on div at bounding box center [834, 448] width 1427 height 15
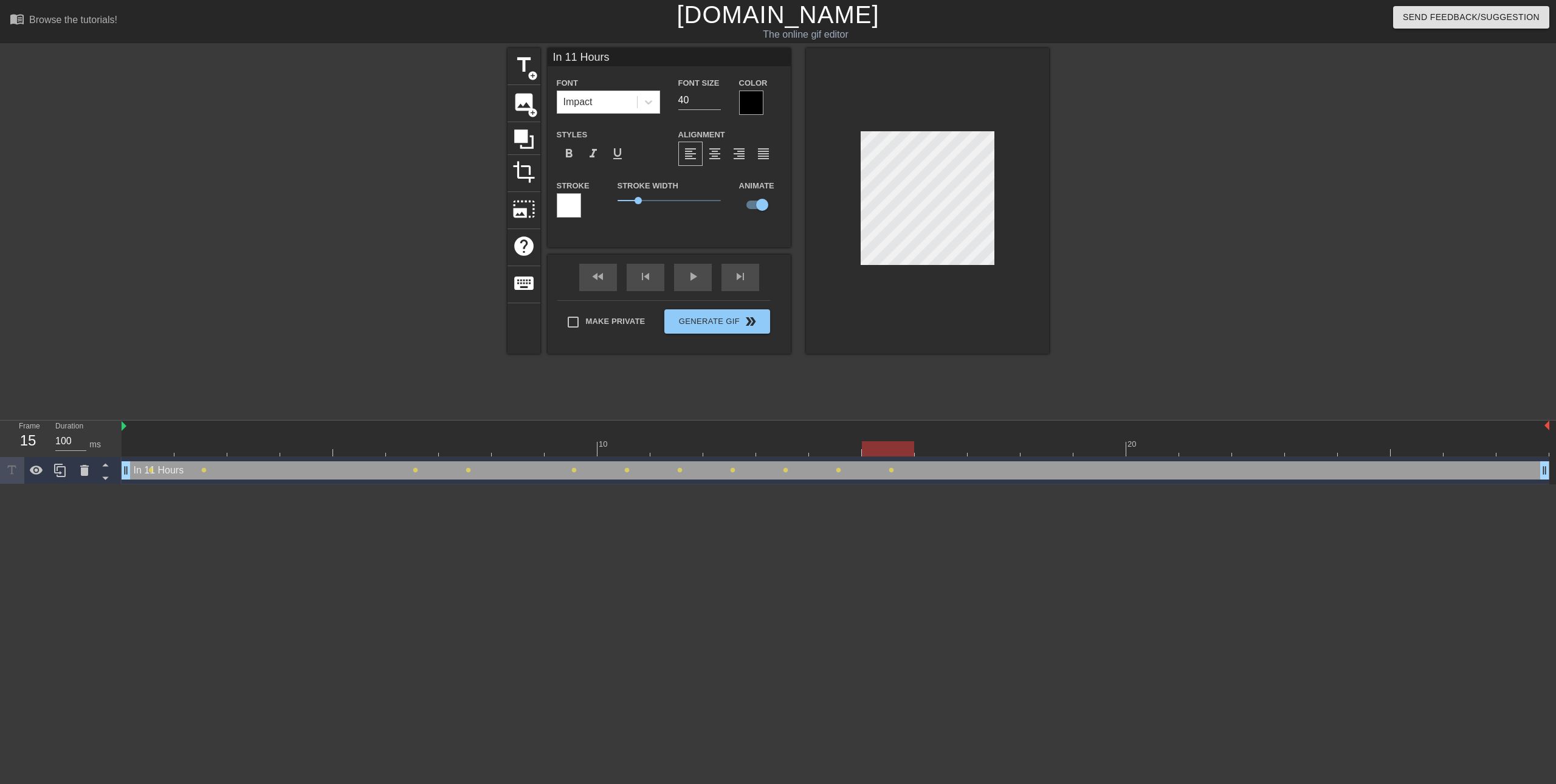
click at [931, 447] on div at bounding box center [834, 448] width 1427 height 15
drag, startPoint x: 613, startPoint y: 59, endPoint x: 516, endPoint y: 53, distance: 97.2
click at [516, 53] on div "title add_circle image add_circle crop photo_size_select_large help keyboard In…" at bounding box center [778, 200] width 542 height 306
type input "You know I work late"
click at [989, 449] on div at bounding box center [834, 448] width 1427 height 15
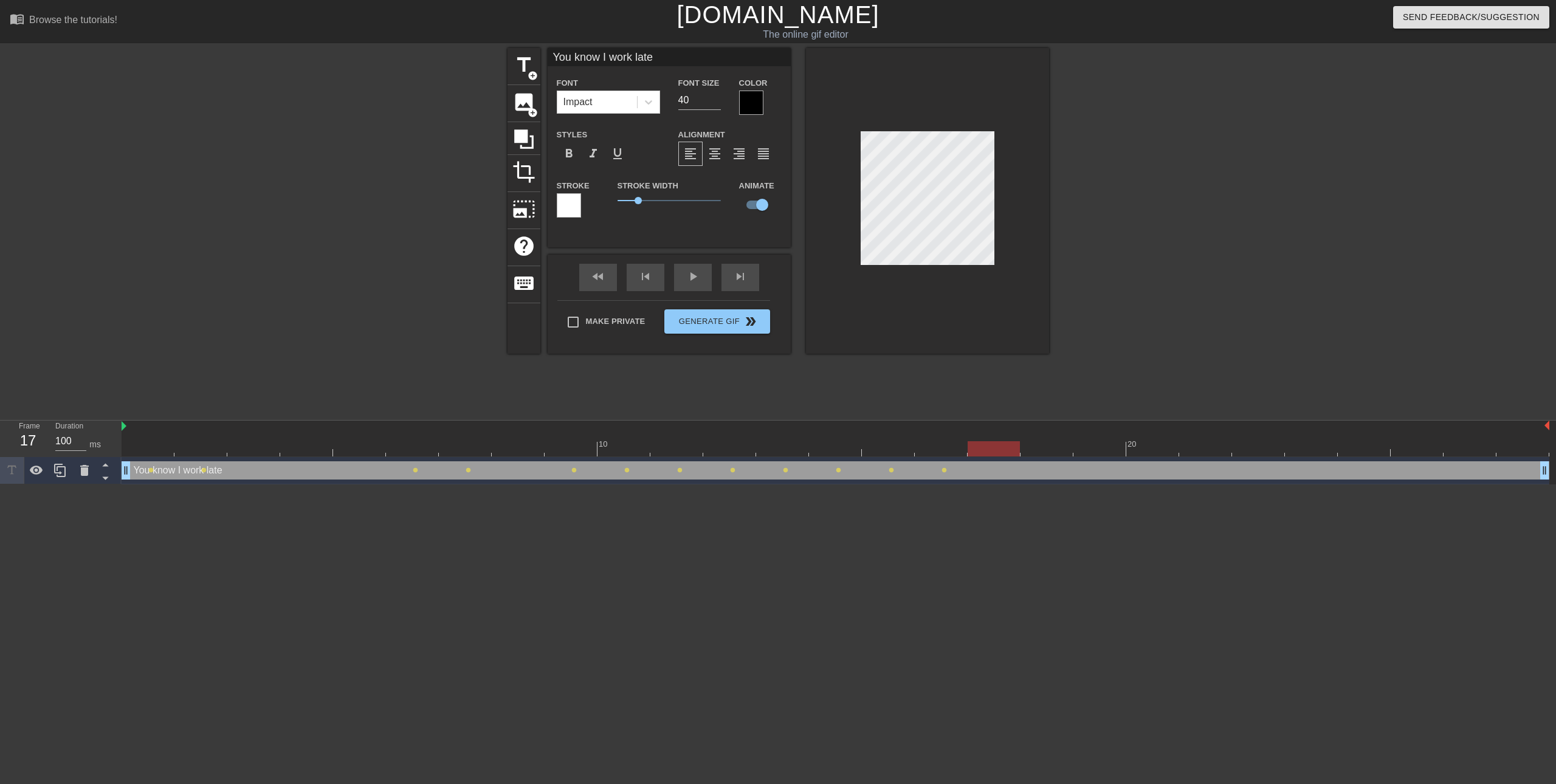
click at [1040, 452] on div at bounding box center [834, 448] width 1427 height 15
click at [1104, 449] on div at bounding box center [834, 448] width 1427 height 15
click at [1151, 446] on div at bounding box center [834, 448] width 1427 height 15
click at [1205, 447] on div at bounding box center [834, 448] width 1427 height 15
click at [1247, 447] on div at bounding box center [834, 448] width 1427 height 15
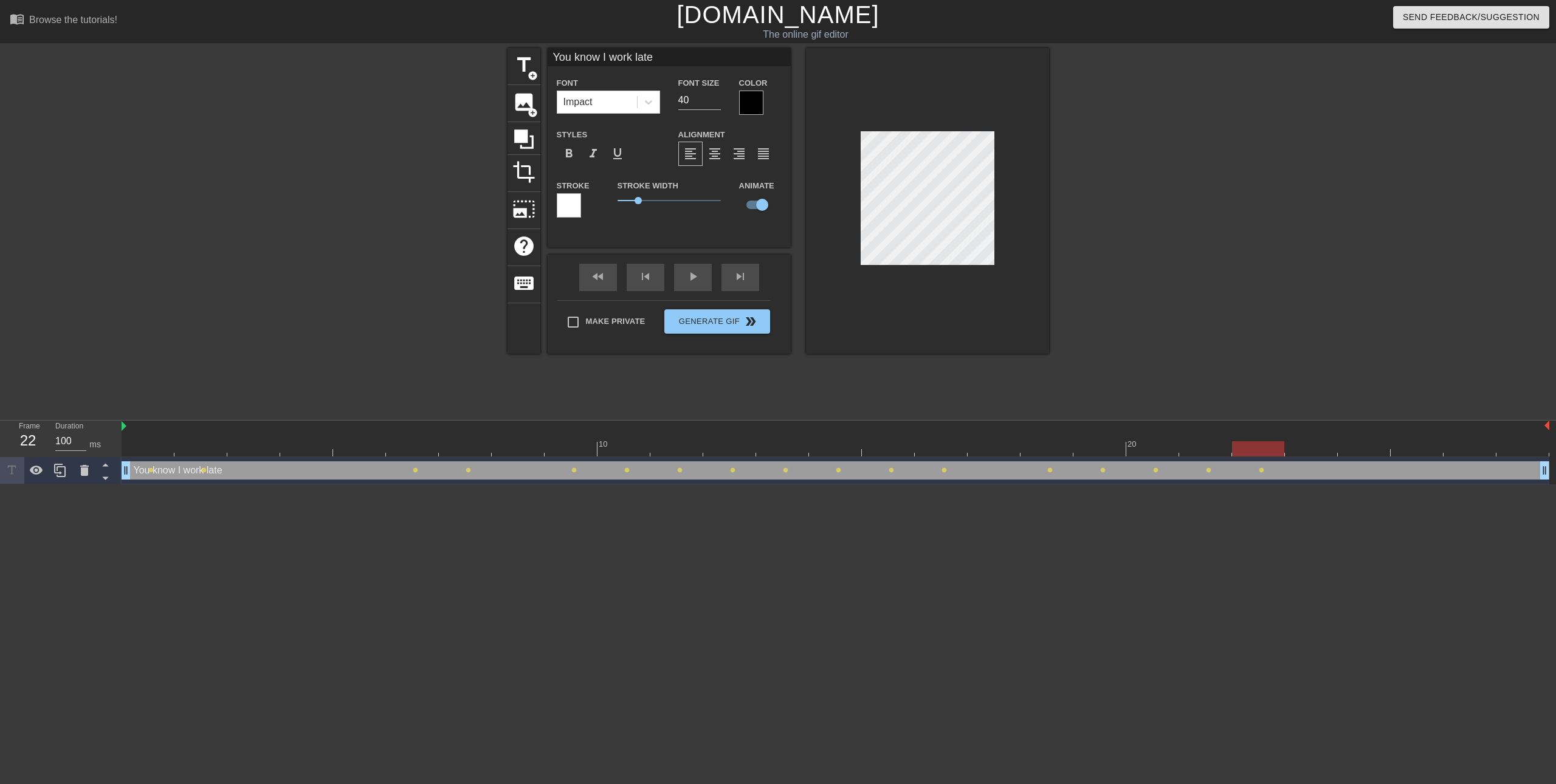
click at [1306, 440] on div at bounding box center [1311, 440] width 53 height 15
click at [1355, 446] on div at bounding box center [834, 448] width 1427 height 15
click at [1418, 448] on div at bounding box center [834, 448] width 1427 height 15
click at [1470, 446] on div at bounding box center [834, 448] width 1427 height 15
click at [1522, 447] on div at bounding box center [834, 448] width 1427 height 15
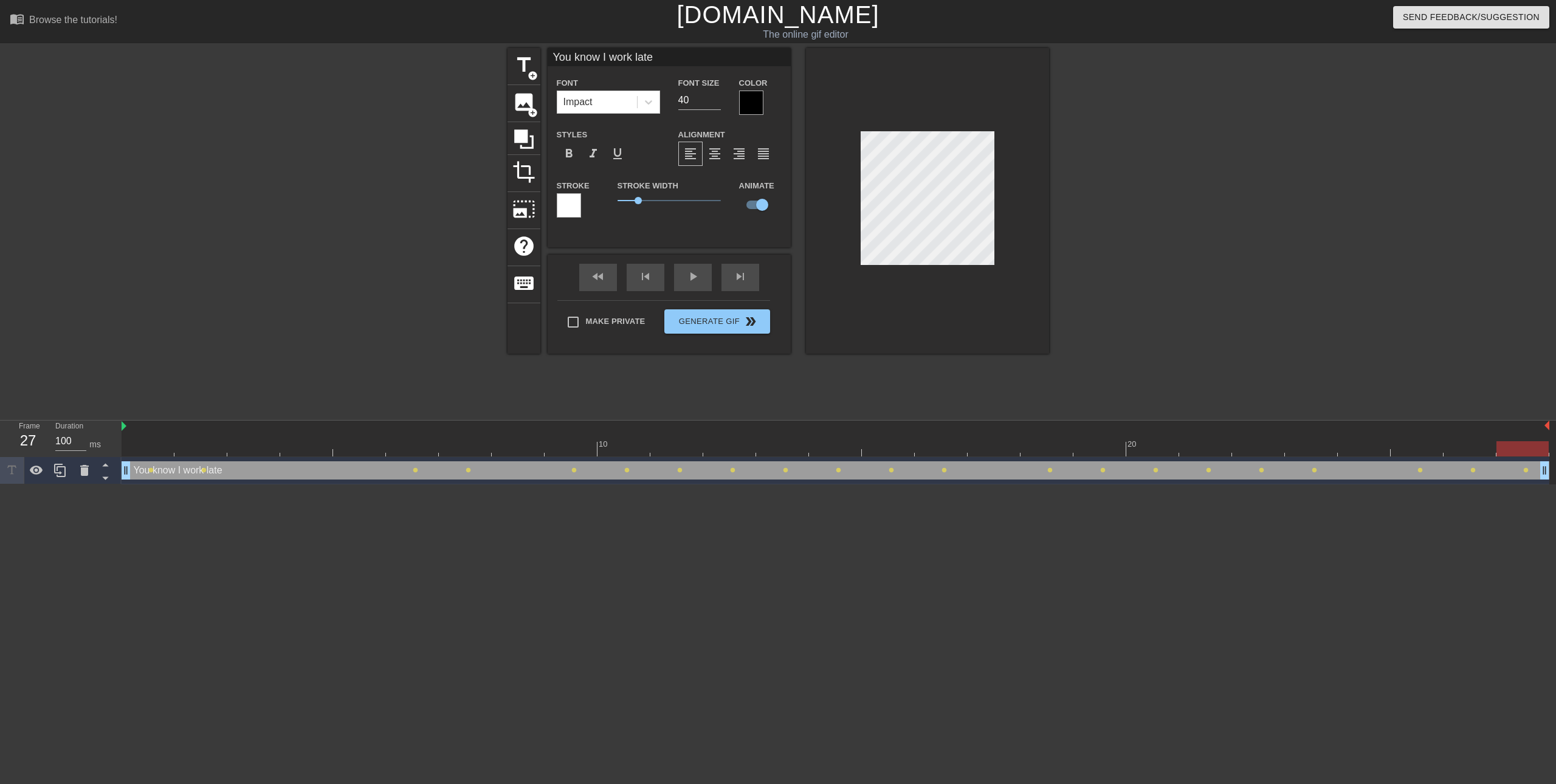
click at [158, 447] on div at bounding box center [834, 448] width 1427 height 15
click at [239, 446] on div at bounding box center [834, 448] width 1427 height 15
click at [312, 446] on div at bounding box center [834, 448] width 1427 height 15
click at [364, 446] on div at bounding box center [834, 448] width 1427 height 15
click at [407, 449] on div at bounding box center [834, 448] width 1427 height 15
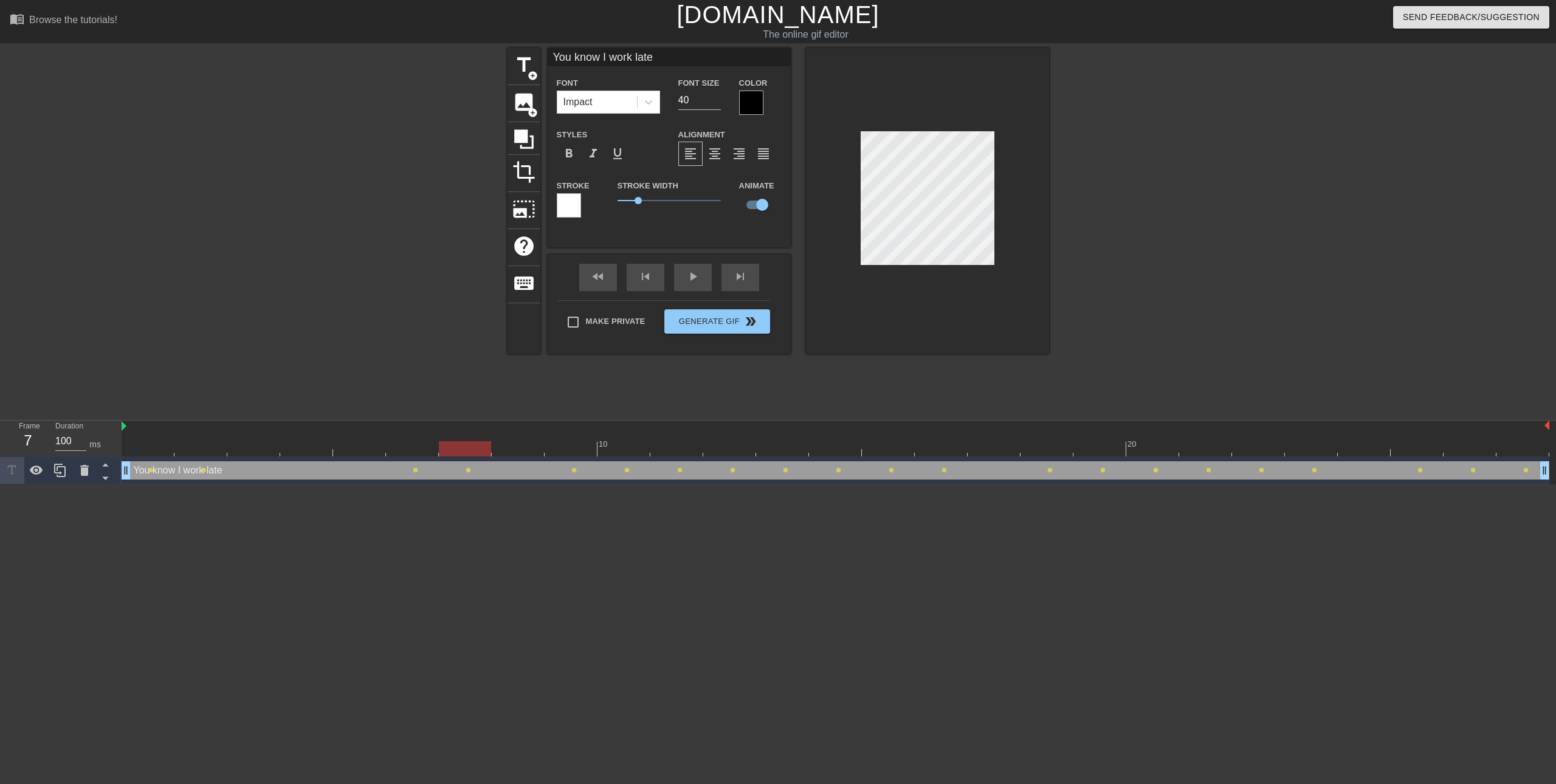
click at [462, 449] on div at bounding box center [834, 448] width 1427 height 15
click at [520, 452] on div at bounding box center [834, 448] width 1427 height 15
drag, startPoint x: 561, startPoint y: 448, endPoint x: 575, endPoint y: 448, distance: 14.0
click at [561, 448] on div at bounding box center [834, 448] width 1427 height 15
click at [631, 451] on div at bounding box center [834, 448] width 1427 height 15
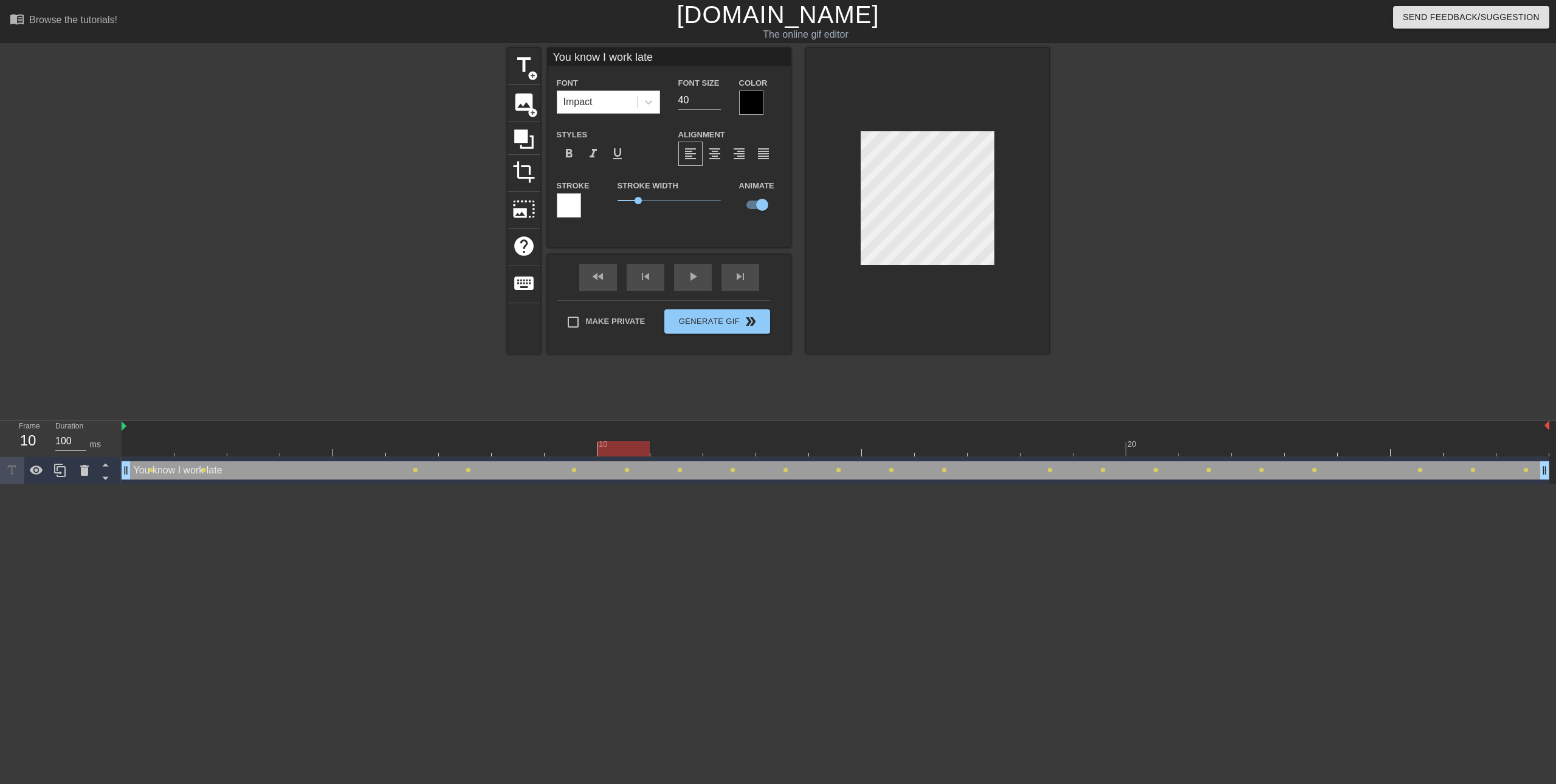
click at [682, 451] on div at bounding box center [834, 448] width 1427 height 15
click at [738, 453] on div at bounding box center [834, 448] width 1427 height 15
drag, startPoint x: 789, startPoint y: 451, endPoint x: 806, endPoint y: 451, distance: 17.0
click at [790, 451] on div at bounding box center [834, 448] width 1427 height 15
click at [839, 452] on div at bounding box center [834, 448] width 1427 height 15
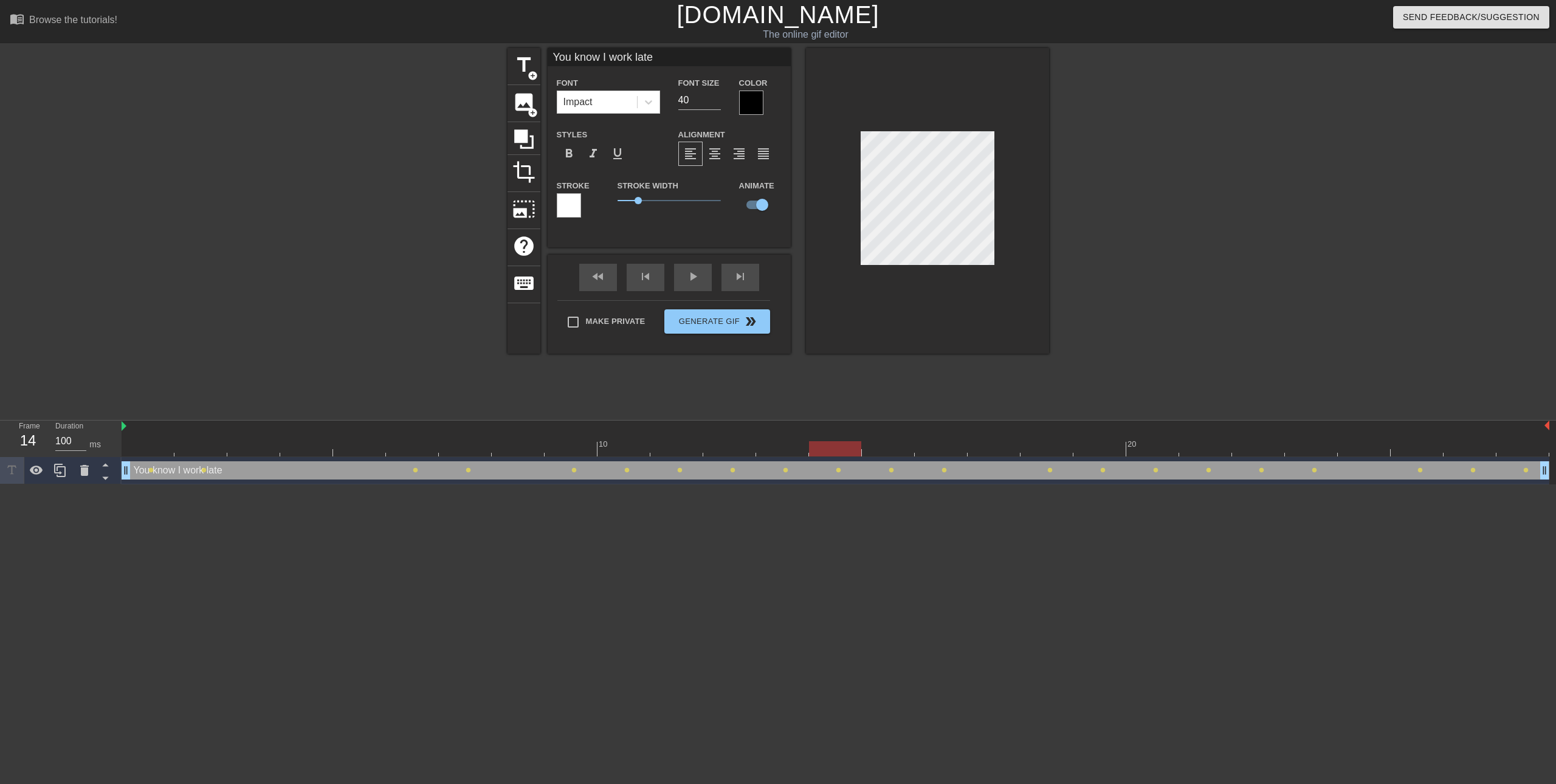
click at [902, 450] on div at bounding box center [834, 448] width 1427 height 15
click at [945, 450] on div at bounding box center [834, 448] width 1427 height 15
drag, startPoint x: 1009, startPoint y: 448, endPoint x: 1024, endPoint y: 448, distance: 15.0
click at [1011, 448] on div at bounding box center [834, 448] width 1427 height 15
click at [1059, 448] on div at bounding box center [834, 448] width 1427 height 15
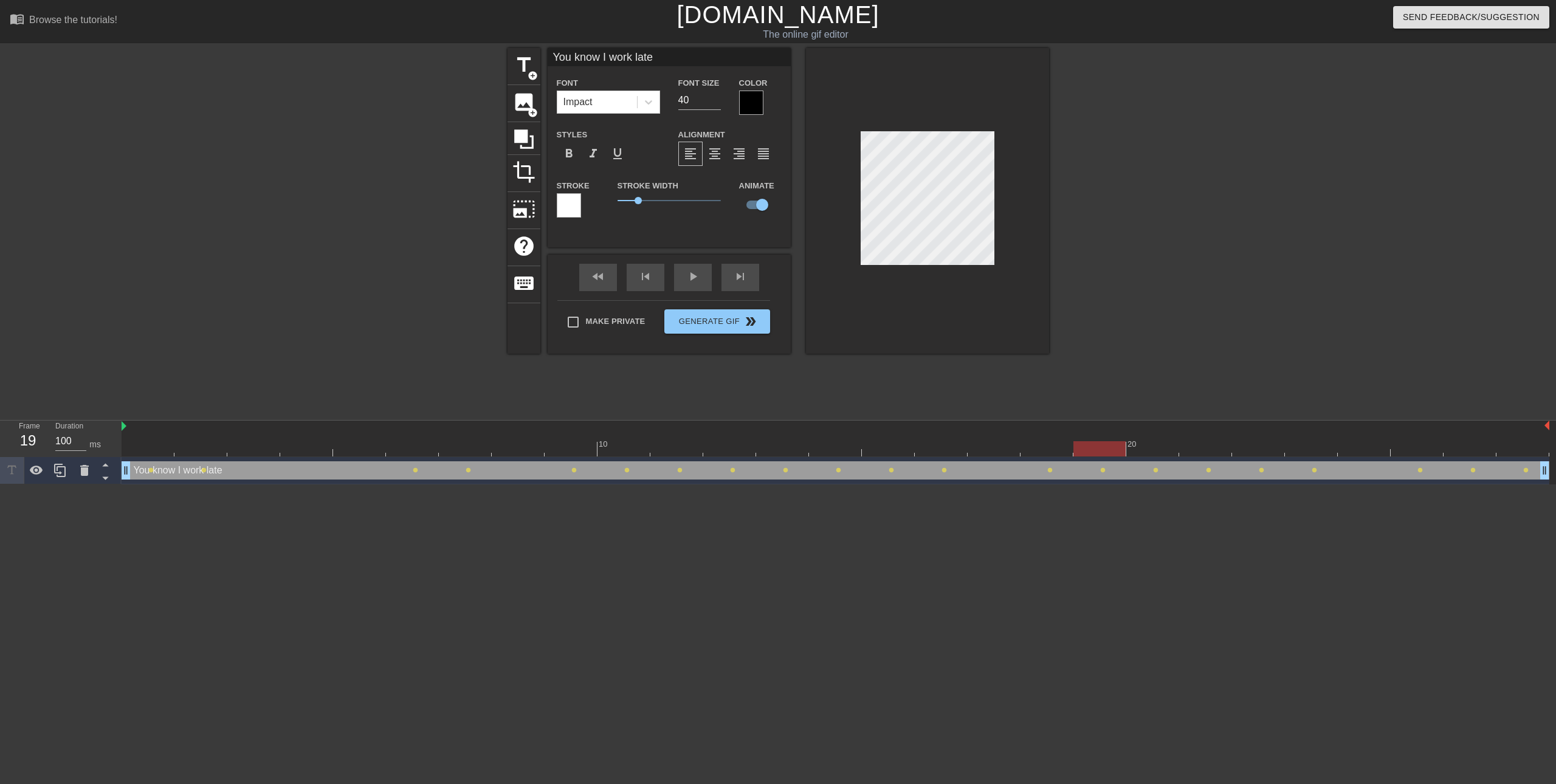
drag, startPoint x: 1094, startPoint y: 448, endPoint x: 1106, endPoint y: 448, distance: 12.0
click at [1095, 448] on div at bounding box center [834, 448] width 1427 height 15
click at [1147, 452] on div at bounding box center [834, 448] width 1427 height 15
click at [1209, 453] on div at bounding box center [834, 448] width 1427 height 15
click at [1264, 455] on div at bounding box center [834, 448] width 1427 height 15
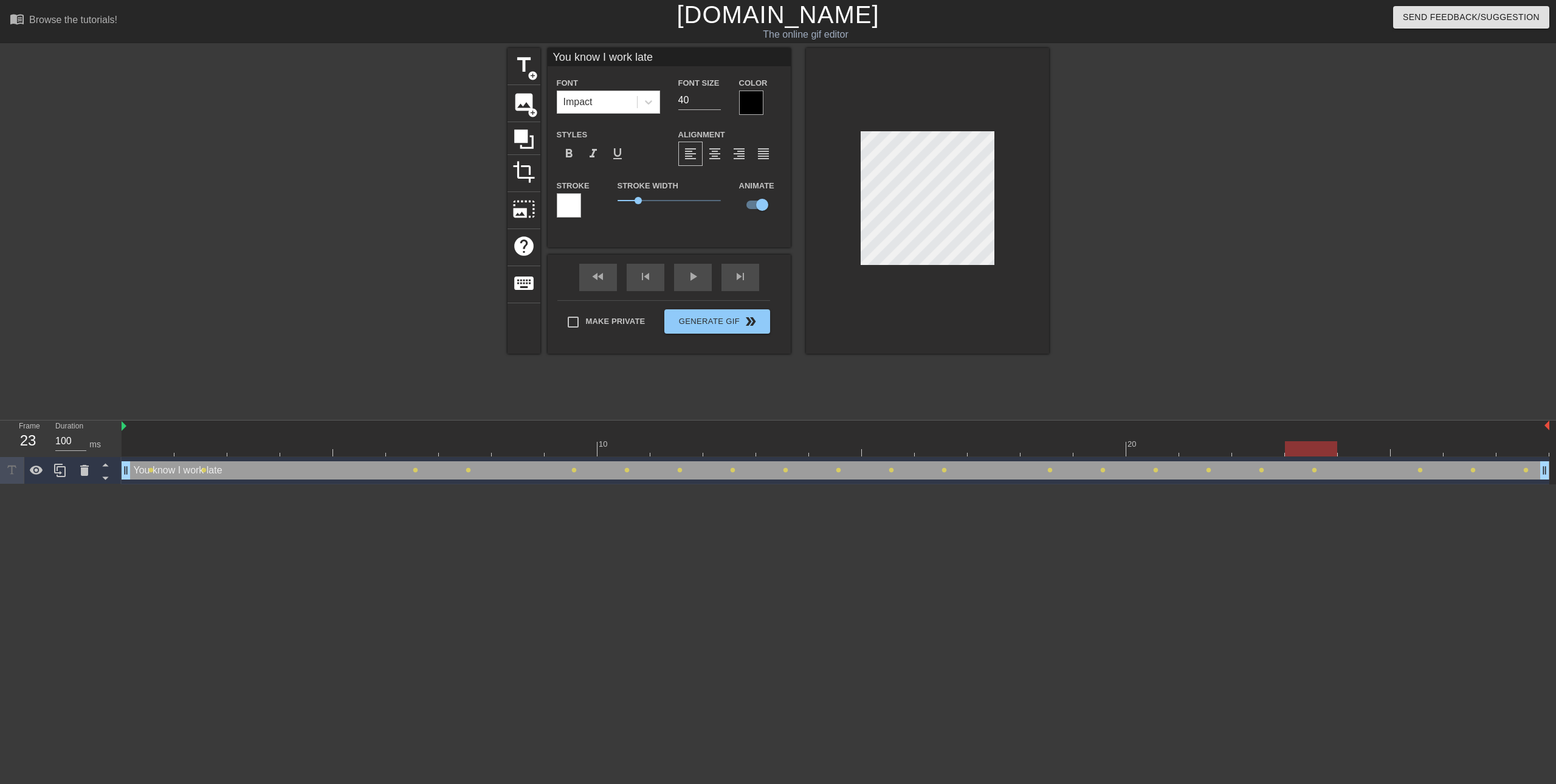
drag, startPoint x: 1311, startPoint y: 449, endPoint x: 1318, endPoint y: 447, distance: 7.3
click at [1312, 449] on div at bounding box center [834, 448] width 1427 height 15
click at [1371, 446] on div at bounding box center [834, 448] width 1427 height 15
click at [1425, 449] on div at bounding box center [834, 448] width 1427 height 15
click at [1462, 444] on div at bounding box center [834, 448] width 1427 height 15
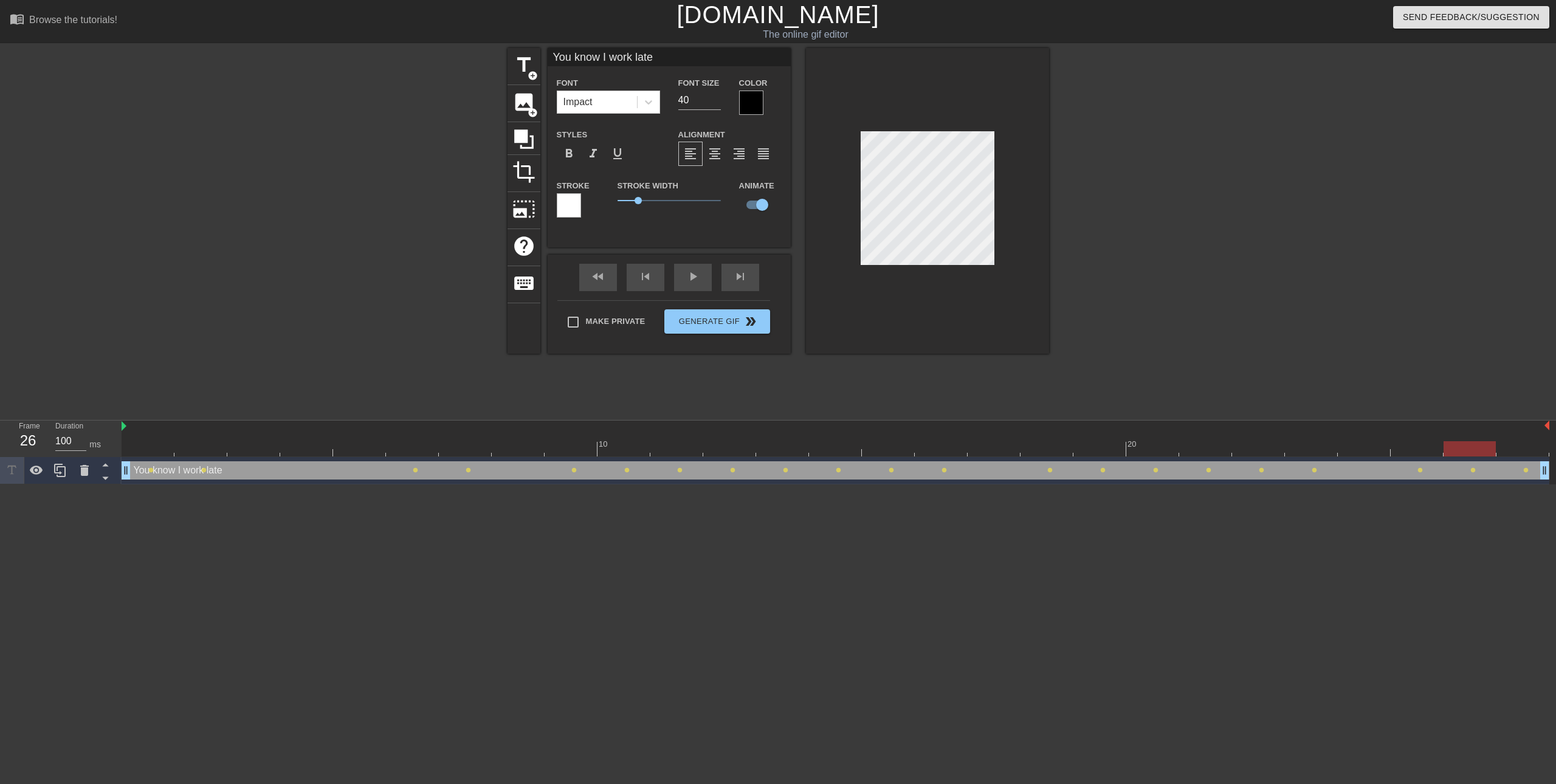
click at [1506, 444] on div at bounding box center [834, 448] width 1427 height 15
click at [689, 317] on div "Make Private Generate Gif double_arrow" at bounding box center [664, 323] width 213 height 48
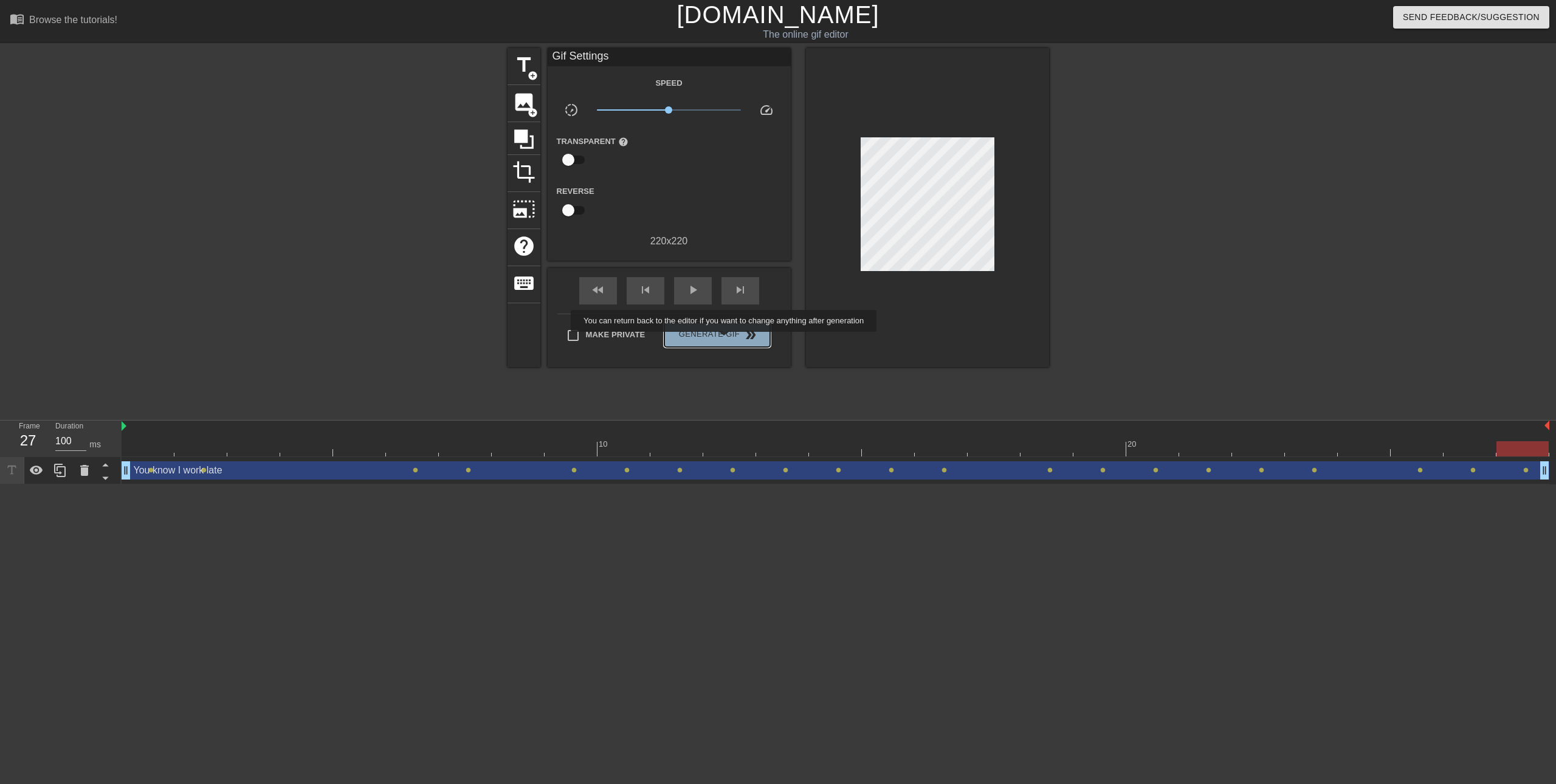
click at [725, 340] on span "Generate Gif double_arrow" at bounding box center [717, 335] width 95 height 15
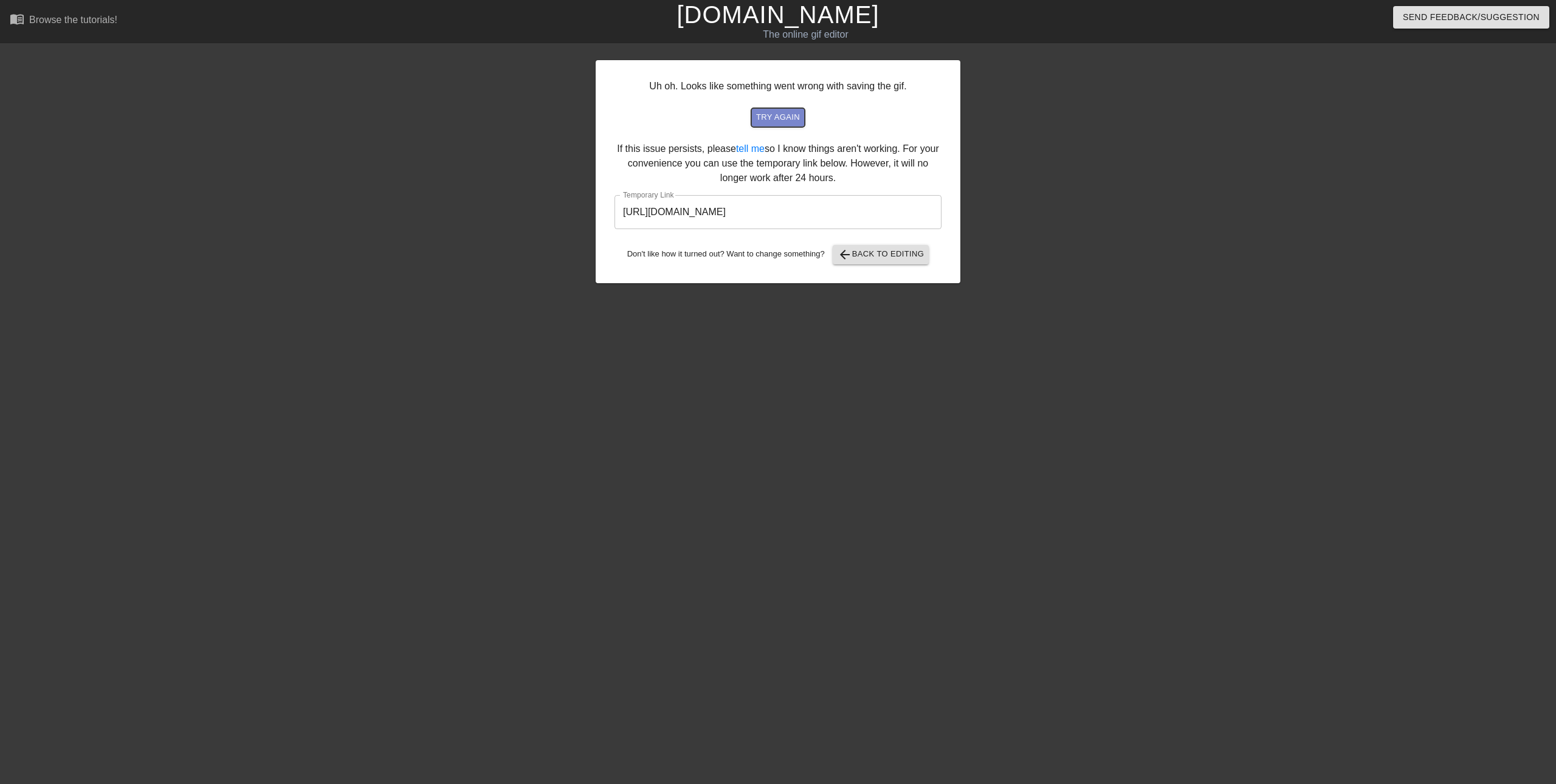
click at [764, 116] on span "try again" at bounding box center [778, 117] width 44 height 14
drag, startPoint x: 882, startPoint y: 209, endPoint x: 598, endPoint y: 194, distance: 284.4
click at [598, 194] on div "Uh oh. Looks like something went wrong with saving the gif. try again If this i…" at bounding box center [778, 172] width 365 height 223
click at [885, 254] on span "arrow_back Back to Editing" at bounding box center [880, 254] width 87 height 15
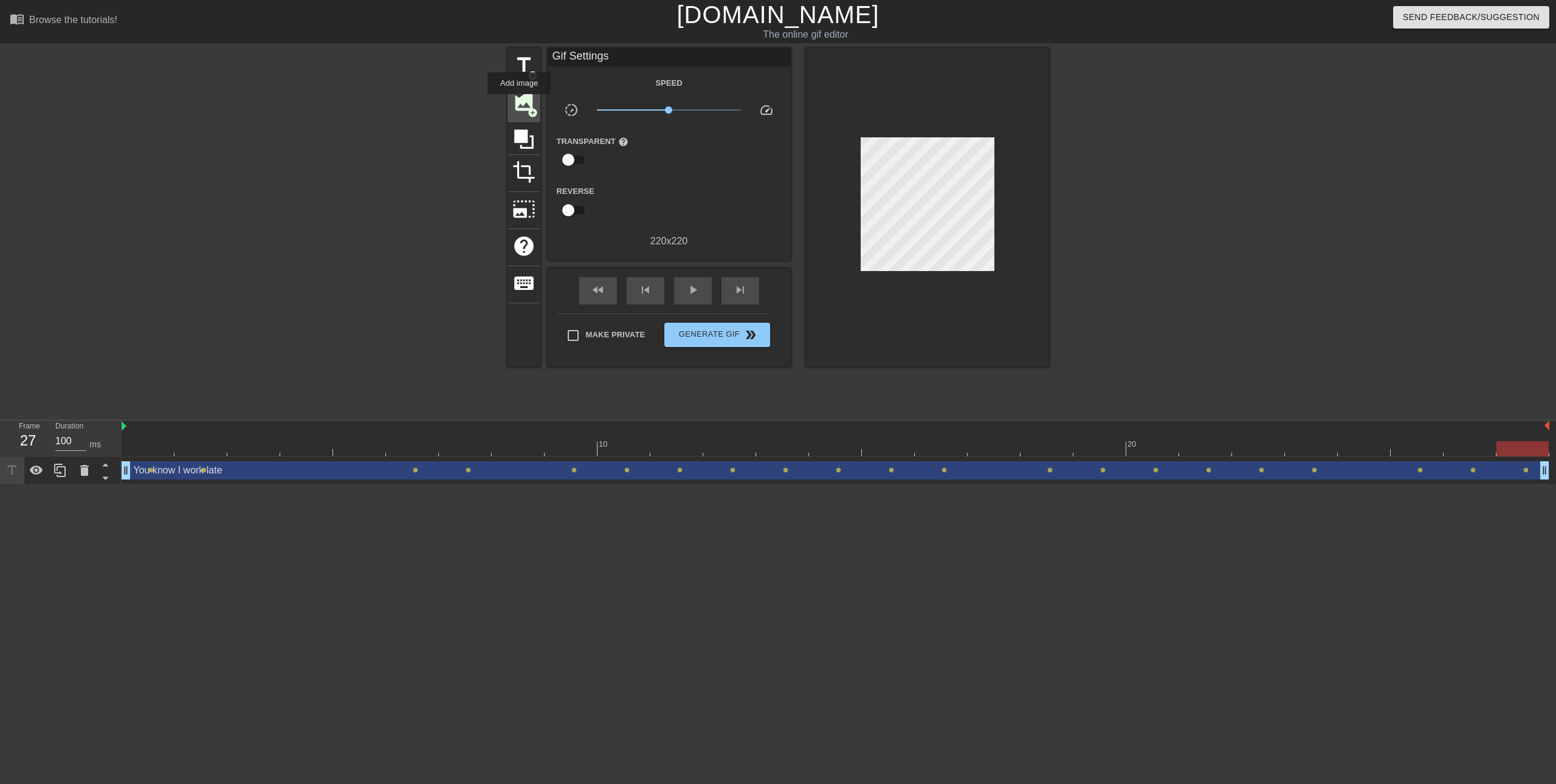
click at [519, 103] on span "image" at bounding box center [523, 102] width 23 height 23
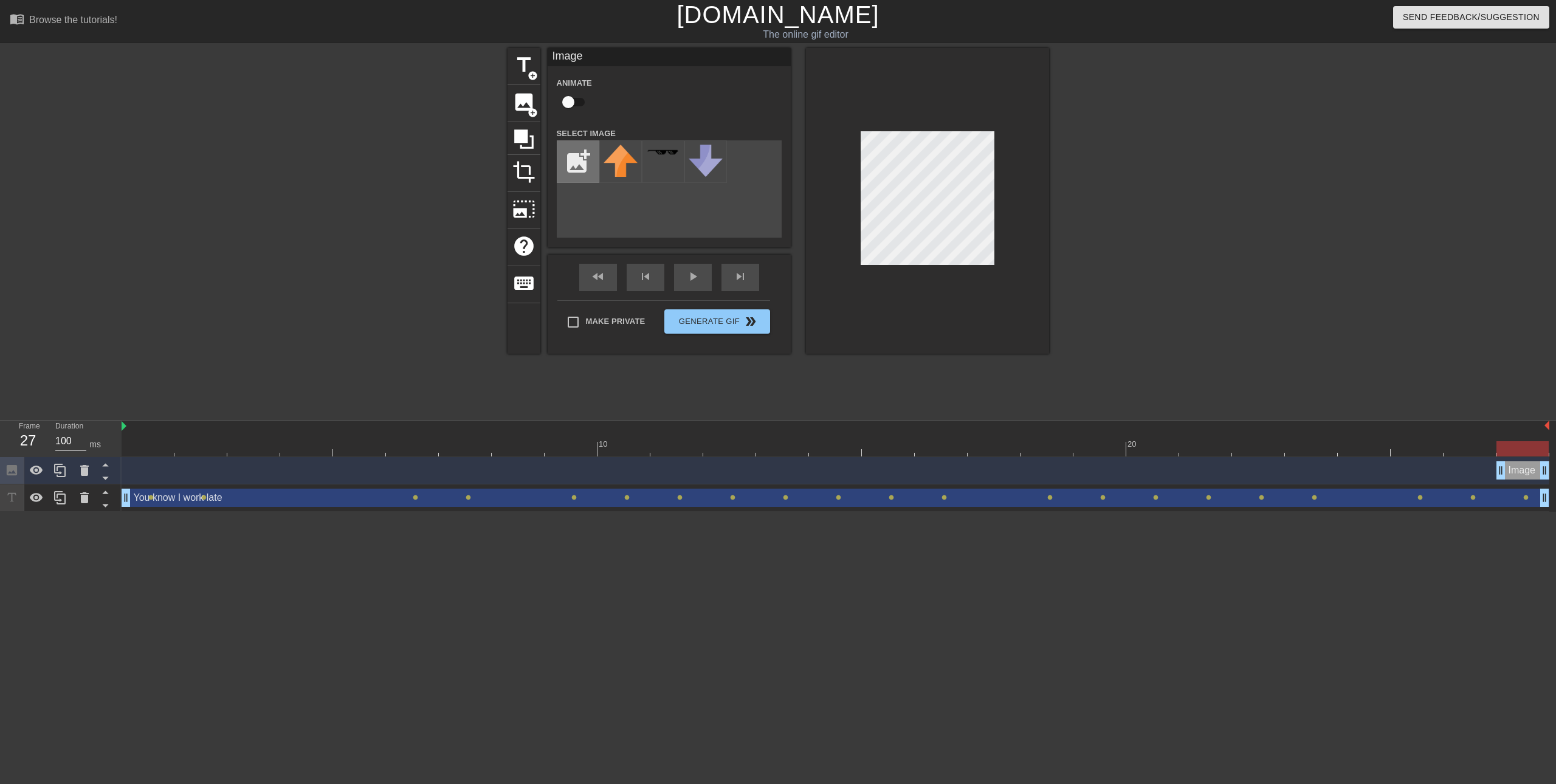
click at [584, 174] on input "file" at bounding box center [578, 161] width 41 height 41
type input "C:\fakepath\[PERSON_NAME].jpg"
click at [621, 175] on img at bounding box center [620, 168] width 34 height 47
click at [585, 105] on input "checkbox" at bounding box center [568, 102] width 69 height 23
checkbox input "true"
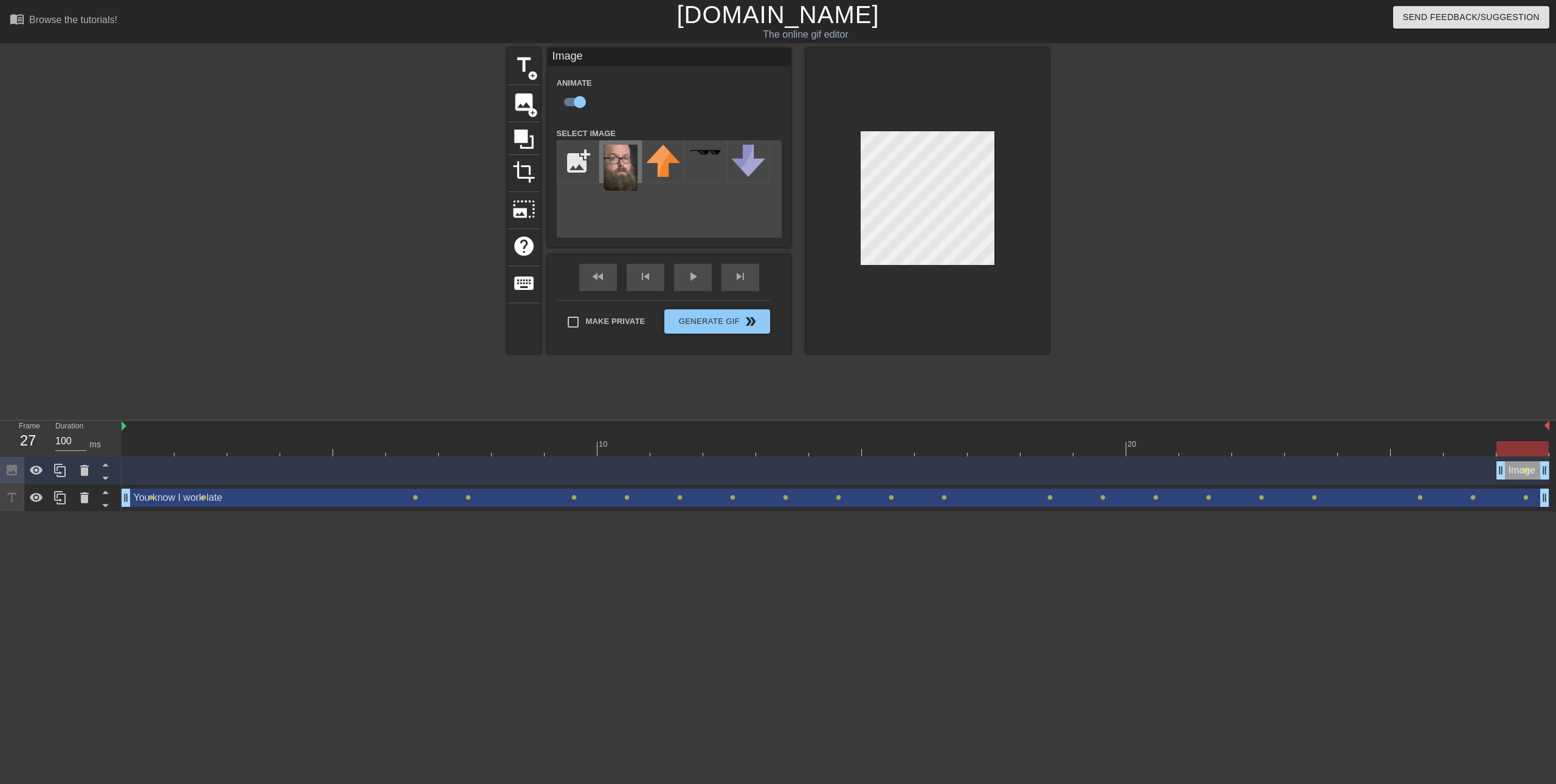
click at [619, 158] on img at bounding box center [620, 168] width 34 height 47
click at [607, 167] on img at bounding box center [620, 168] width 34 height 47
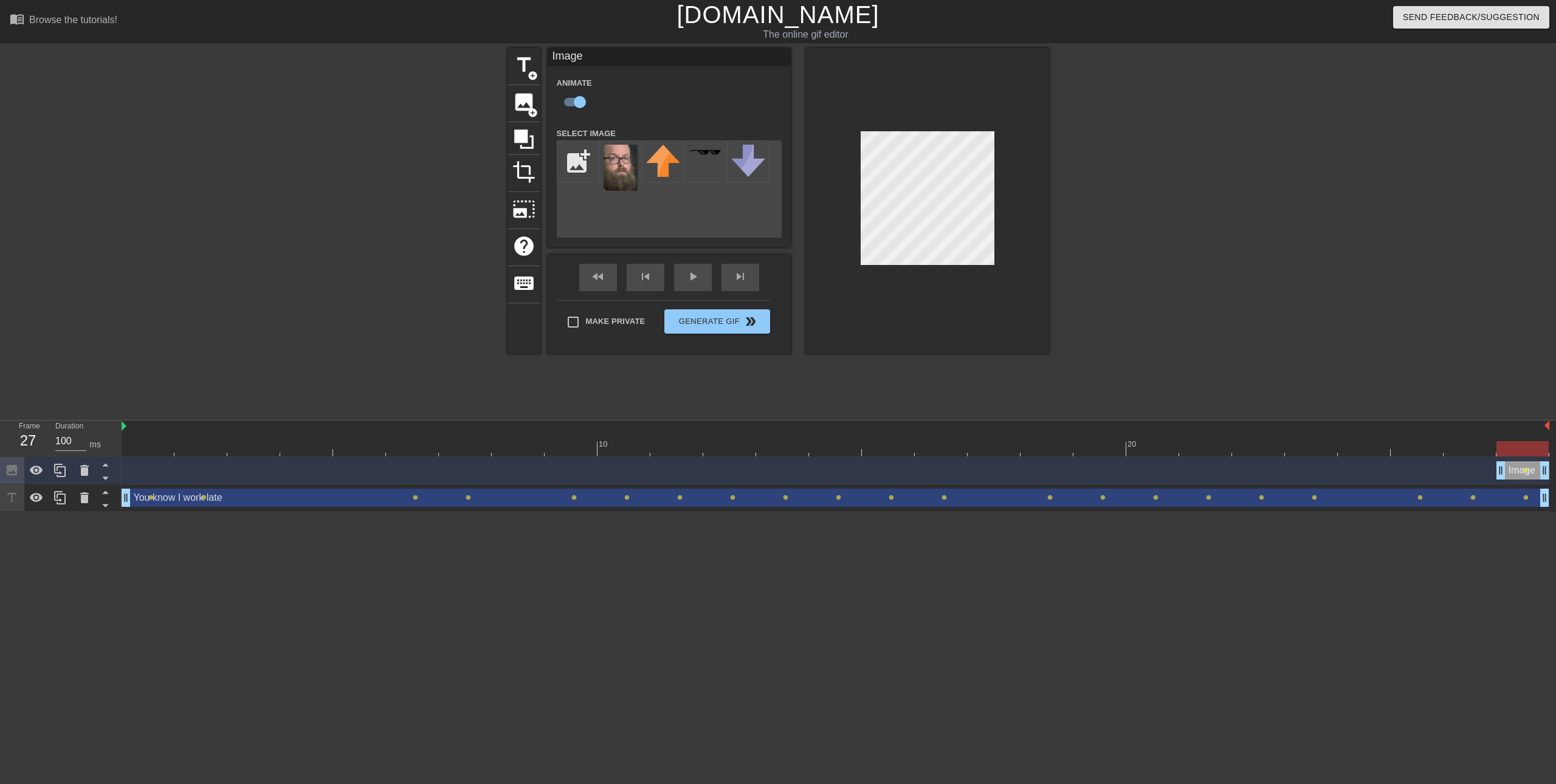
click at [1074, 359] on div "title add_circle image add_circle crop photo_size_select_large help keyboard Im…" at bounding box center [778, 229] width 1556 height 364
click at [520, 74] on span "title" at bounding box center [523, 64] width 23 height 23
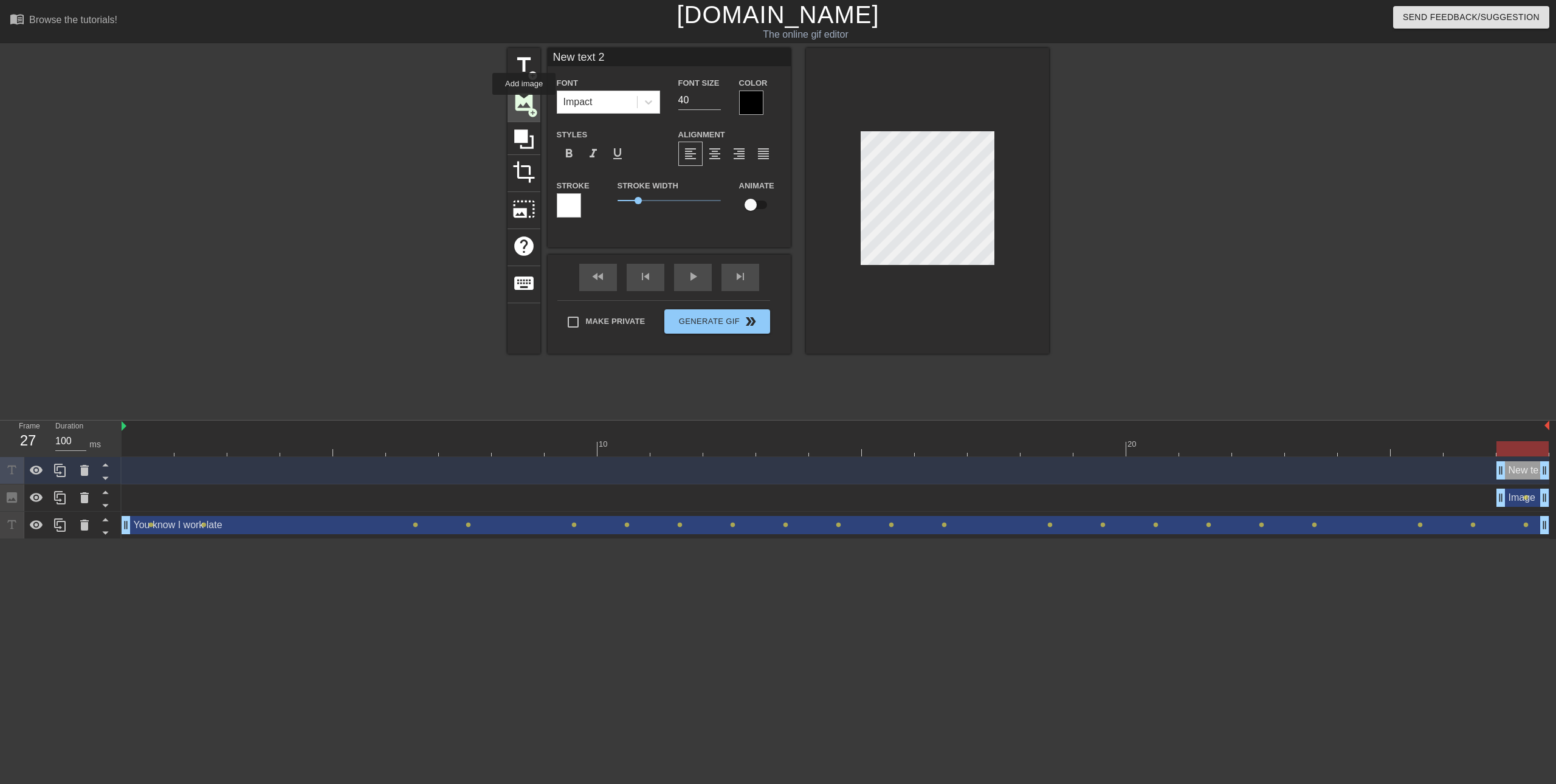
click at [525, 103] on span "image" at bounding box center [523, 102] width 23 height 23
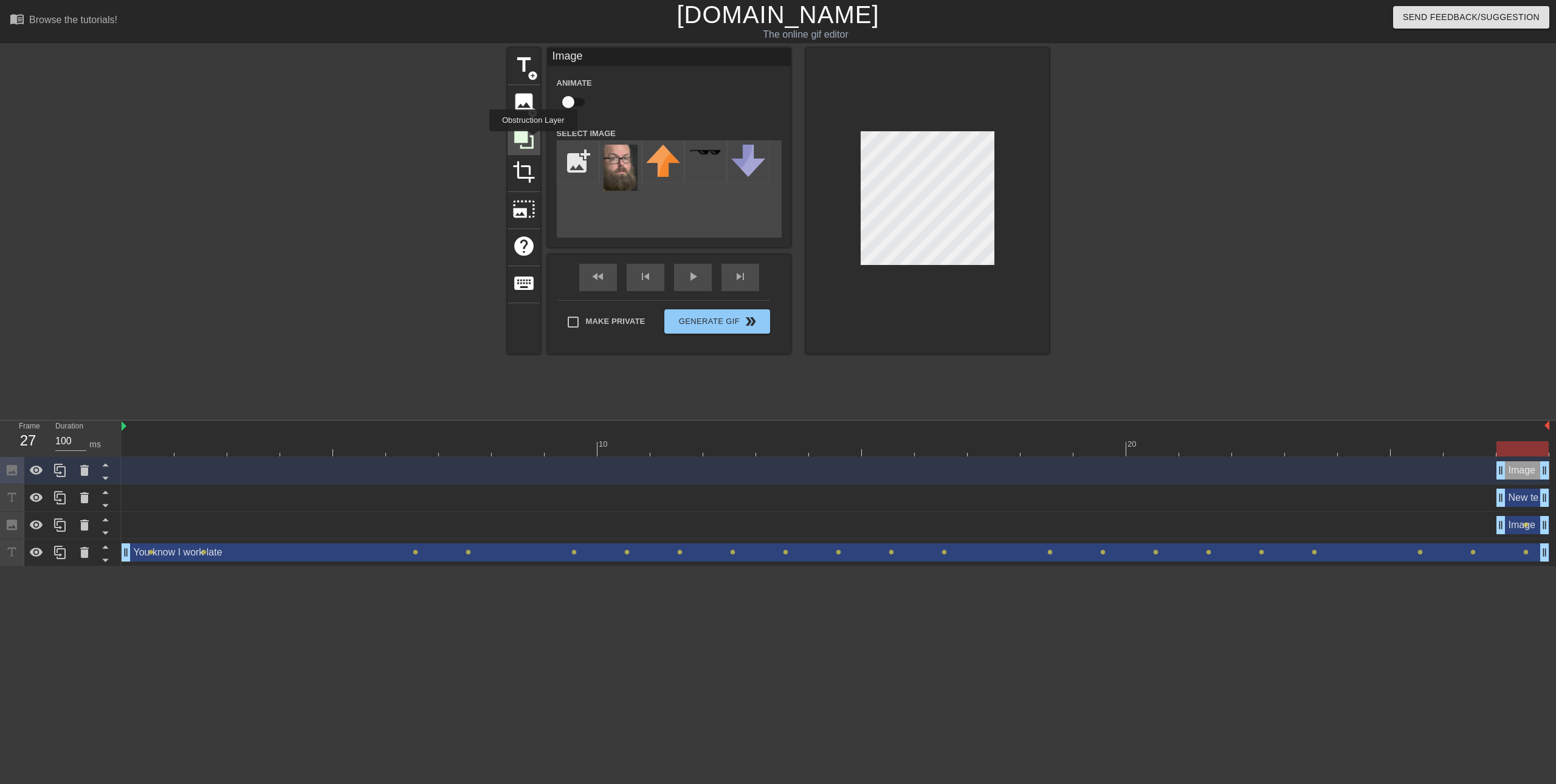
click at [533, 141] on icon at bounding box center [523, 139] width 20 height 20
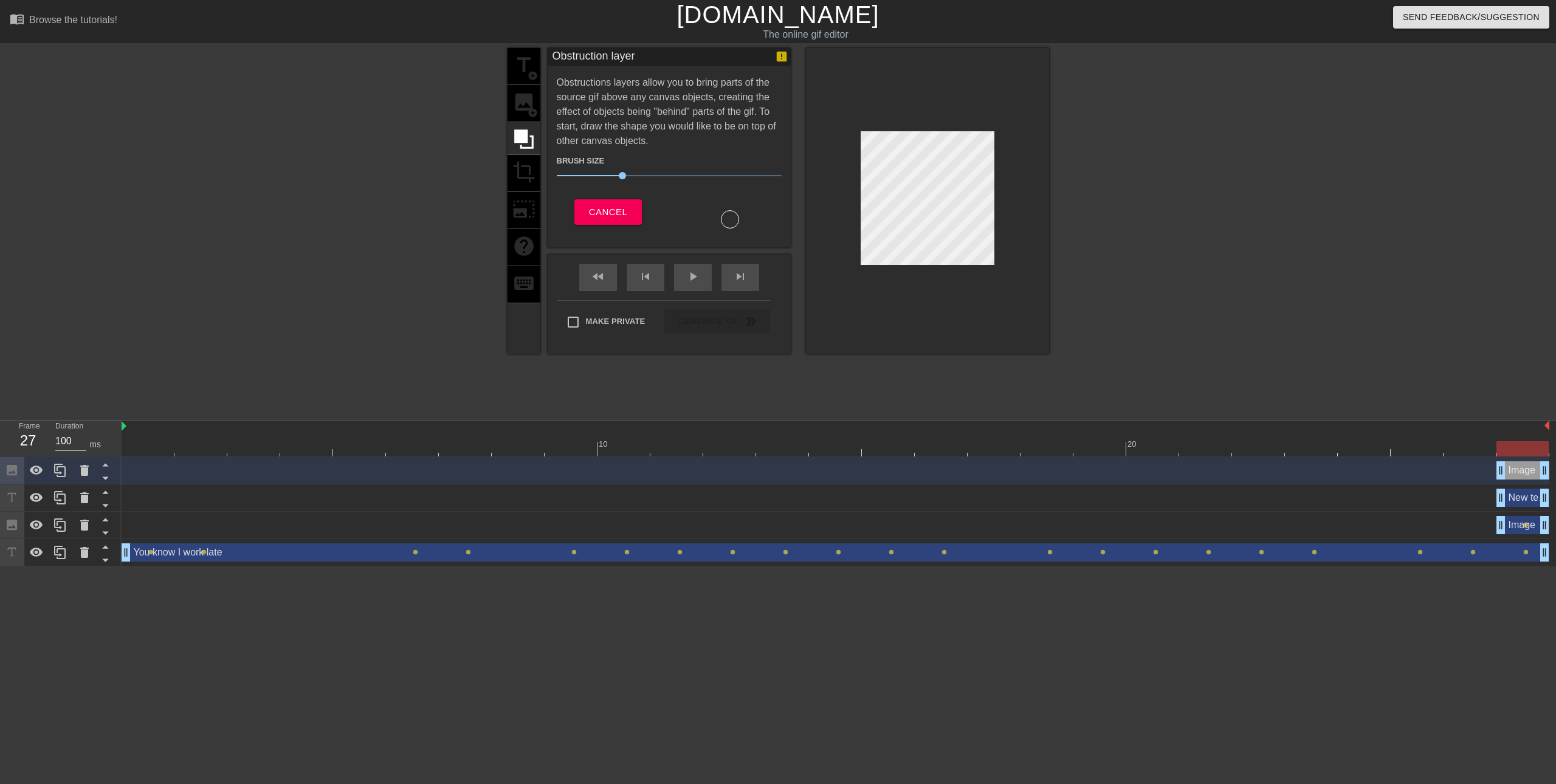
click at [525, 65] on div "title add_circle image add_circle crop photo_size_select_large help keyboard" at bounding box center [523, 200] width 33 height 306
drag, startPoint x: 627, startPoint y: 173, endPoint x: 634, endPoint y: 171, distance: 7.3
click at [634, 171] on span "35" at bounding box center [668, 176] width 225 height 15
click at [533, 178] on div "title add_circle image add_circle crop photo_size_select_large help keyboard" at bounding box center [523, 200] width 33 height 306
click at [605, 211] on span "Cancel" at bounding box center [608, 212] width 38 height 16
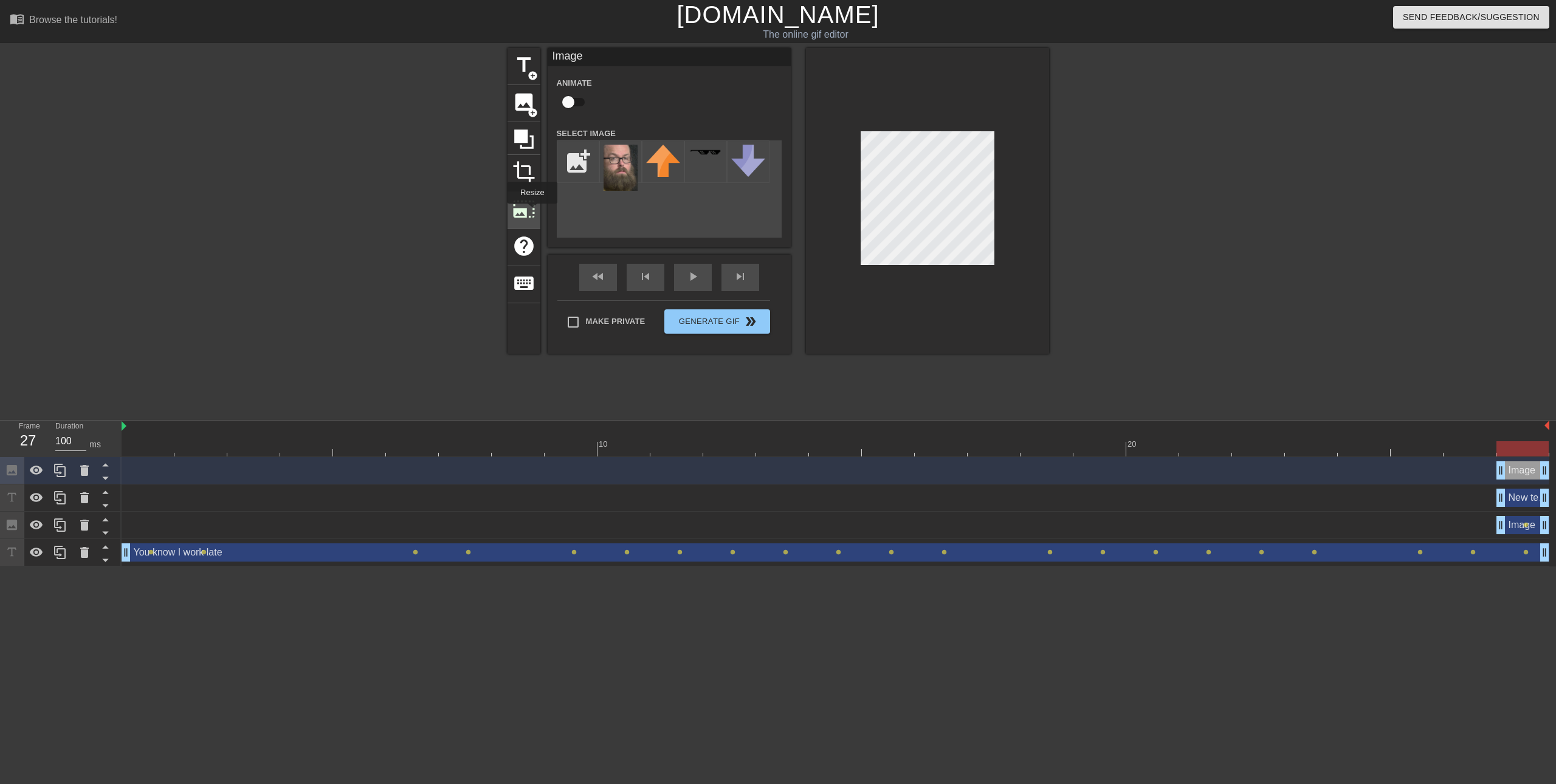
click at [531, 212] on span "photo_size_select_large" at bounding box center [523, 209] width 23 height 23
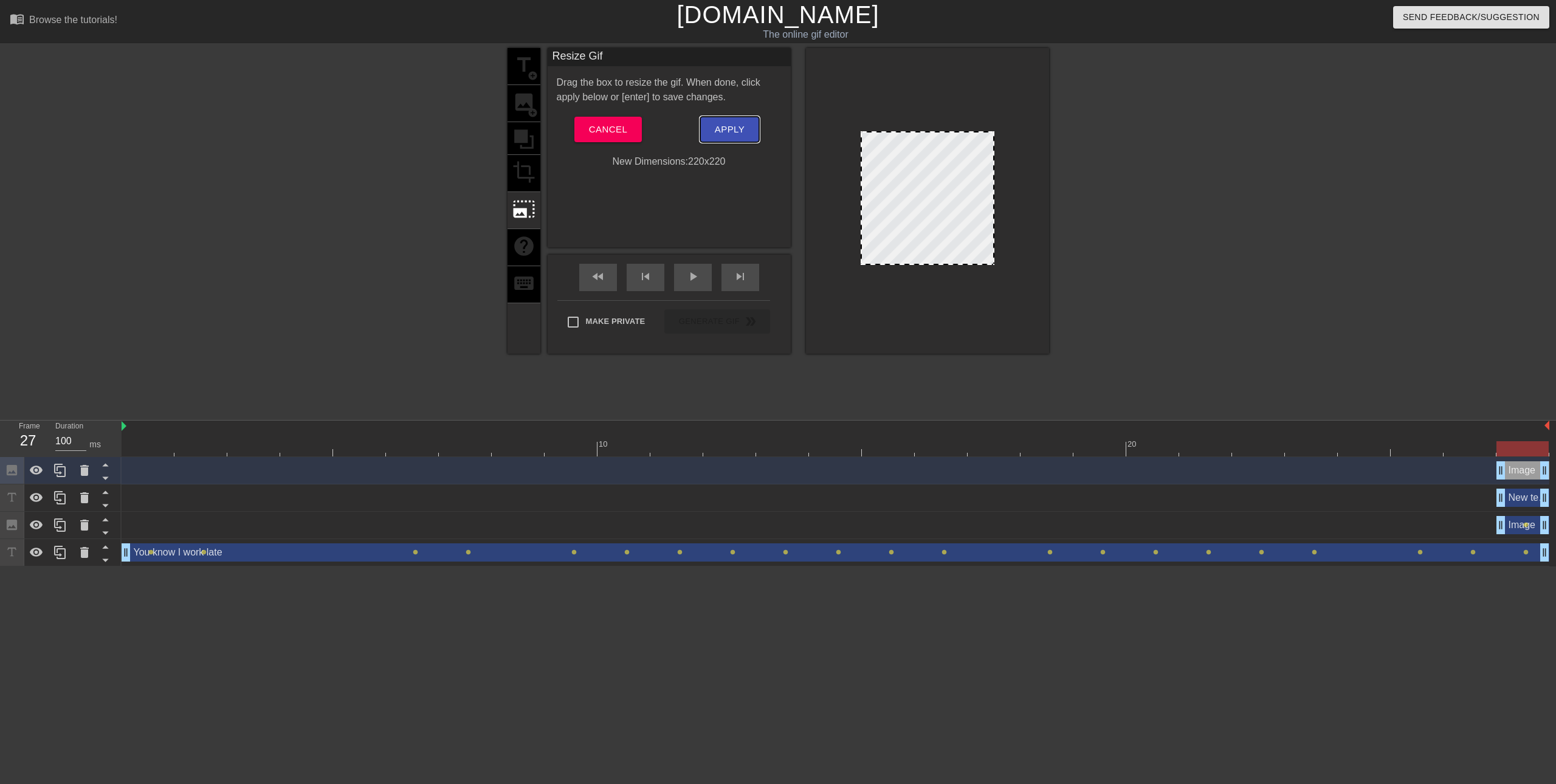
click at [720, 129] on span "Apply" at bounding box center [730, 129] width 30 height 16
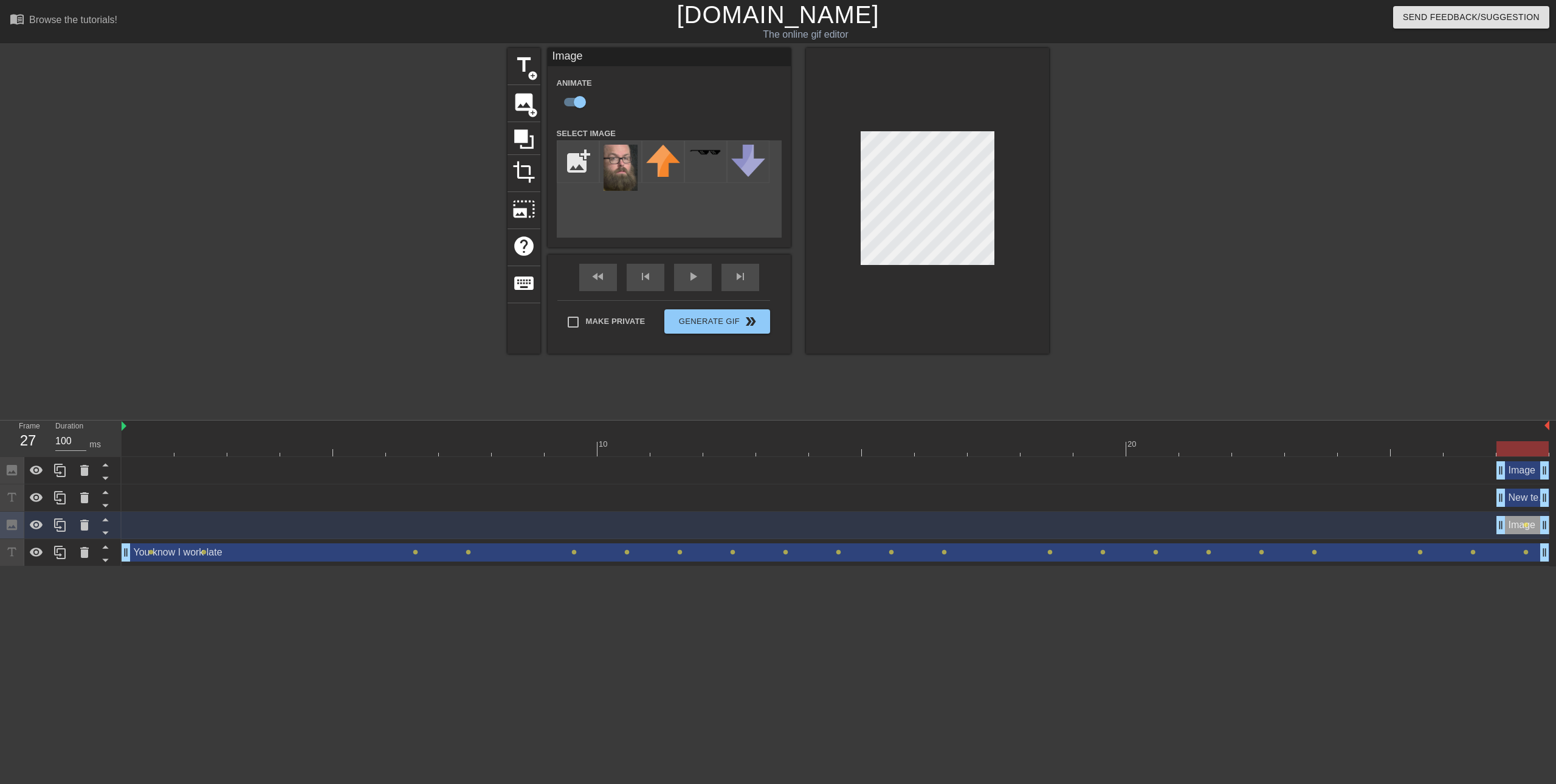
click at [1071, 406] on div "title add_circle image add_circle crop photo_size_select_large help keyboard Im…" at bounding box center [778, 229] width 1556 height 364
checkbox input "false"
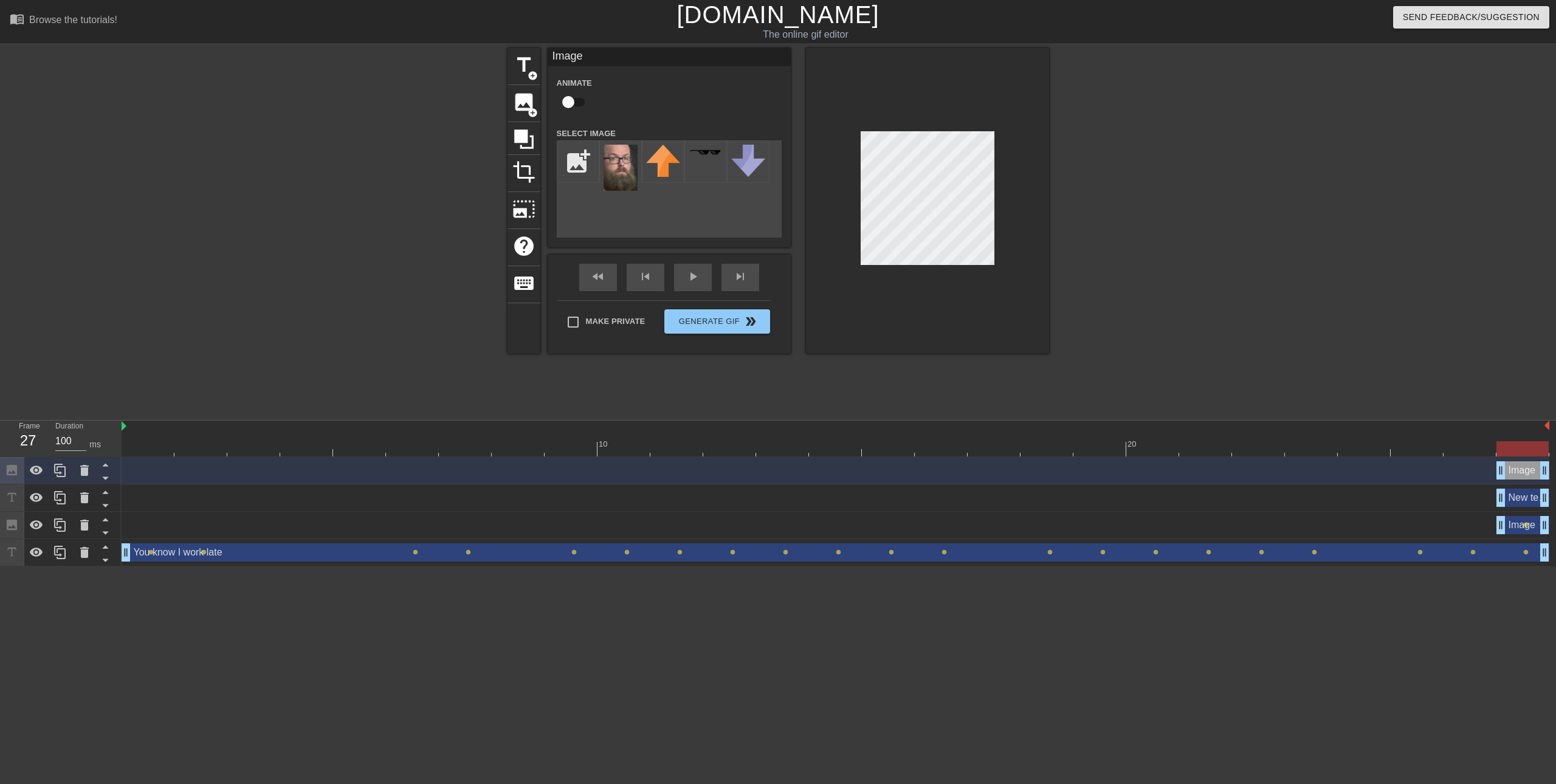
drag, startPoint x: 860, startPoint y: 131, endPoint x: 1079, endPoint y: 184, distance: 225.3
click at [1080, 184] on div at bounding box center [1155, 229] width 183 height 364
click at [1041, 217] on div at bounding box center [927, 200] width 243 height 306
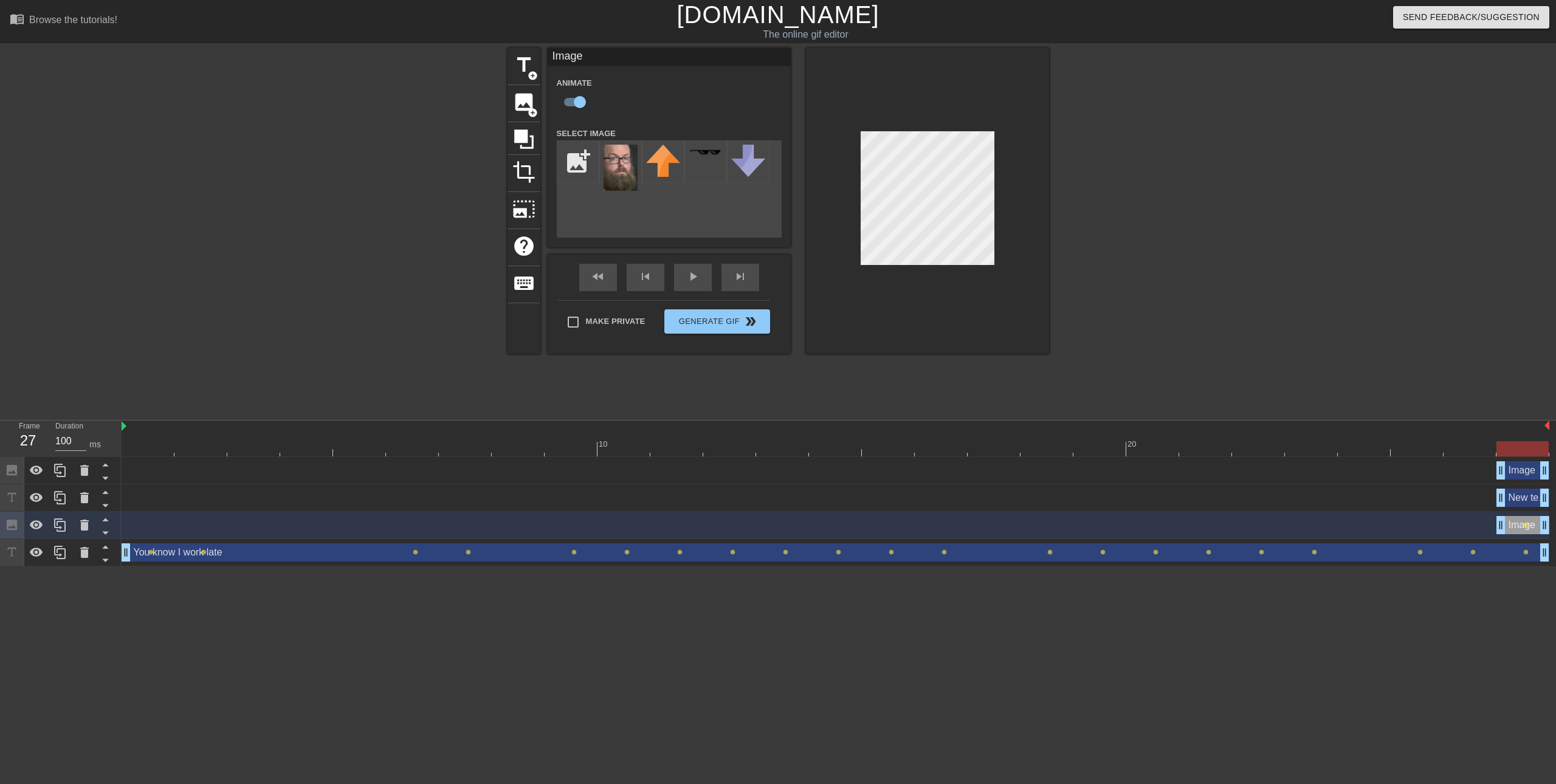
drag, startPoint x: 1502, startPoint y: 495, endPoint x: 1521, endPoint y: 486, distance: 21.0
click at [1521, 486] on div "New text 2 drag_handle drag_handle" at bounding box center [834, 498] width 1427 height 27
click at [84, 493] on icon at bounding box center [84, 498] width 8 height 11
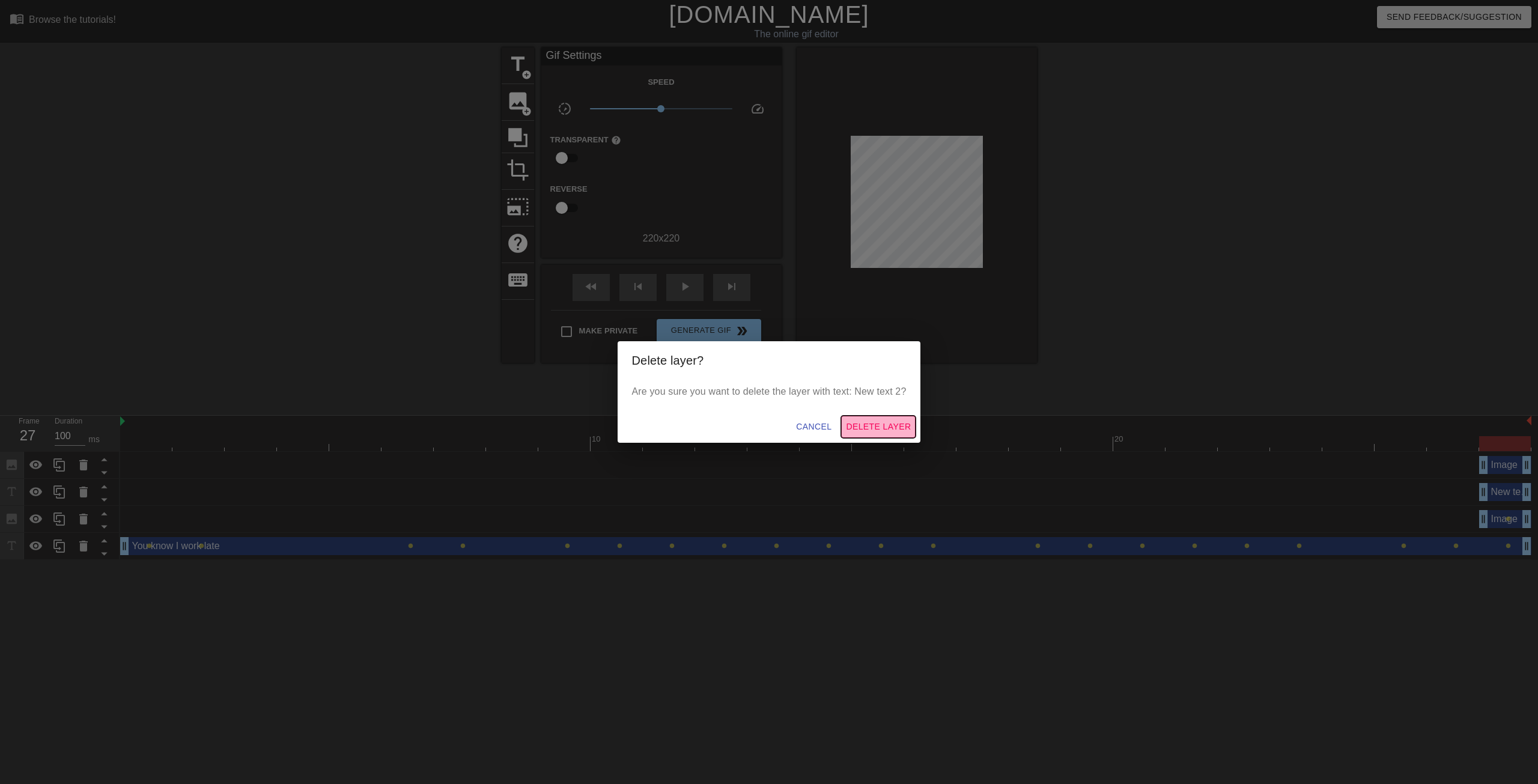
click at [850, 430] on span "Delete Layer" at bounding box center [878, 427] width 65 height 15
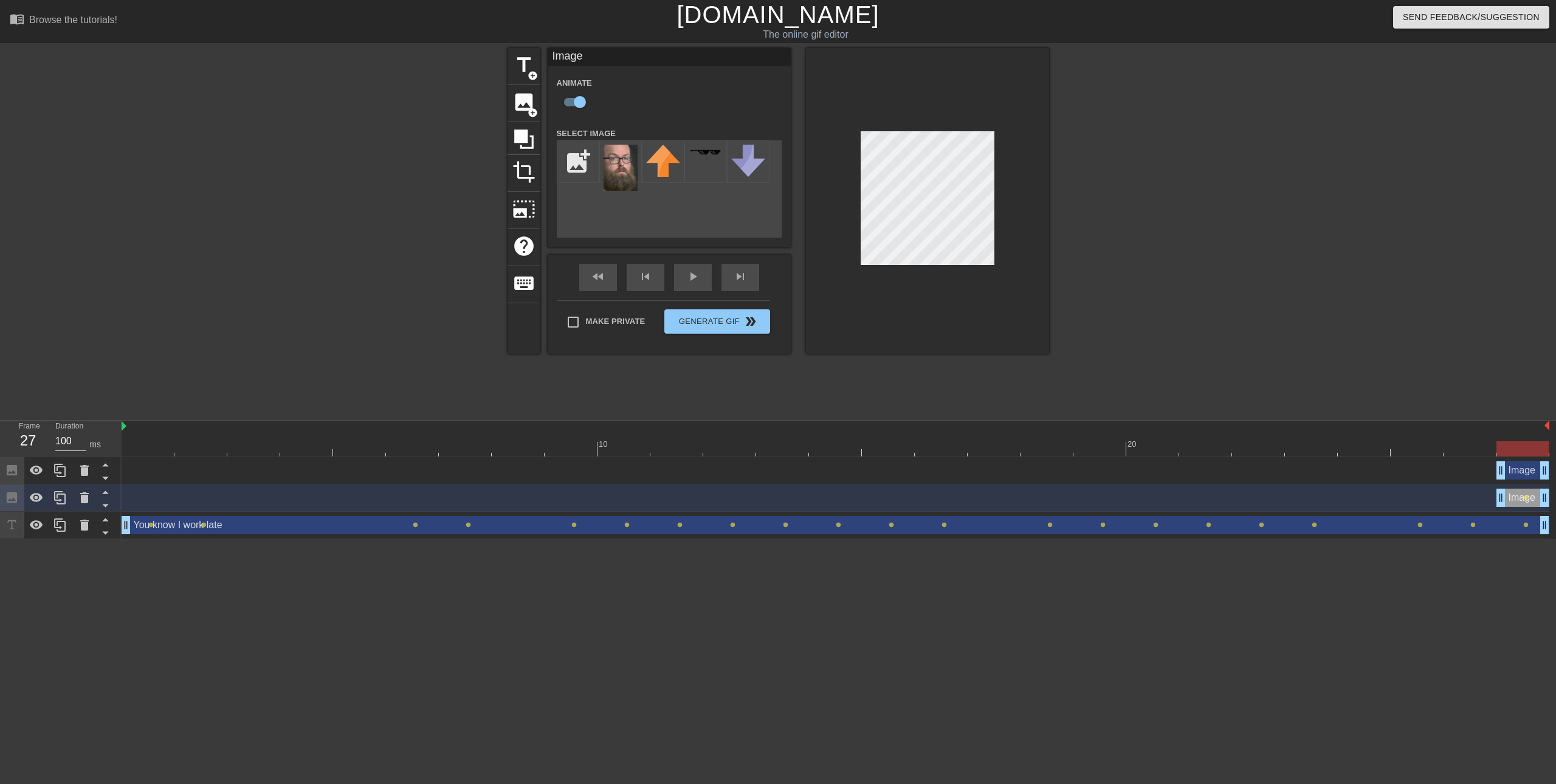
click at [145, 450] on div at bounding box center [834, 448] width 1427 height 15
click at [629, 167] on img at bounding box center [620, 168] width 34 height 47
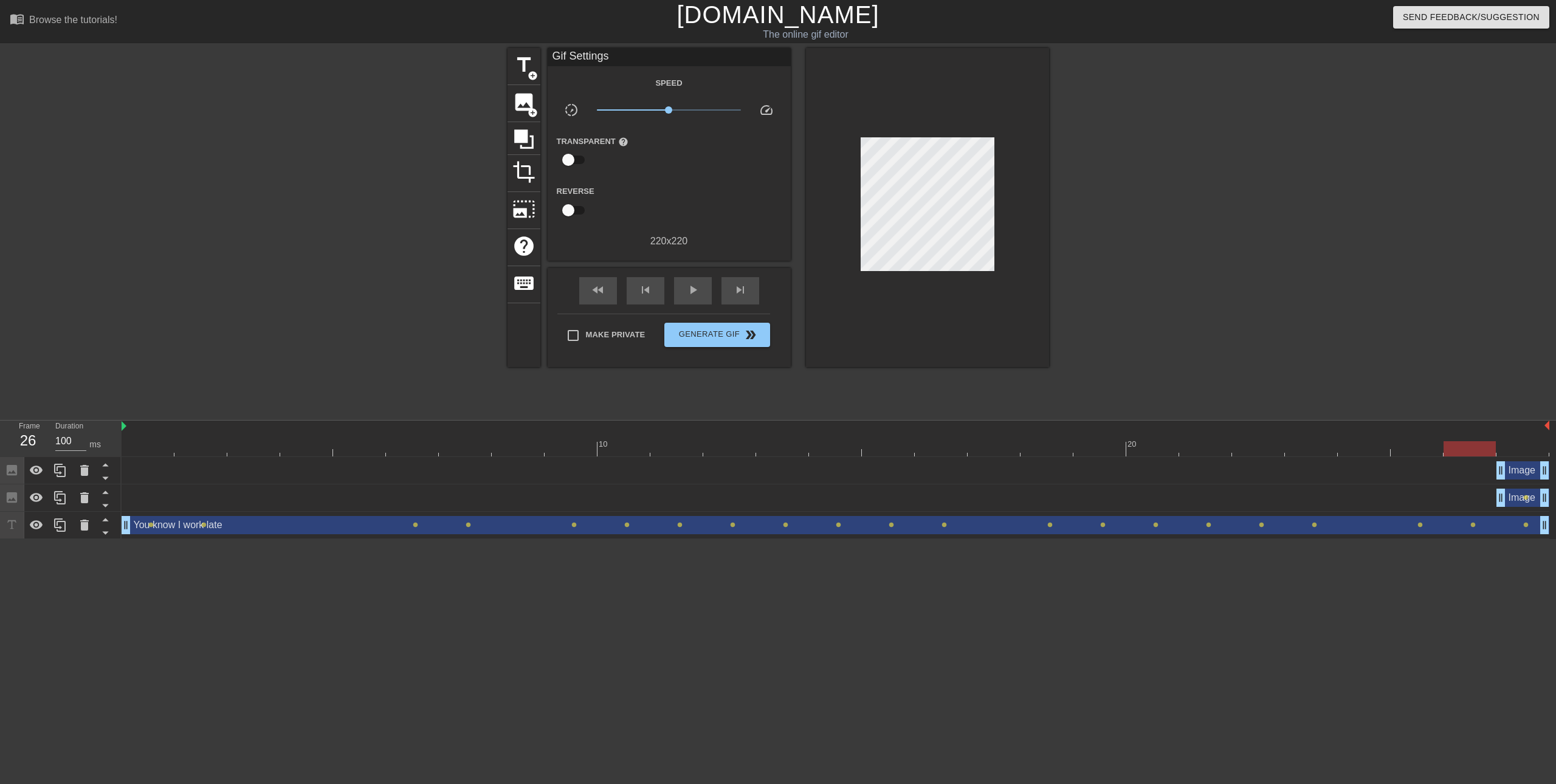
click at [1478, 446] on div at bounding box center [834, 448] width 1427 height 15
click at [1510, 446] on div at bounding box center [834, 448] width 1427 height 15
click at [147, 449] on div at bounding box center [834, 448] width 1427 height 15
click at [1518, 496] on div "Image drag_handle drag_handle" at bounding box center [1522, 498] width 53 height 19
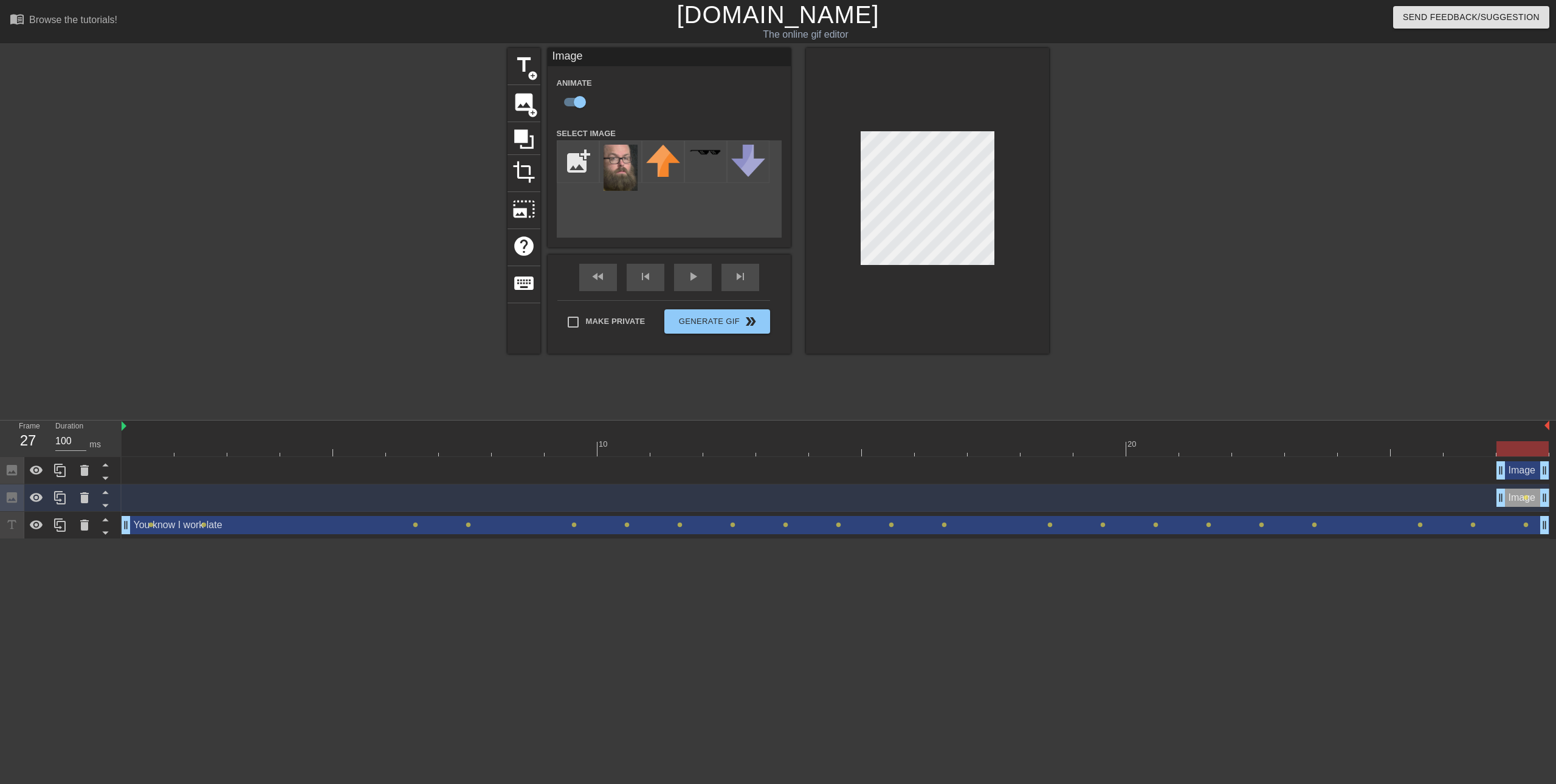
drag, startPoint x: 1515, startPoint y: 473, endPoint x: 1508, endPoint y: 478, distance: 8.6
click at [1508, 478] on div "Image drag_handle drag_handle" at bounding box center [1522, 471] width 53 height 19
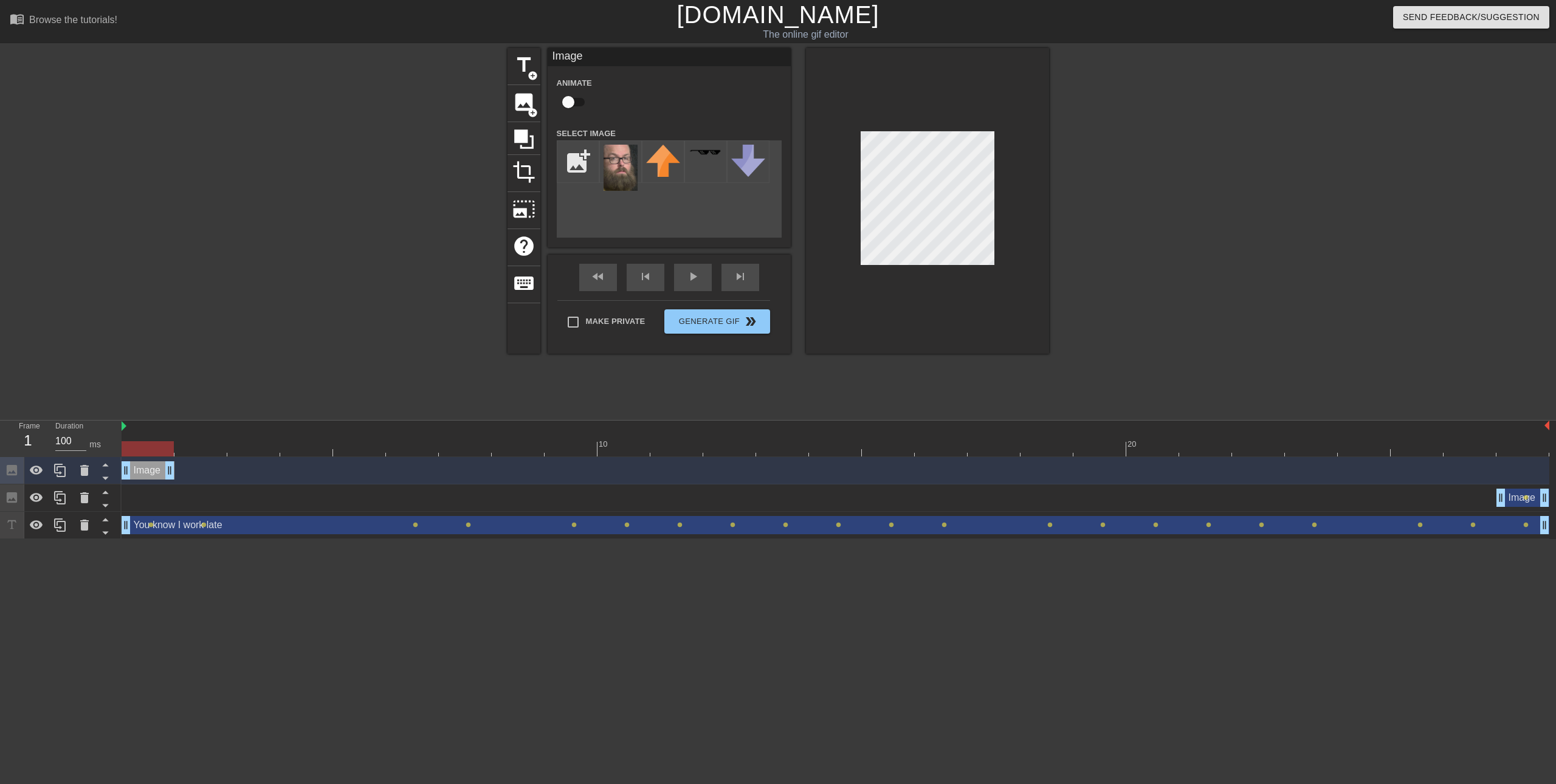
drag, startPoint x: 1516, startPoint y: 471, endPoint x: 146, endPoint y: 409, distance: 1371.4
click at [146, 409] on div "menu_book Browse the tutorials! [DOMAIN_NAME] The online gif editor Send Feedba…" at bounding box center [778, 269] width 1556 height 539
click at [627, 165] on img at bounding box center [620, 168] width 34 height 47
drag, startPoint x: 158, startPoint y: 447, endPoint x: 181, endPoint y: 446, distance: 23.0
click at [181, 446] on div at bounding box center [200, 448] width 52 height 15
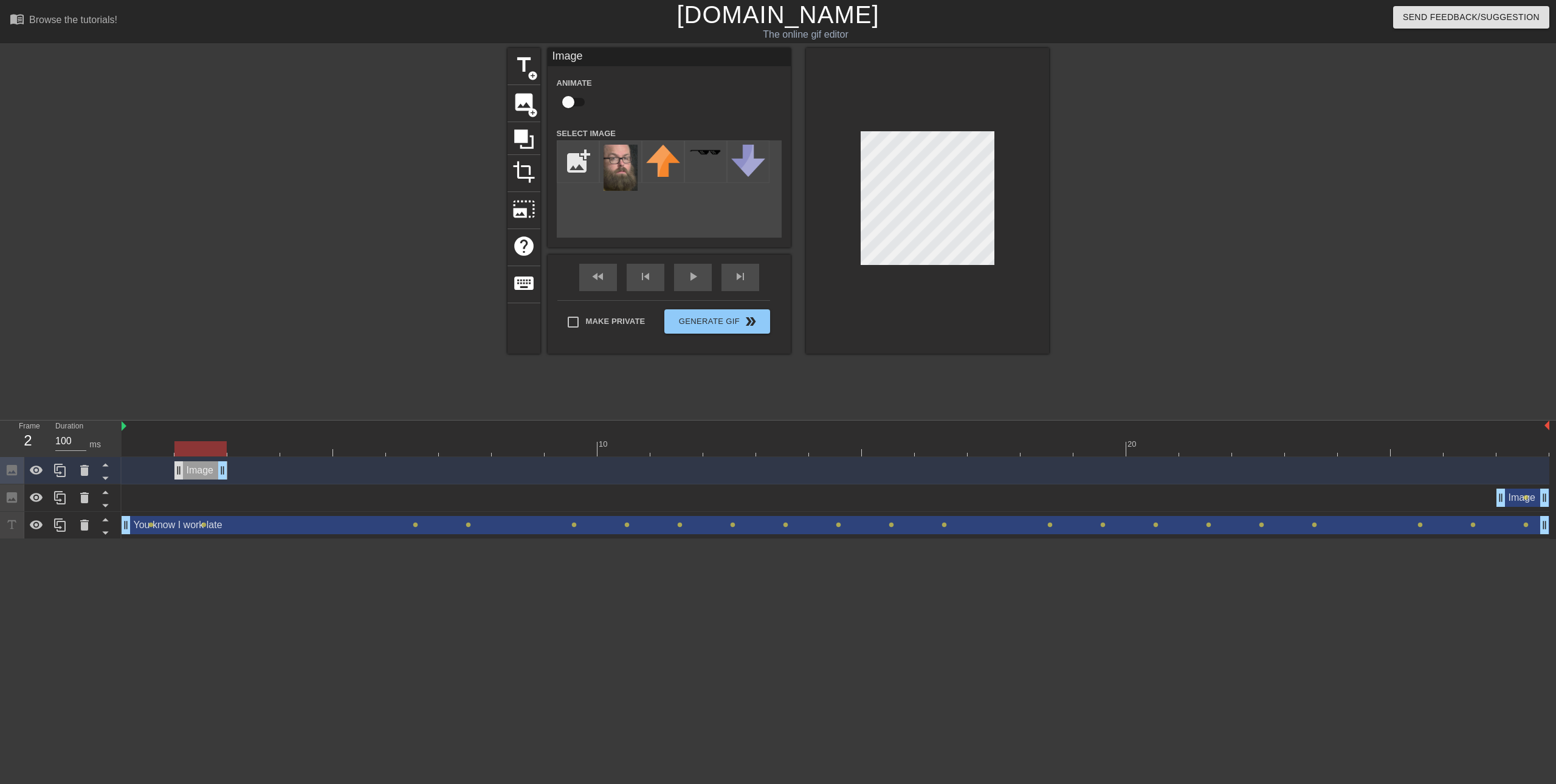
drag, startPoint x: 148, startPoint y: 474, endPoint x: 179, endPoint y: 474, distance: 31.0
click at [179, 474] on div "Image drag_handle drag_handle" at bounding box center [200, 471] width 53 height 19
drag, startPoint x: 214, startPoint y: 470, endPoint x: 245, endPoint y: 469, distance: 31.0
click at [245, 469] on div "Image drag_handle drag_handle" at bounding box center [254, 471] width 53 height 19
drag, startPoint x: 253, startPoint y: 473, endPoint x: 293, endPoint y: 474, distance: 40.0
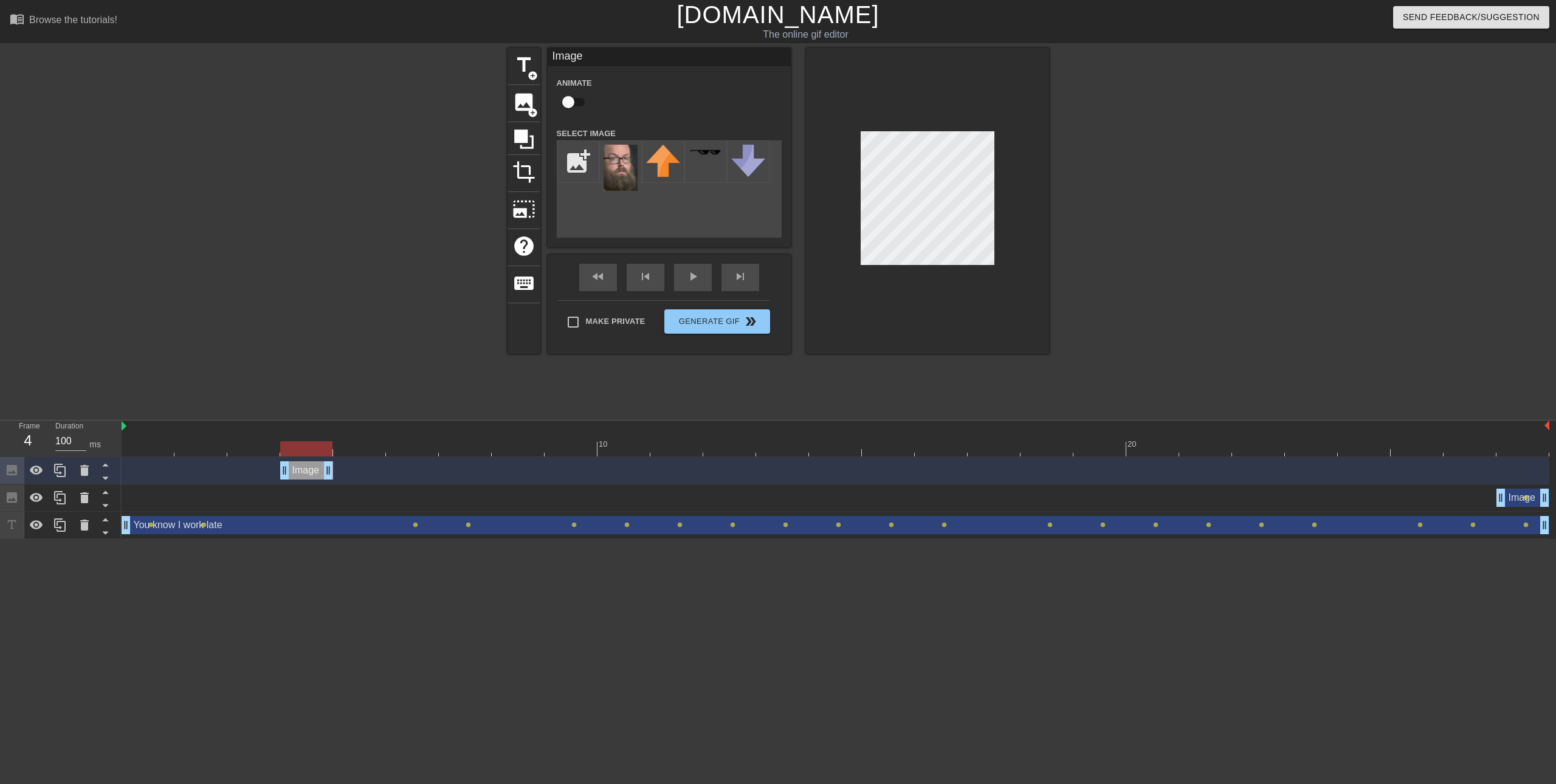
click at [293, 474] on div "Image drag_handle drag_handle" at bounding box center [306, 471] width 53 height 19
drag, startPoint x: 310, startPoint y: 471, endPoint x: 345, endPoint y: 471, distance: 35.0
click at [345, 471] on div "Image drag_handle drag_handle" at bounding box center [359, 471] width 53 height 19
drag, startPoint x: 369, startPoint y: 475, endPoint x: 407, endPoint y: 472, distance: 38.1
click at [407, 472] on div "Image drag_handle drag_handle" at bounding box center [412, 471] width 53 height 19
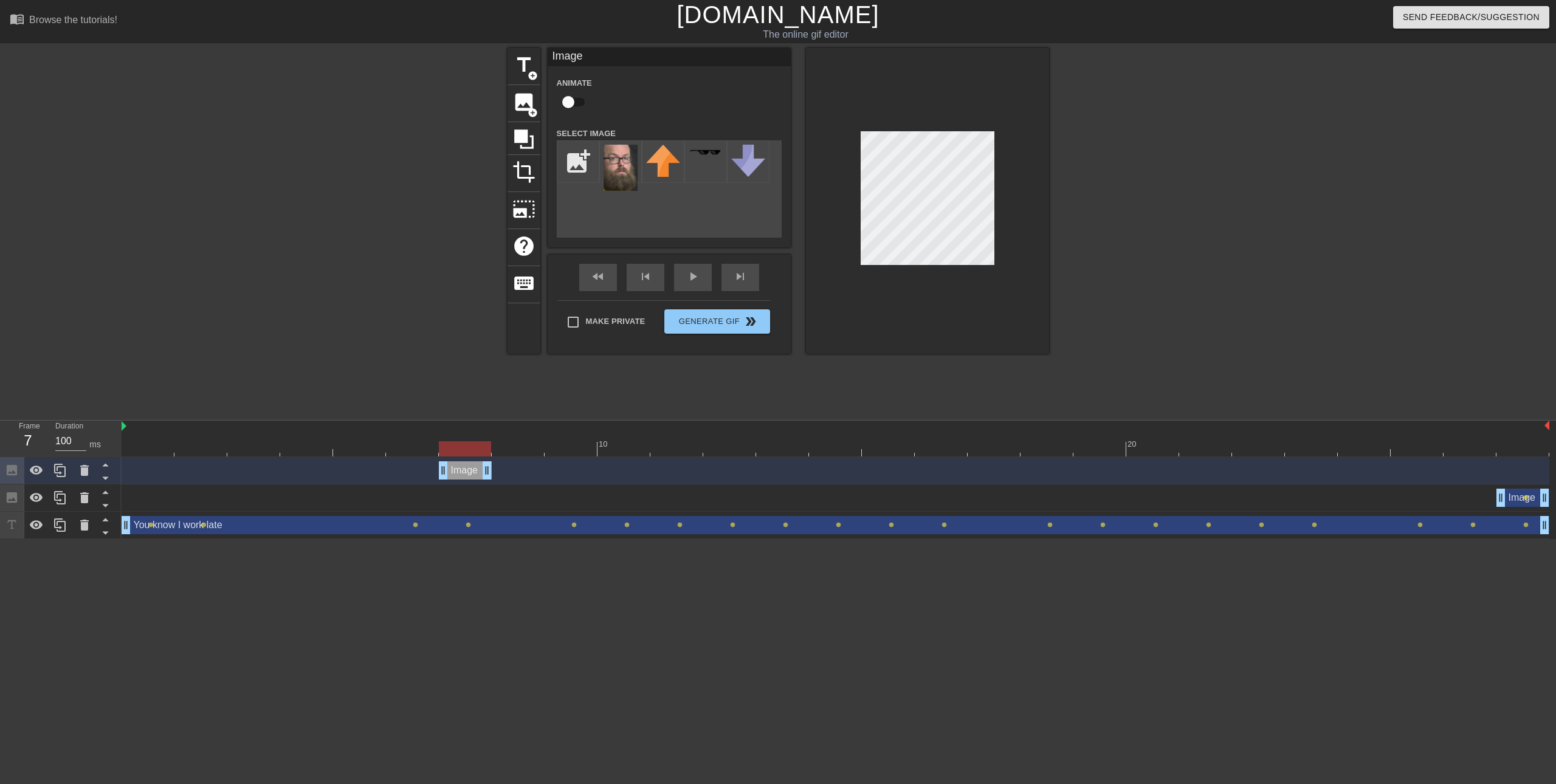
drag, startPoint x: 421, startPoint y: 471, endPoint x: 461, endPoint y: 471, distance: 40.0
click at [461, 471] on div "Image drag_handle drag_handle" at bounding box center [465, 471] width 53 height 19
drag, startPoint x: 470, startPoint y: 475, endPoint x: 507, endPoint y: 472, distance: 37.1
click at [507, 472] on div "Image drag_handle drag_handle" at bounding box center [517, 471] width 53 height 19
drag, startPoint x: 516, startPoint y: 474, endPoint x: 556, endPoint y: 471, distance: 40.1
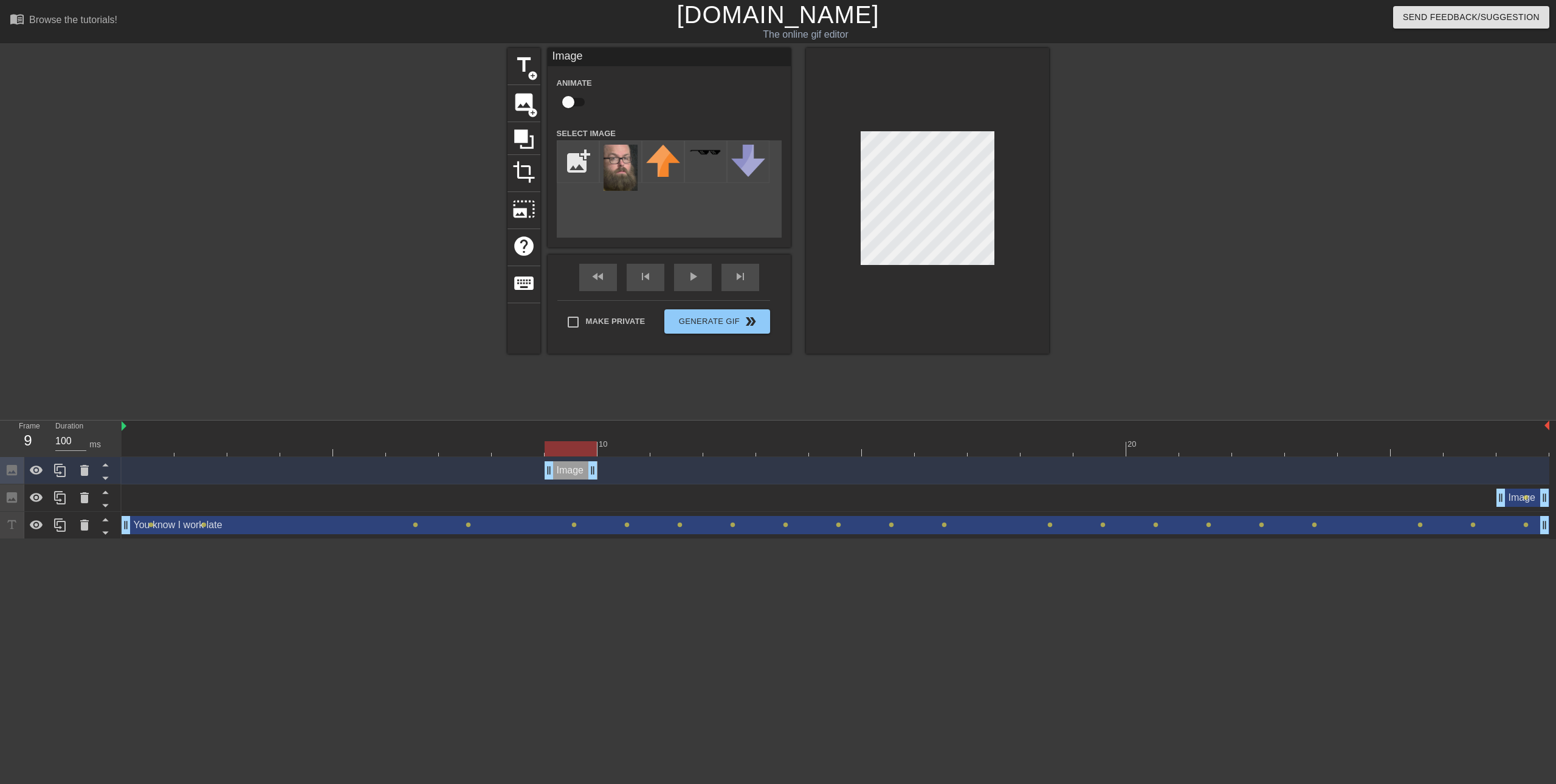
click at [556, 471] on div "Image drag_handle drag_handle" at bounding box center [571, 471] width 53 height 19
drag, startPoint x: 580, startPoint y: 471, endPoint x: 613, endPoint y: 469, distance: 33.1
click at [613, 469] on div "Image drag_handle drag_handle" at bounding box center [624, 471] width 53 height 19
drag, startPoint x: 625, startPoint y: 474, endPoint x: 655, endPoint y: 473, distance: 30.0
click at [655, 473] on div "Image drag_handle drag_handle" at bounding box center [676, 471] width 53 height 19
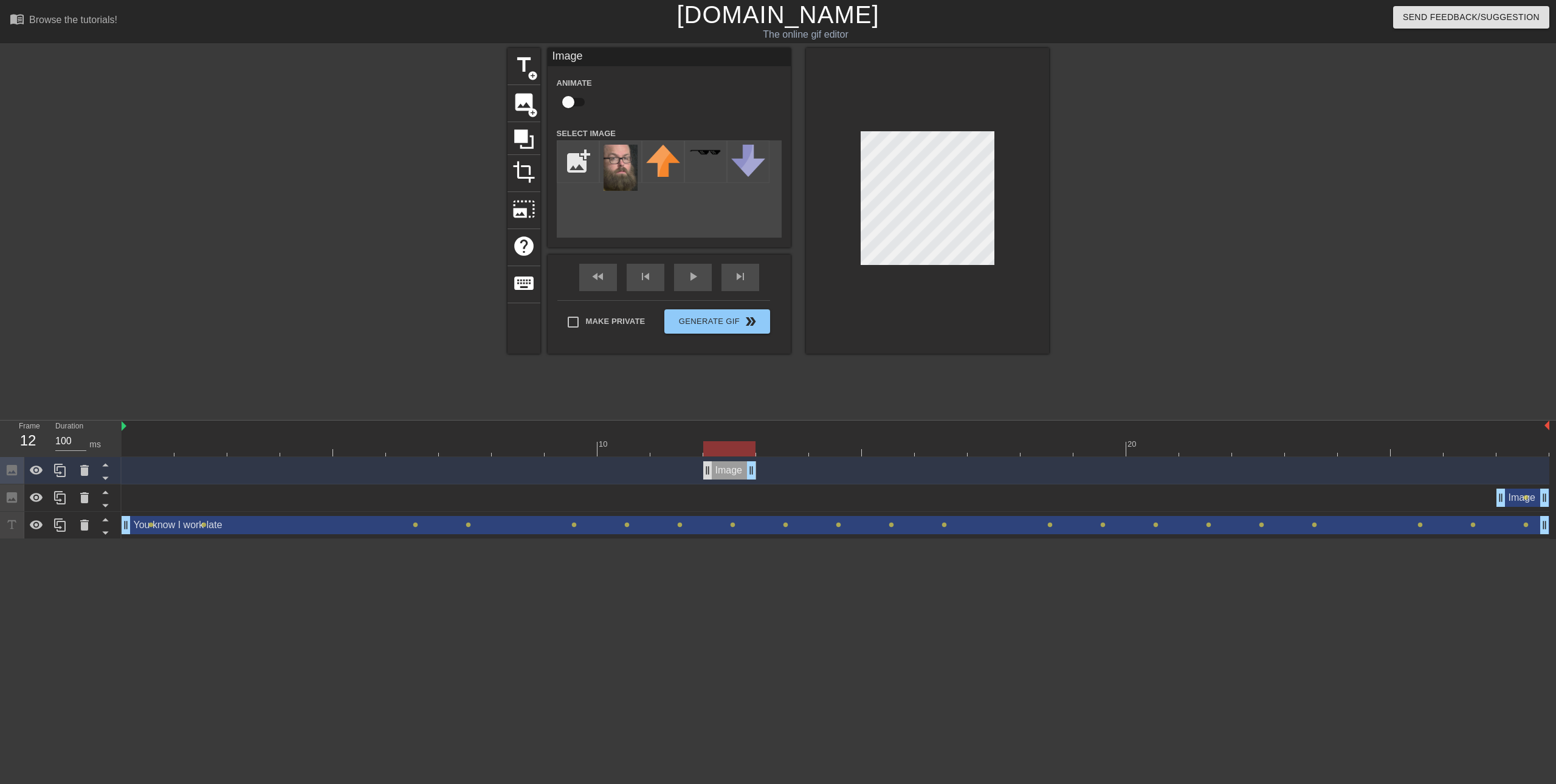
drag, startPoint x: 685, startPoint y: 470, endPoint x: 713, endPoint y: 469, distance: 28.0
click at [713, 469] on div "Image drag_handle drag_handle" at bounding box center [729, 471] width 53 height 19
drag, startPoint x: 737, startPoint y: 474, endPoint x: 772, endPoint y: 475, distance: 35.0
click at [772, 475] on div "Image drag_handle drag_handle" at bounding box center [782, 471] width 53 height 19
drag, startPoint x: 785, startPoint y: 471, endPoint x: 816, endPoint y: 473, distance: 31.1
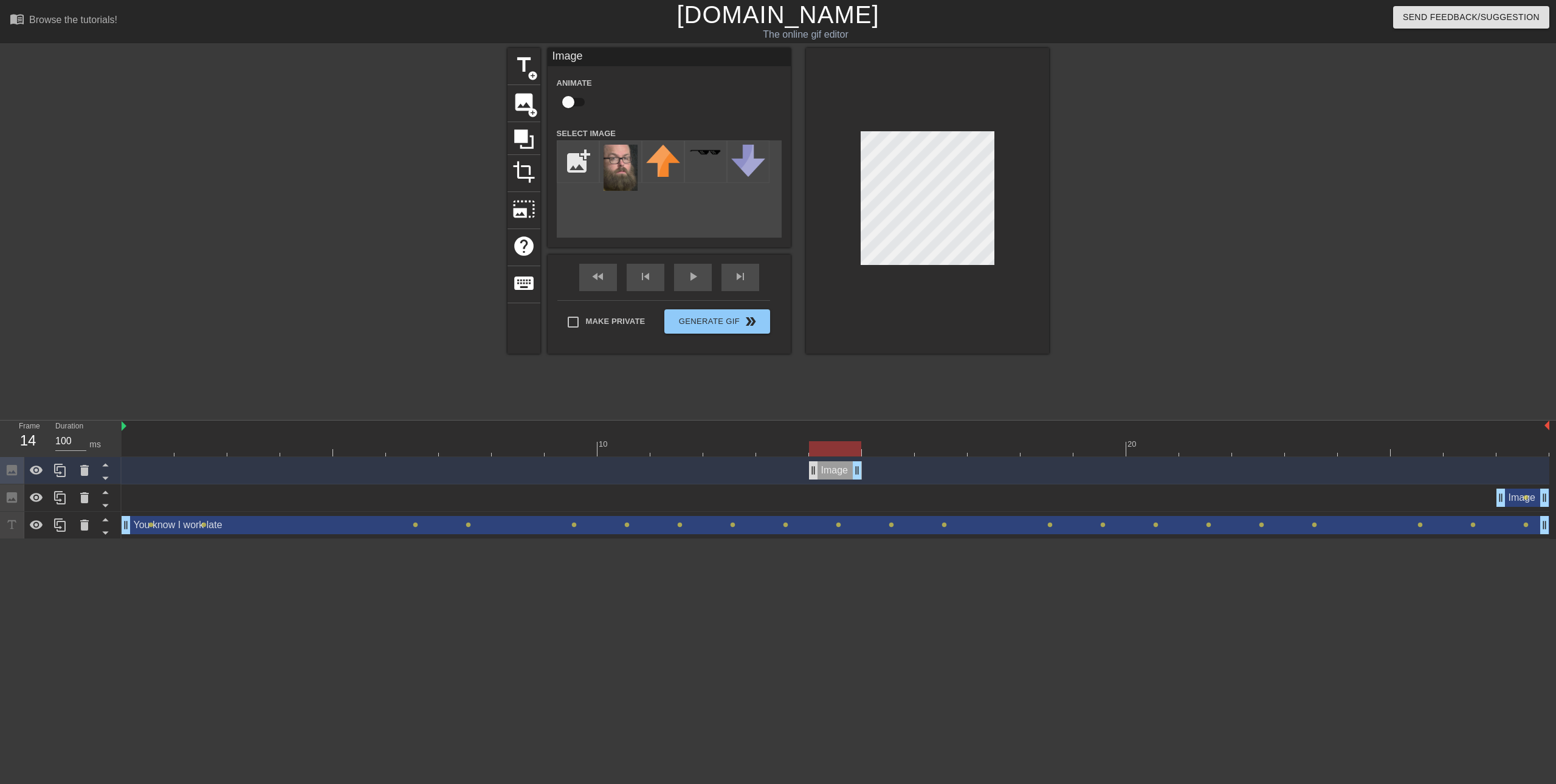
click at [816, 473] on div "Image drag_handle drag_handle" at bounding box center [835, 471] width 53 height 19
drag, startPoint x: 841, startPoint y: 469, endPoint x: 870, endPoint y: 472, distance: 29.2
click at [870, 472] on div "Image drag_handle drag_handle" at bounding box center [888, 471] width 53 height 19
click at [898, 269] on div at bounding box center [927, 200] width 243 height 306
drag, startPoint x: 894, startPoint y: 470, endPoint x: 929, endPoint y: 468, distance: 35.1
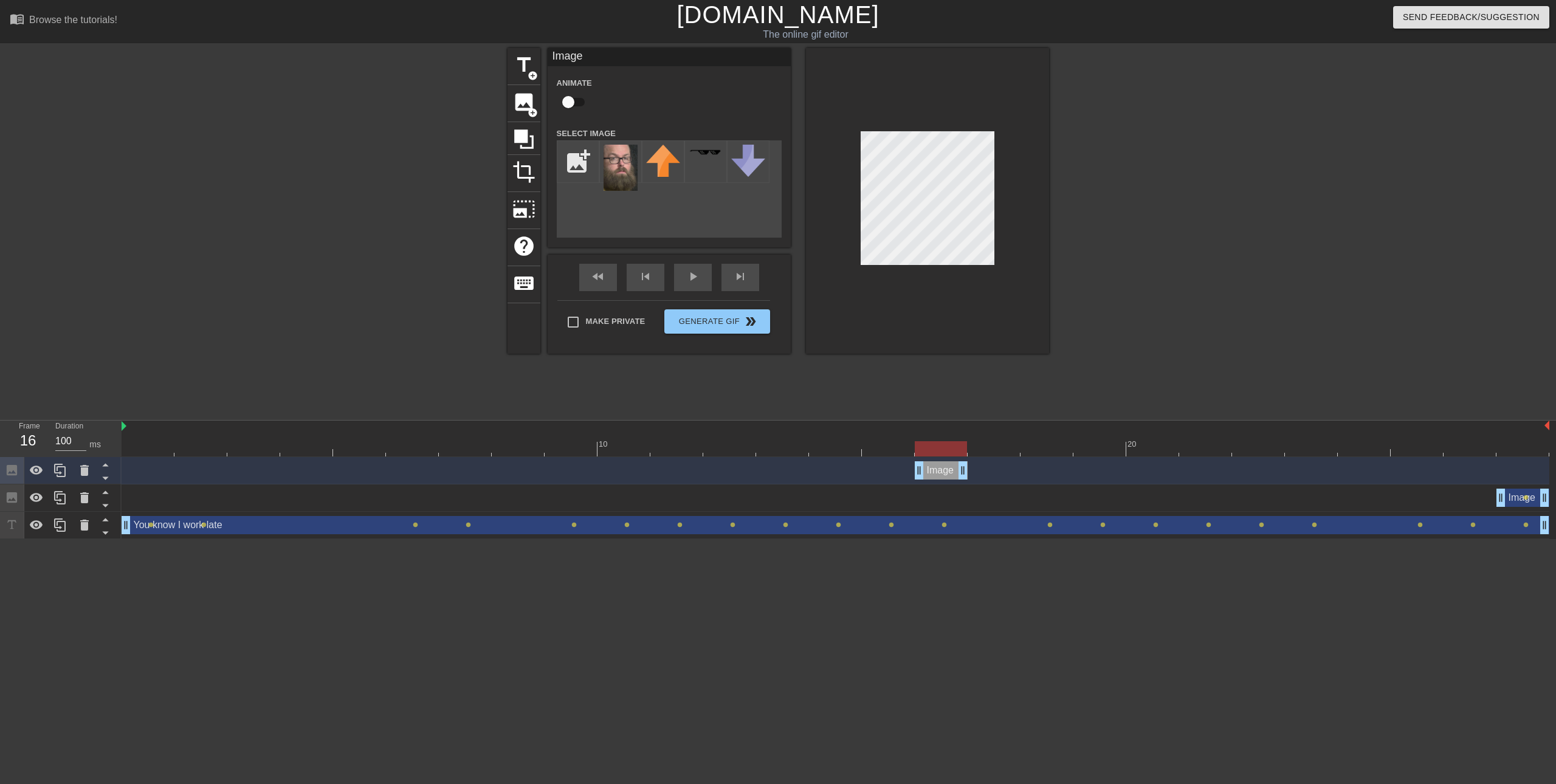
click at [929, 468] on div "Image drag_handle drag_handle" at bounding box center [941, 471] width 53 height 19
click at [856, 242] on div at bounding box center [927, 200] width 243 height 306
click at [852, 225] on div at bounding box center [927, 200] width 243 height 306
drag, startPoint x: 952, startPoint y: 475, endPoint x: 987, endPoint y: 475, distance: 35.0
click at [987, 475] on div "Image drag_handle drag_handle" at bounding box center [994, 471] width 53 height 19
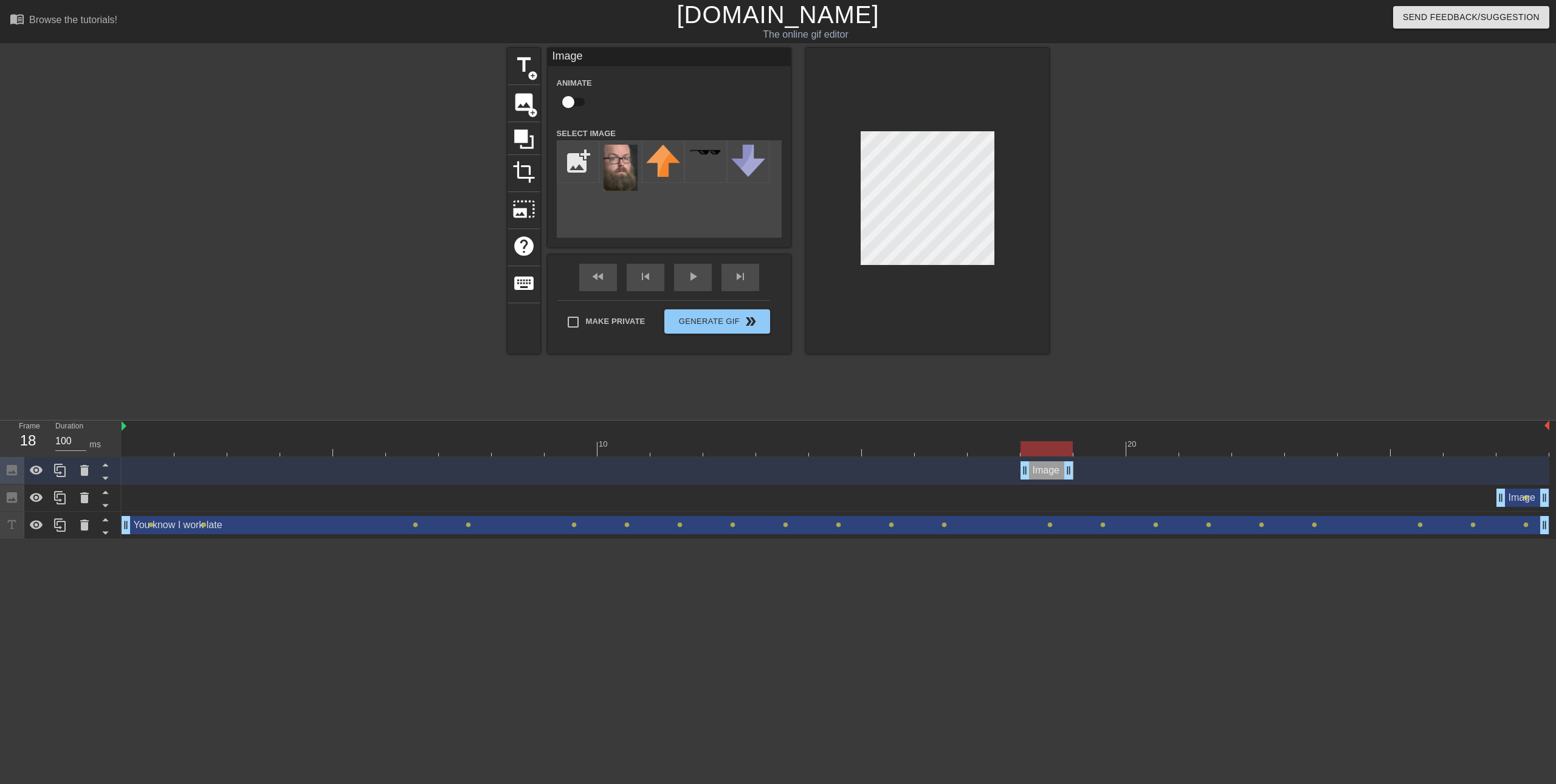
drag, startPoint x: 1001, startPoint y: 475, endPoint x: 1048, endPoint y: 477, distance: 47.0
click at [1048, 477] on div "Image drag_handle drag_handle" at bounding box center [1046, 471] width 53 height 19
drag, startPoint x: 1051, startPoint y: 472, endPoint x: 1088, endPoint y: 474, distance: 37.1
click at [1088, 474] on div "Image drag_handle drag_handle" at bounding box center [1099, 471] width 53 height 19
drag, startPoint x: 1109, startPoint y: 470, endPoint x: 1149, endPoint y: 471, distance: 40.0
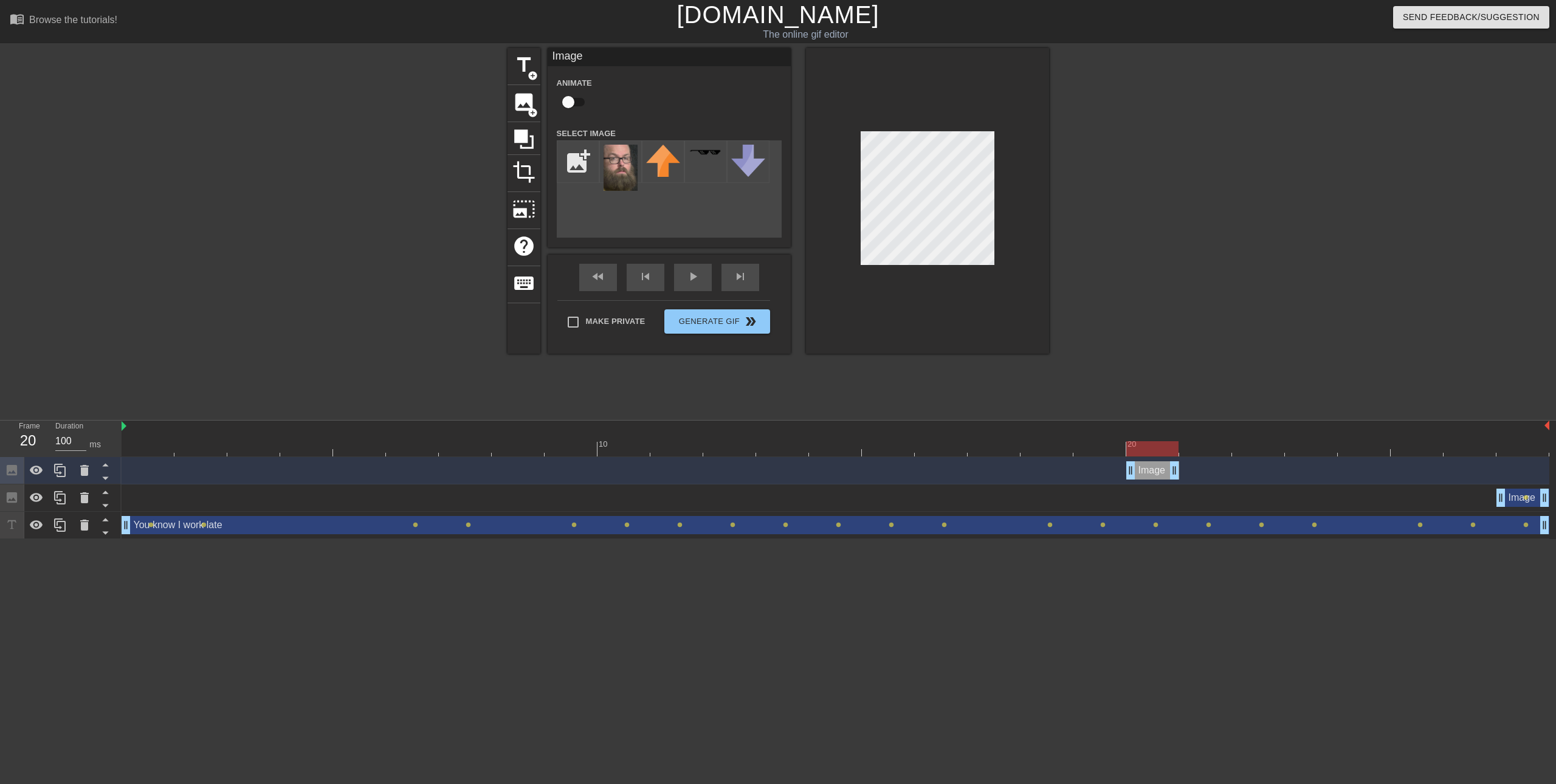
click at [1149, 471] on div "Image drag_handle drag_handle" at bounding box center [1152, 471] width 53 height 19
drag, startPoint x: 1163, startPoint y: 472, endPoint x: 1194, endPoint y: 475, distance: 31.1
click at [1194, 475] on div "Image drag_handle drag_handle" at bounding box center [1205, 471] width 53 height 19
drag, startPoint x: 1215, startPoint y: 474, endPoint x: 1252, endPoint y: 474, distance: 37.0
click at [1252, 474] on div "Image drag_handle drag_handle" at bounding box center [1258, 471] width 53 height 19
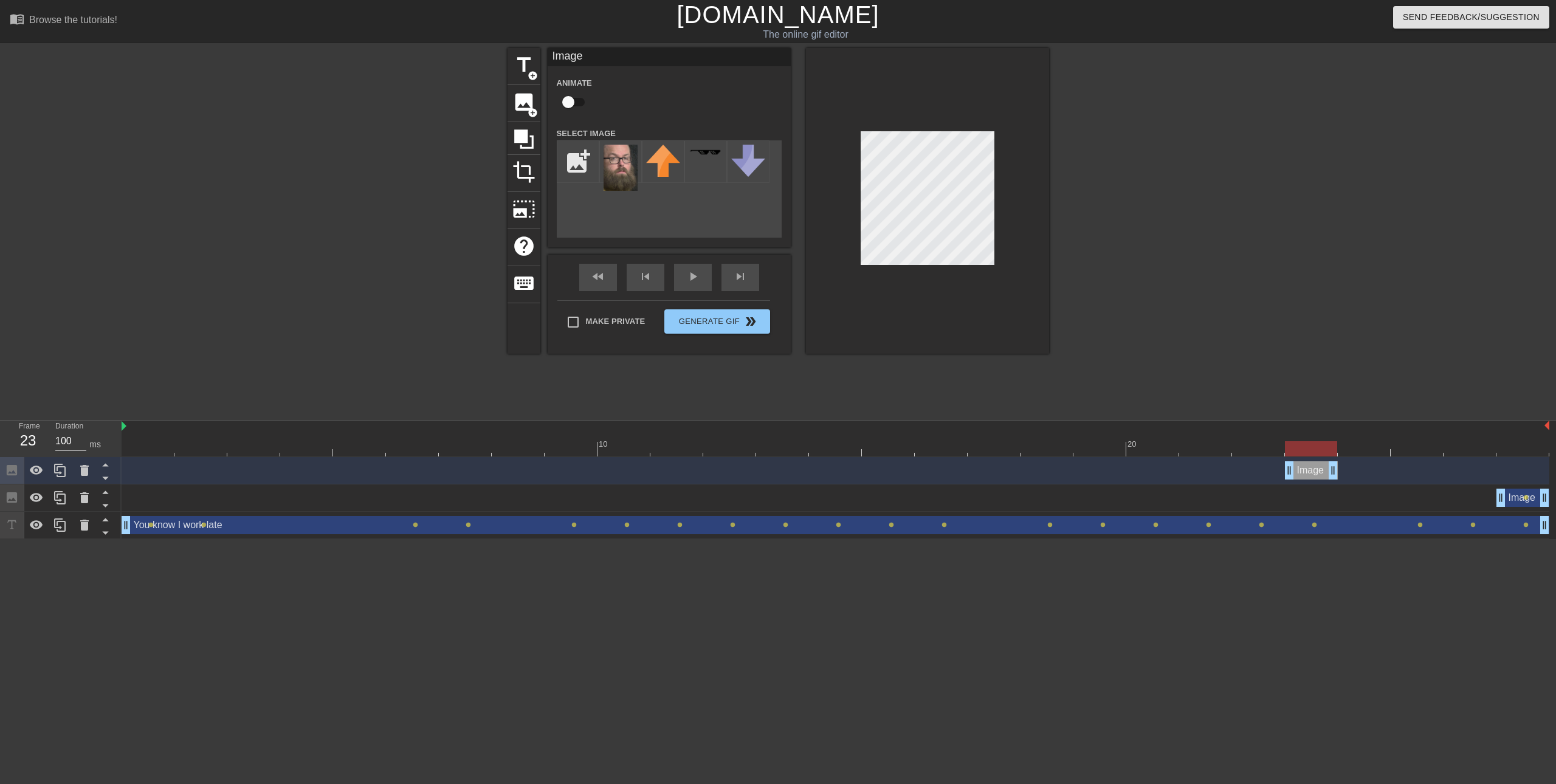
drag, startPoint x: 1267, startPoint y: 471, endPoint x: 1308, endPoint y: 473, distance: 41.0
click at [1308, 473] on div "Image drag_handle drag_handle" at bounding box center [1311, 471] width 53 height 19
drag, startPoint x: 1319, startPoint y: 470, endPoint x: 1350, endPoint y: 475, distance: 31.4
click at [1350, 475] on div "Image drag_handle drag_handle" at bounding box center [1364, 471] width 53 height 19
drag, startPoint x: 1370, startPoint y: 472, endPoint x: 1399, endPoint y: 472, distance: 29.0
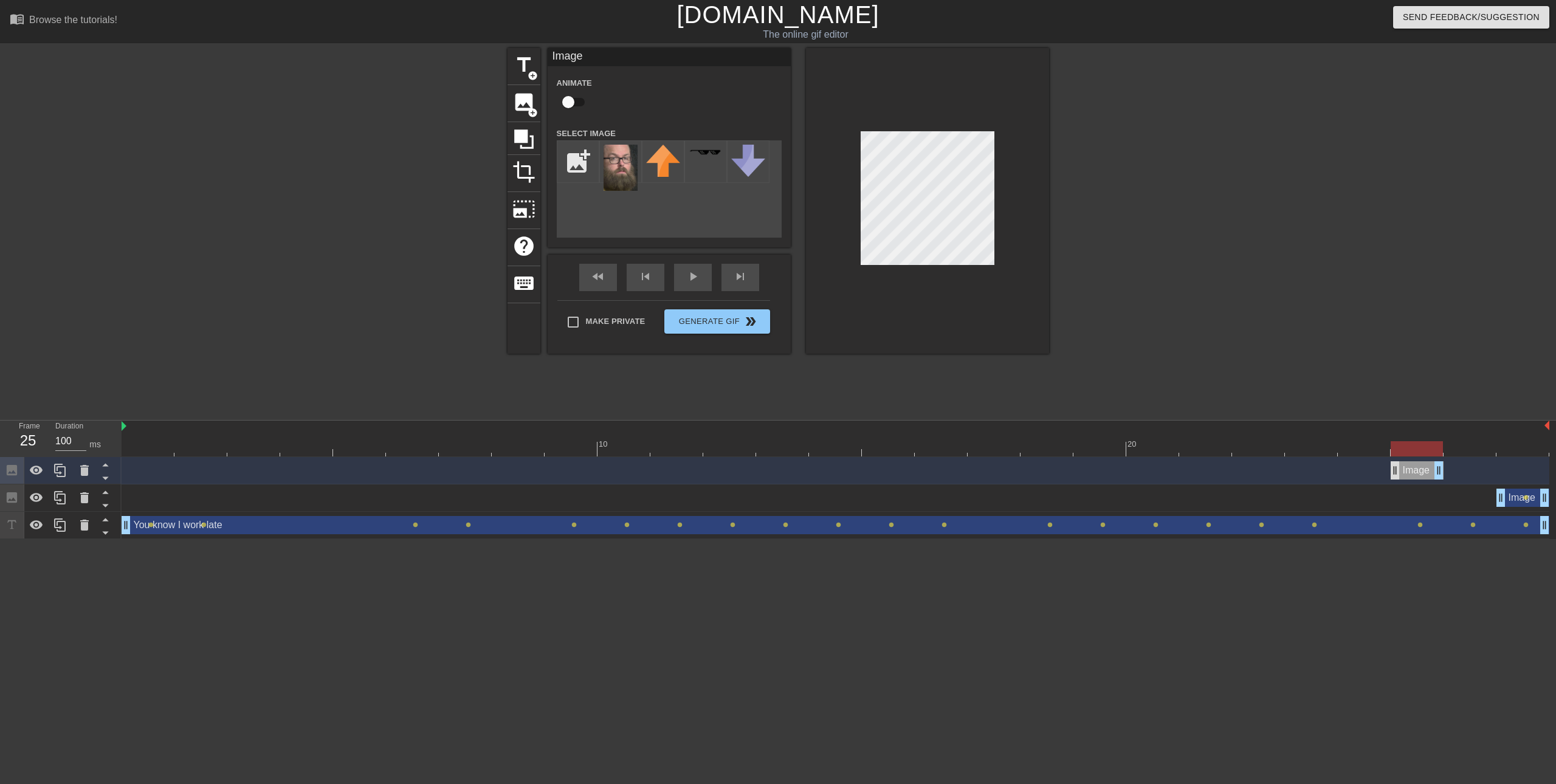
click at [1399, 472] on div "Image drag_handle drag_handle" at bounding box center [1416, 471] width 53 height 19
drag, startPoint x: 1427, startPoint y: 477, endPoint x: 1460, endPoint y: 474, distance: 33.1
click at [1460, 474] on div "Image drag_handle drag_handle" at bounding box center [1469, 471] width 53 height 19
drag, startPoint x: 1476, startPoint y: 473, endPoint x: 1501, endPoint y: 474, distance: 25.0
click at [1501, 474] on div "Image drag_handle drag_handle" at bounding box center [1522, 471] width 53 height 19
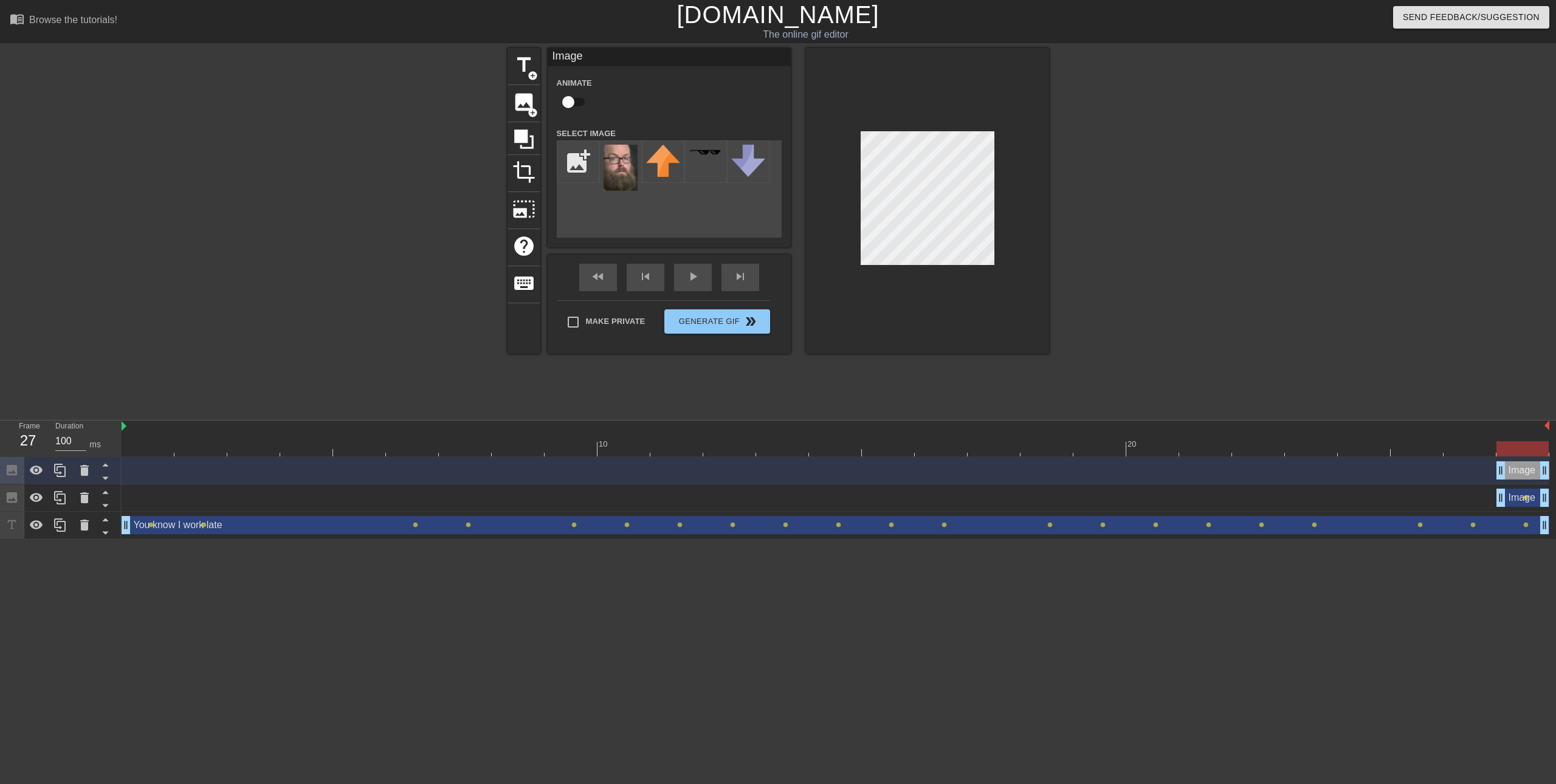
click at [1511, 502] on div "Image drag_handle drag_handle" at bounding box center [1522, 498] width 53 height 19
checkbox input "true"
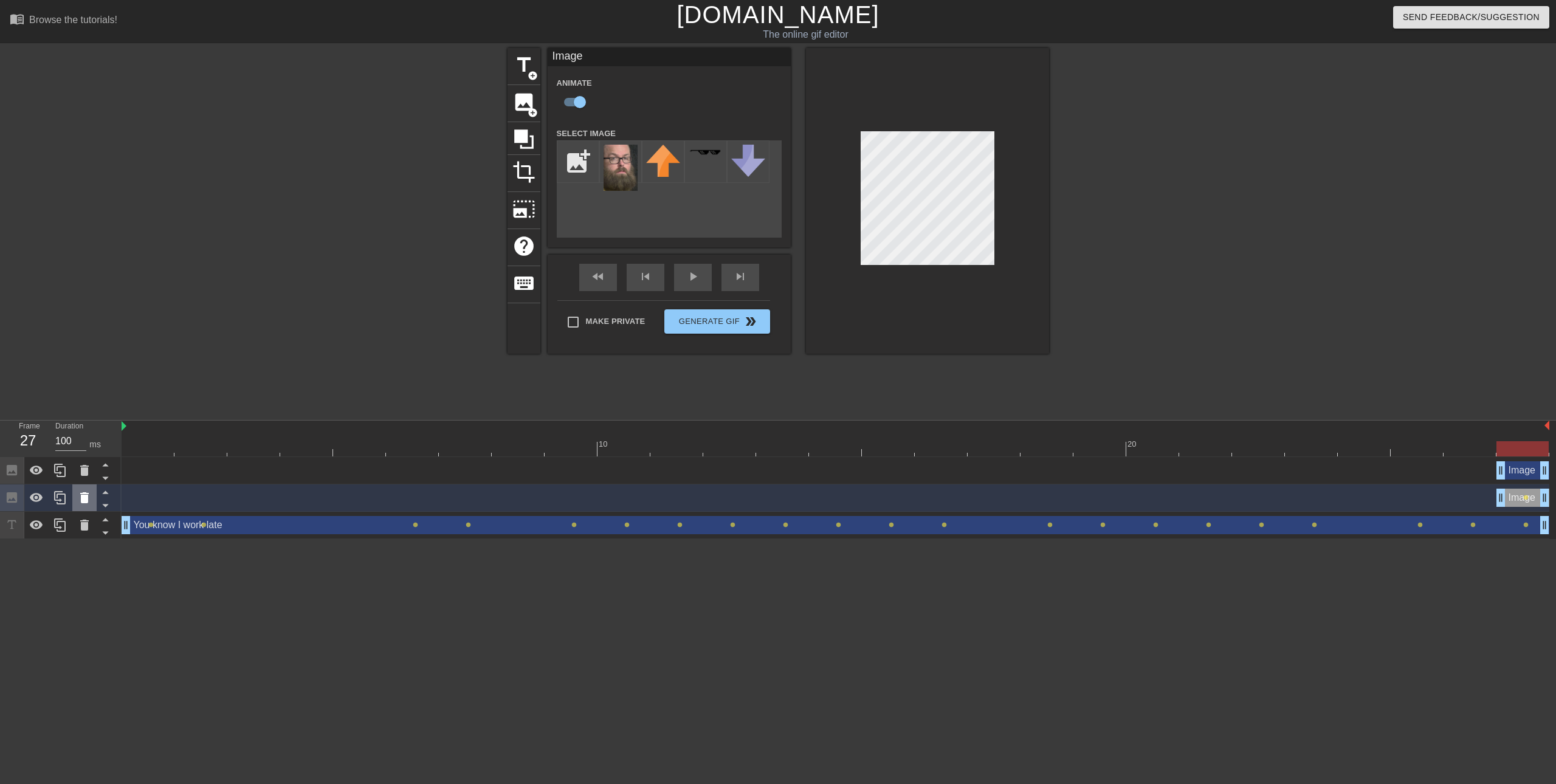
click at [90, 502] on icon at bounding box center [85, 498] width 15 height 15
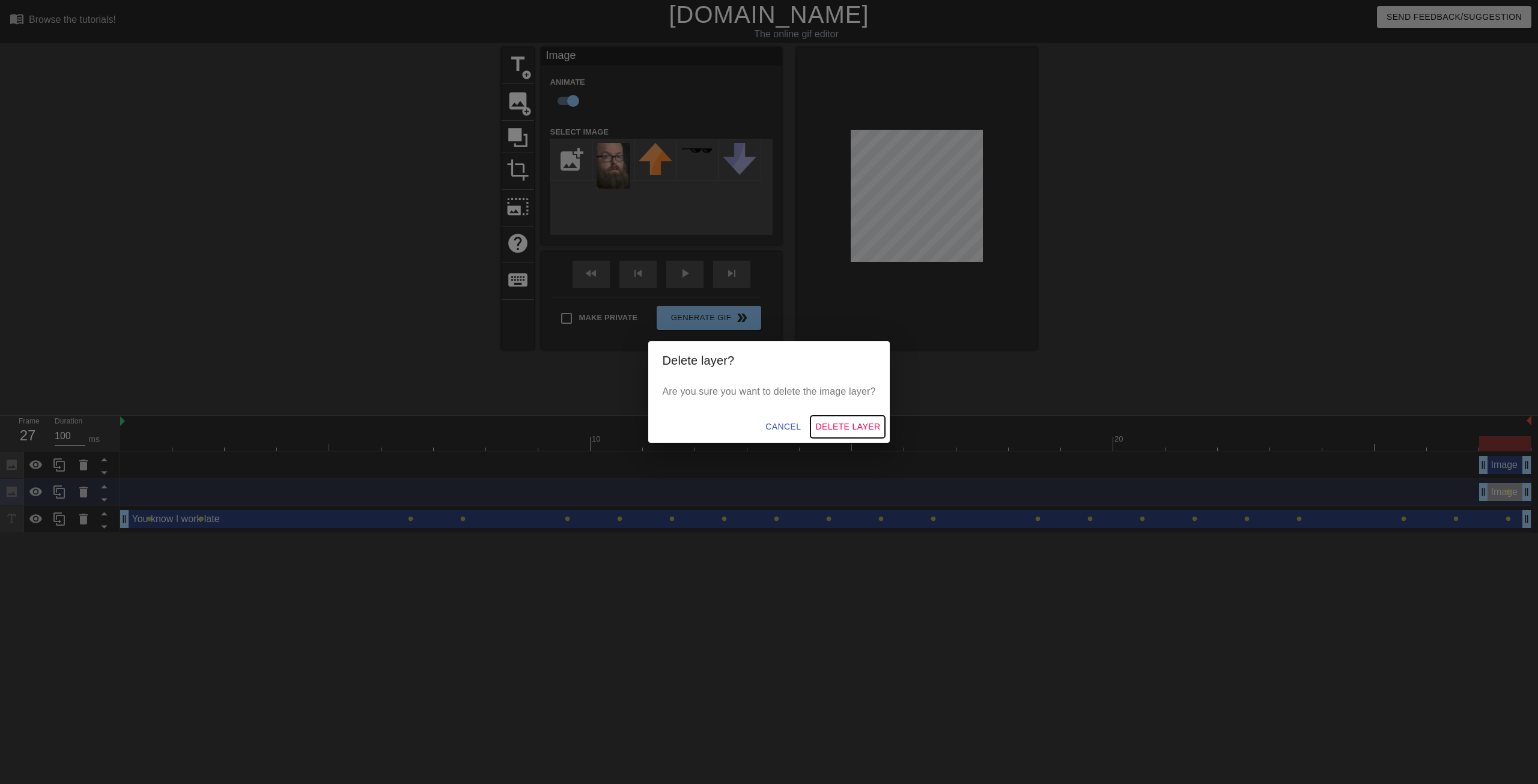
click at [853, 427] on span "Delete Layer" at bounding box center [848, 427] width 65 height 15
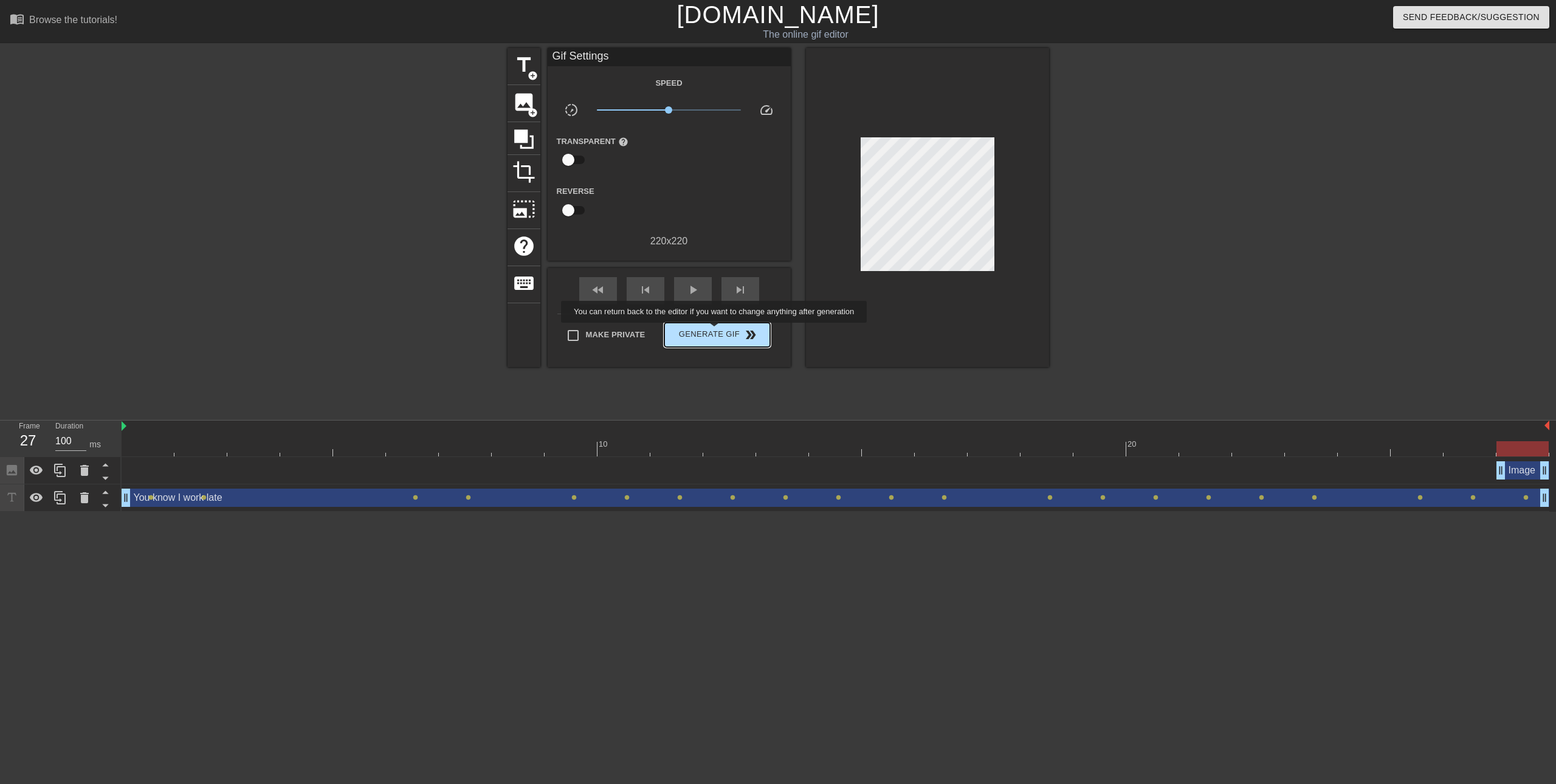
click at [715, 331] on span "Generate Gif double_arrow" at bounding box center [717, 335] width 95 height 15
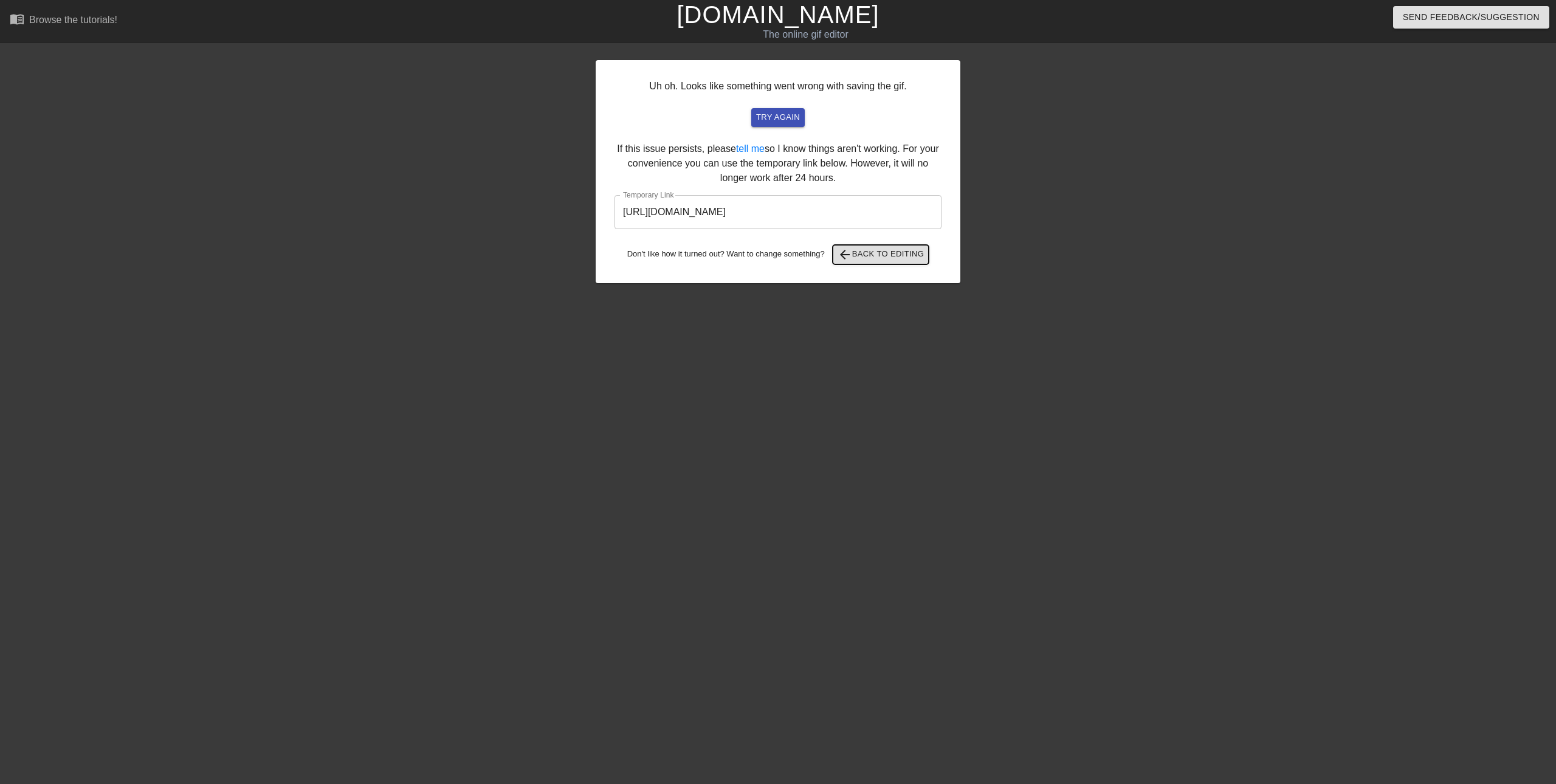
click at [876, 257] on span "arrow_back Back to Editing" at bounding box center [880, 254] width 87 height 15
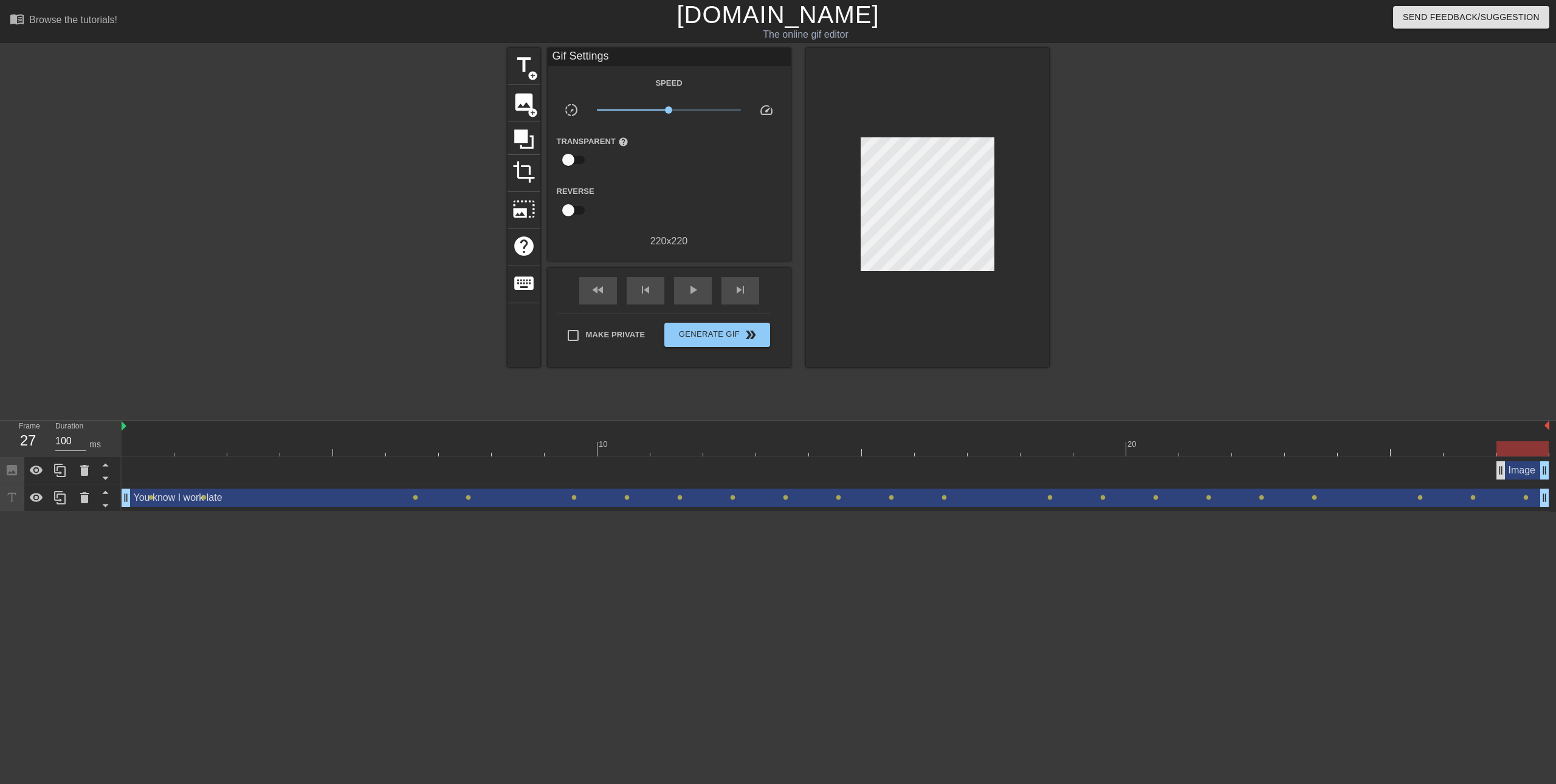
drag, startPoint x: 1514, startPoint y: 475, endPoint x: 1504, endPoint y: 465, distance: 14.1
click at [1504, 465] on div "Image drag_handle drag_handle" at bounding box center [1522, 471] width 53 height 19
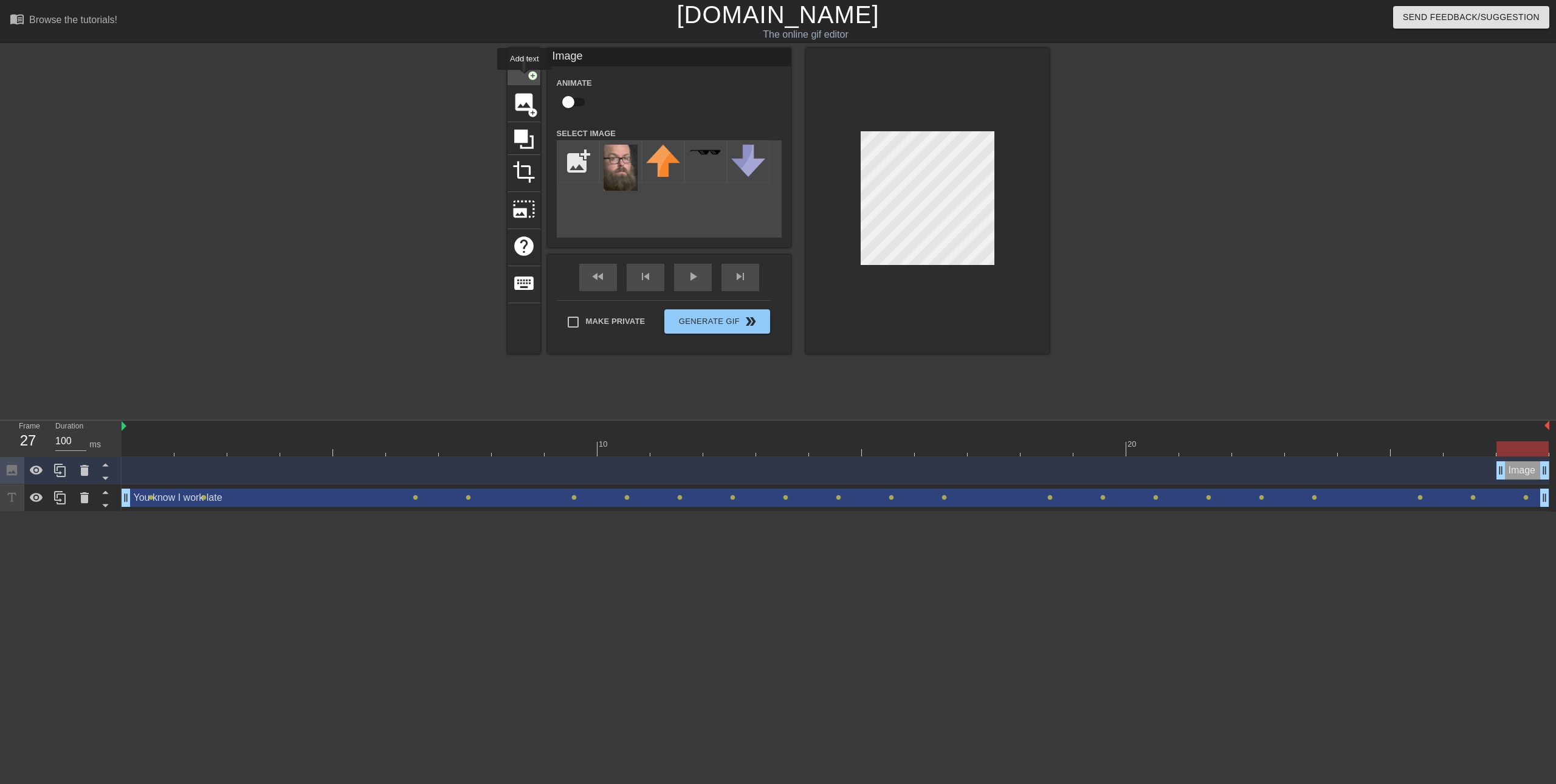
click at [525, 78] on div "title add_circle" at bounding box center [523, 66] width 33 height 37
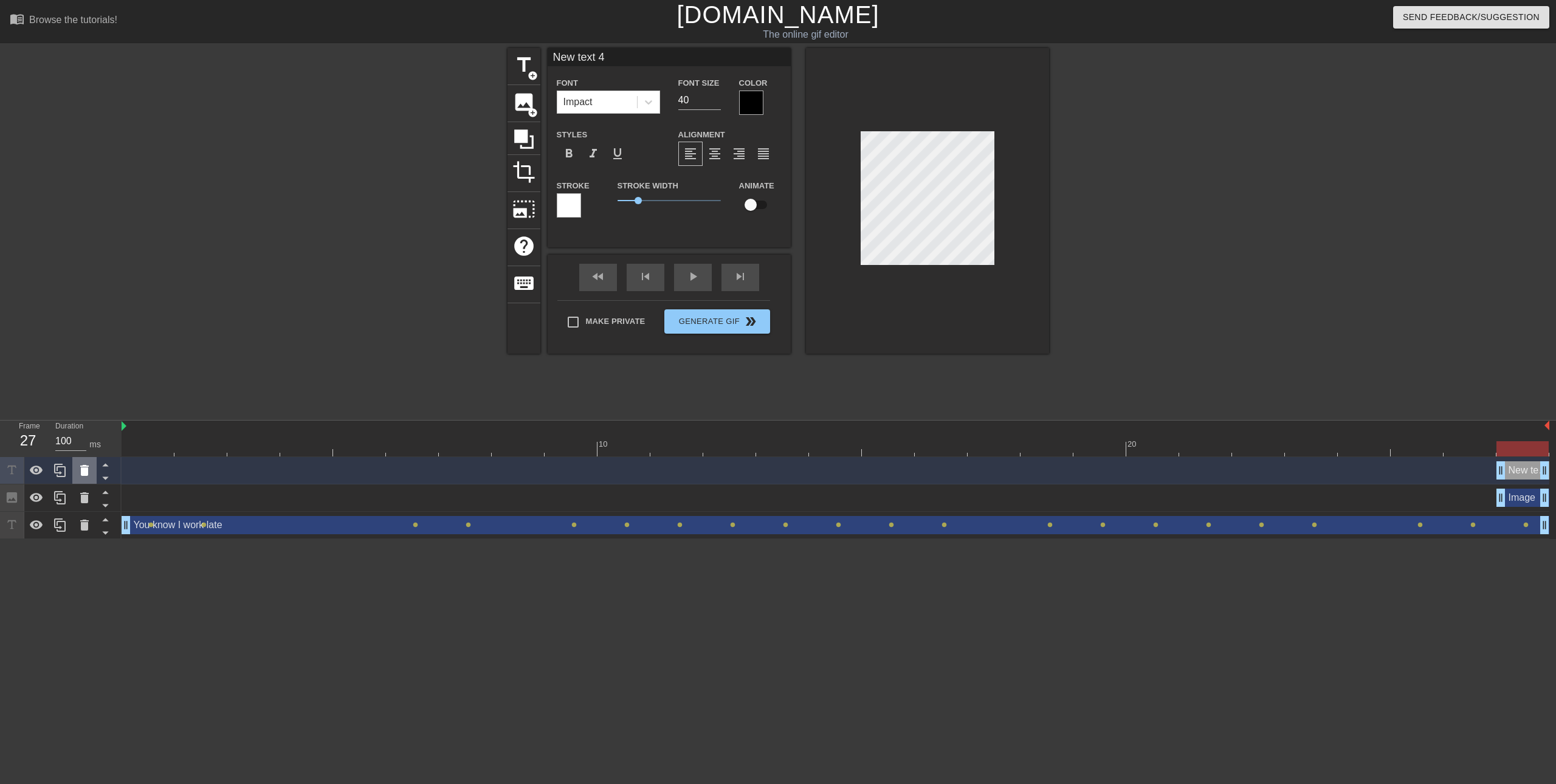
click at [91, 477] on div at bounding box center [85, 470] width 24 height 27
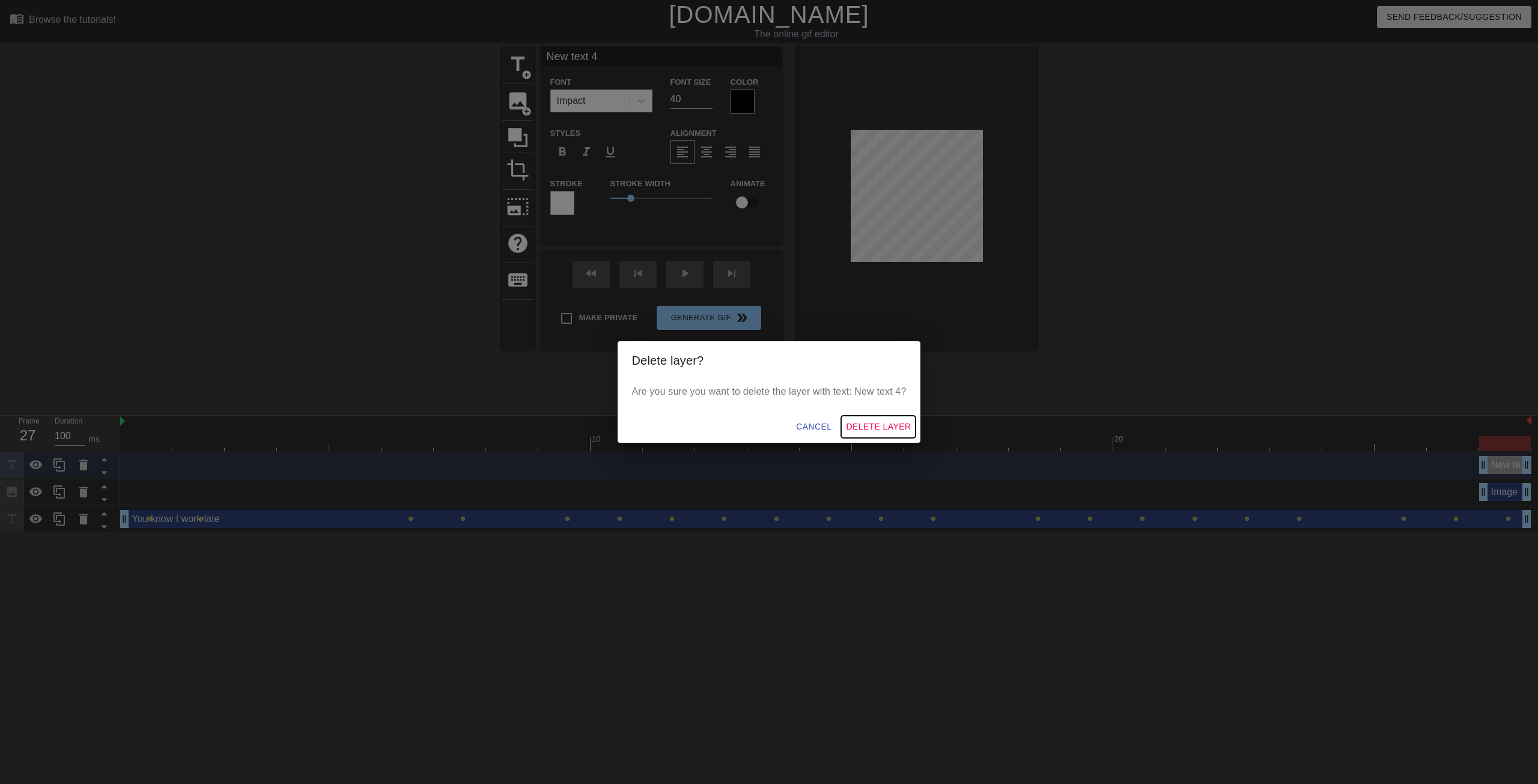
click at [858, 428] on span "Delete Layer" at bounding box center [878, 427] width 65 height 15
